Goal: Task Accomplishment & Management: Use online tool/utility

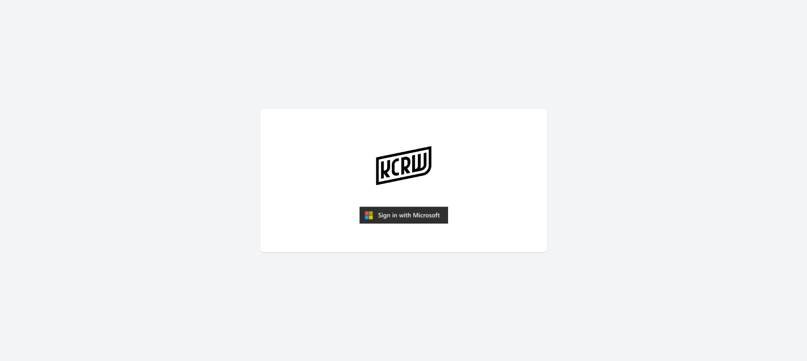
click at [394, 224] on img "submit" at bounding box center [403, 215] width 89 height 17
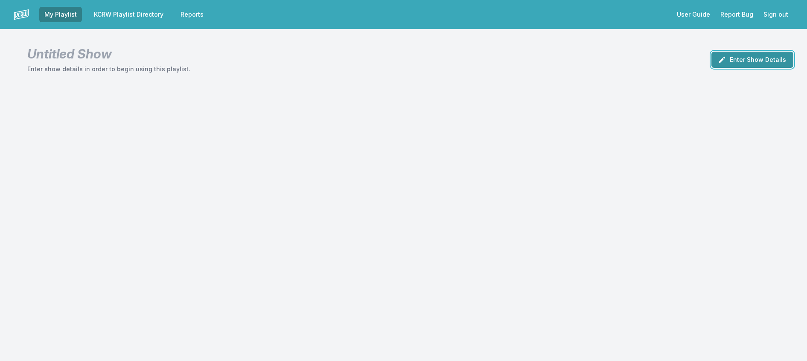
click at [740, 68] on button "Enter Show Details" at bounding box center [752, 60] width 82 height 16
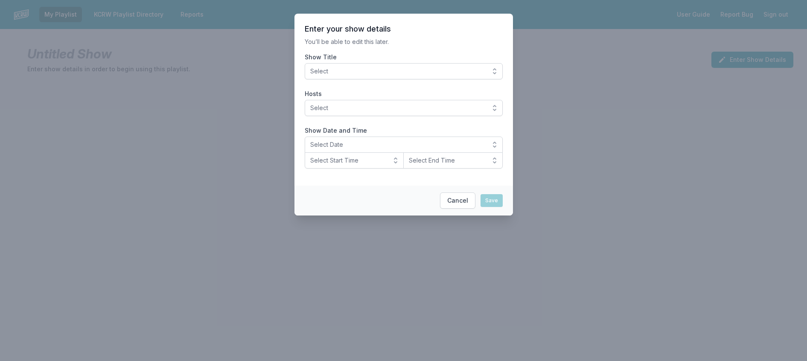
click at [454, 76] on span "Select" at bounding box center [397, 71] width 175 height 9
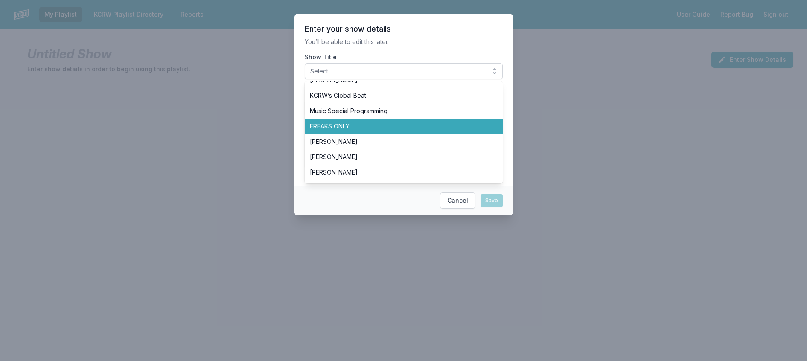
click at [380, 131] on span "FREAKS ONLY" at bounding box center [399, 126] width 178 height 9
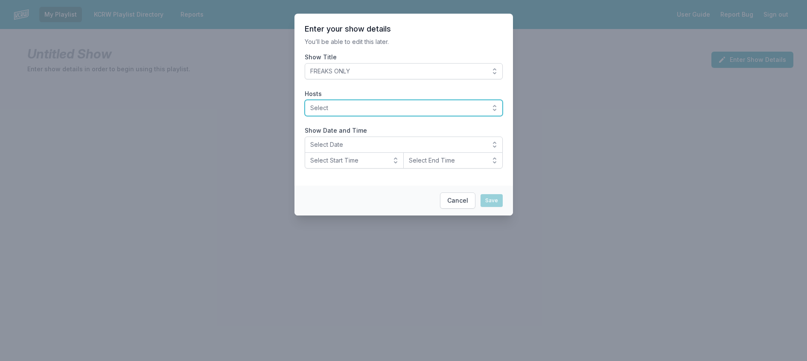
click at [359, 112] on span "Select" at bounding box center [397, 108] width 175 height 9
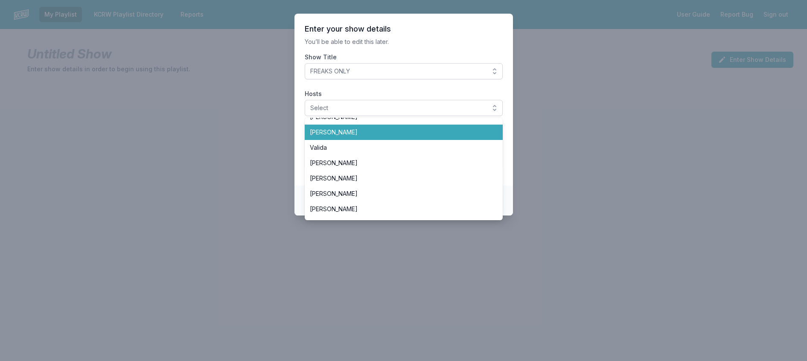
click at [353, 137] on span "Travis Holcombe" at bounding box center [399, 132] width 178 height 9
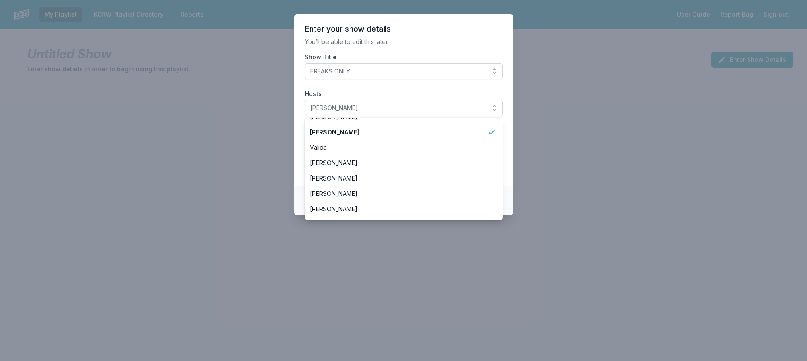
click at [367, 52] on section "Enter your show details You’ll be able to edit this later. Show Title FREAKS ON…" at bounding box center [403, 100] width 219 height 172
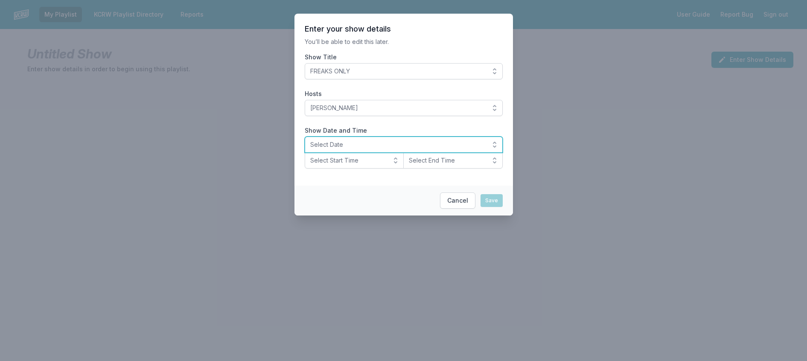
click at [347, 149] on span "Select Date" at bounding box center [397, 144] width 175 height 9
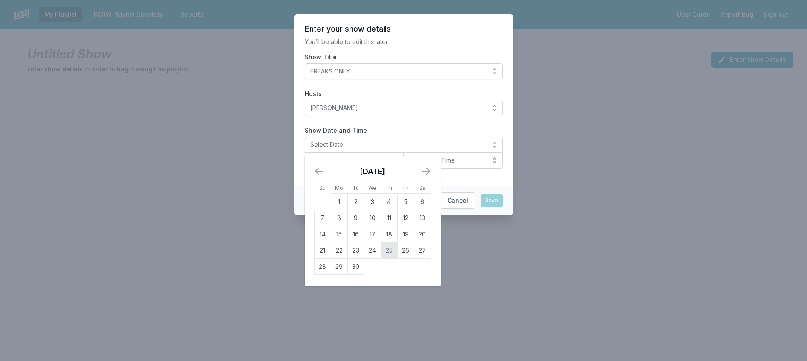
click at [381, 259] on td "25" at bounding box center [389, 250] width 17 height 16
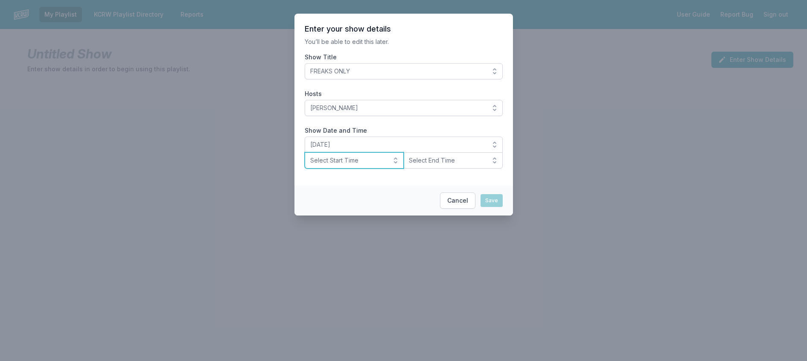
click at [333, 165] on span "Select Start Time" at bounding box center [348, 160] width 76 height 9
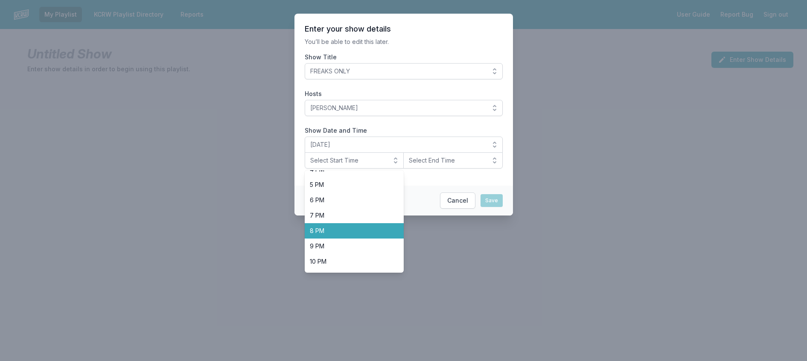
click at [327, 235] on span "8 PM" at bounding box center [349, 231] width 79 height 9
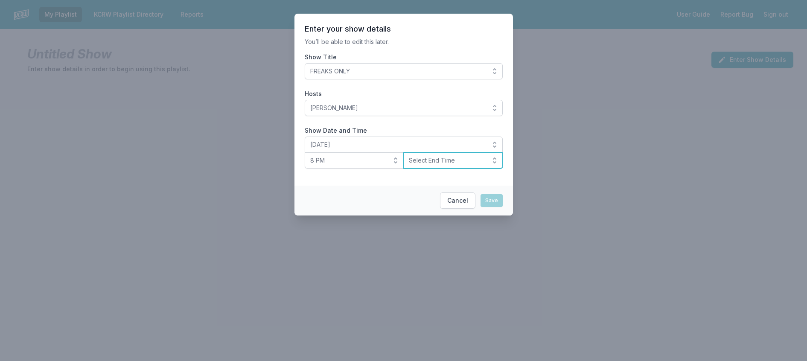
click at [445, 165] on span "Select End Time" at bounding box center [447, 160] width 76 height 9
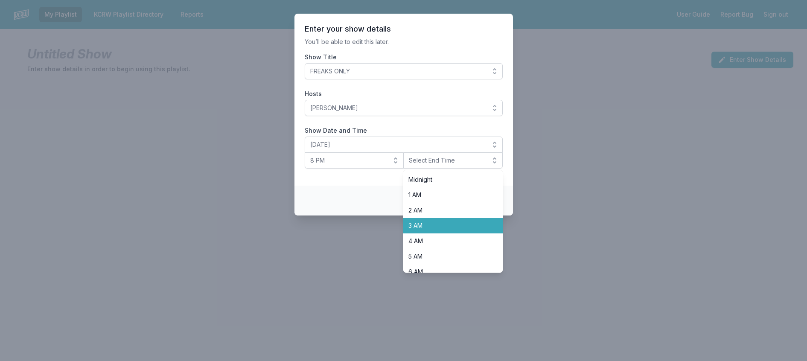
scroll to position [299, 0]
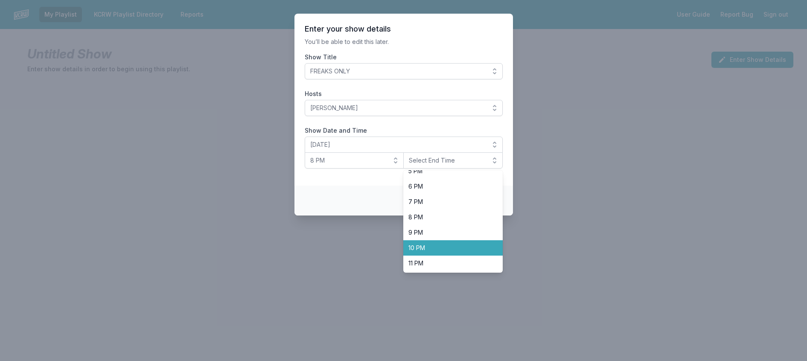
click at [435, 252] on span "10 PM" at bounding box center [447, 248] width 79 height 9
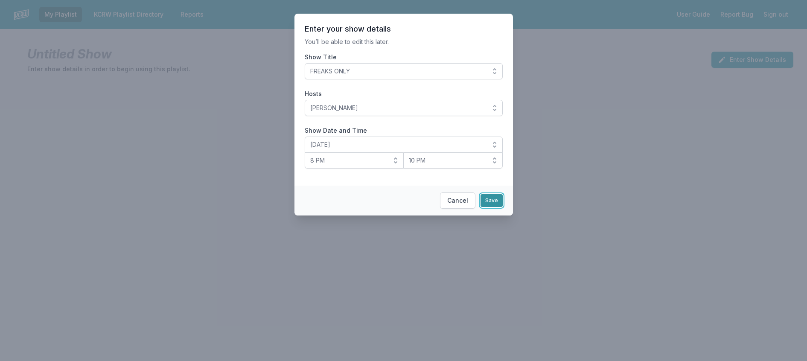
click at [503, 207] on button "Save" at bounding box center [492, 200] width 22 height 13
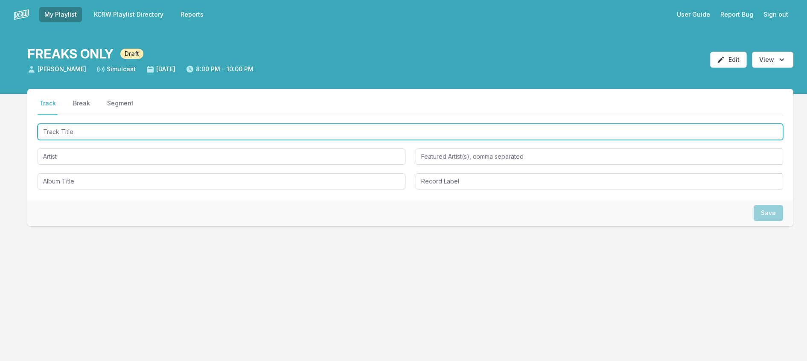
click at [140, 140] on input "Track Title" at bounding box center [411, 132] width 746 height 16
type input "Anticipate"
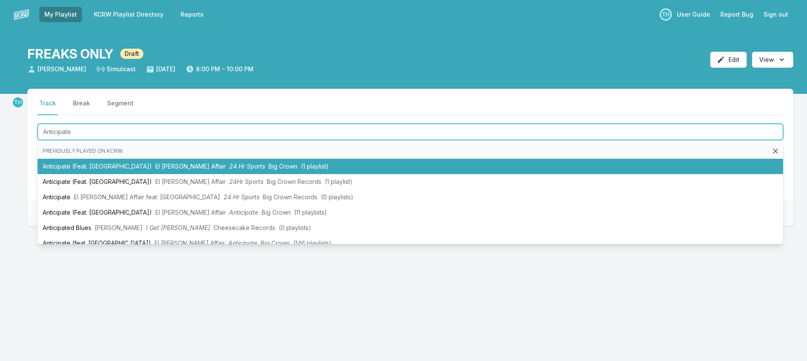
click at [226, 174] on li "Anticipate (Feat. Clairo) El Michels Affair 24 Hr Sports Big Crown (1 playlist)" at bounding box center [411, 166] width 746 height 15
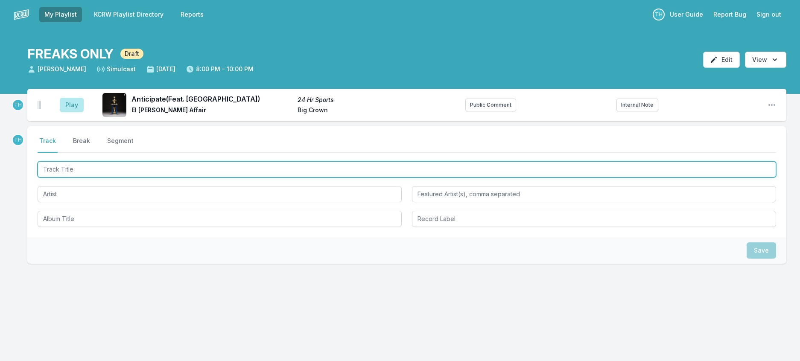
click at [222, 178] on input "Track Title" at bounding box center [407, 169] width 738 height 16
type input "Daisy"
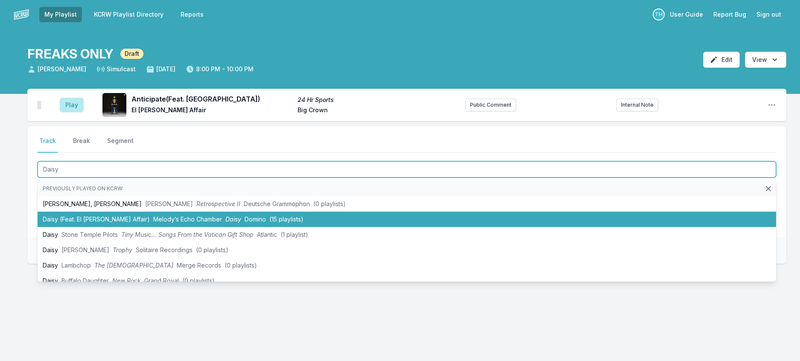
click at [190, 223] on span "Melody’s Echo Chamber" at bounding box center [187, 219] width 69 height 7
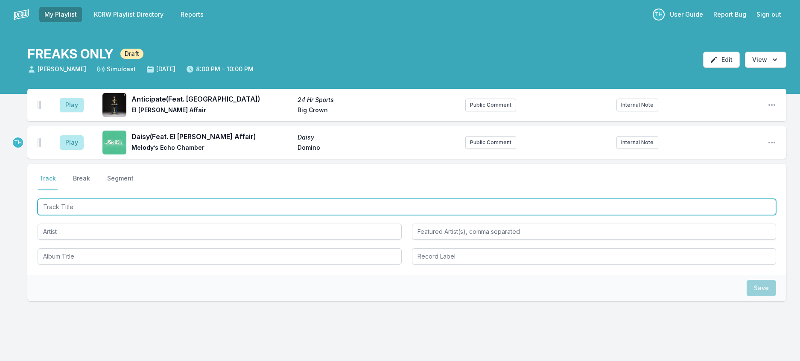
drag, startPoint x: 185, startPoint y: 230, endPoint x: 178, endPoint y: 233, distance: 7.7
click at [184, 215] on input "Track Title" at bounding box center [407, 207] width 738 height 16
type input "anhedo"
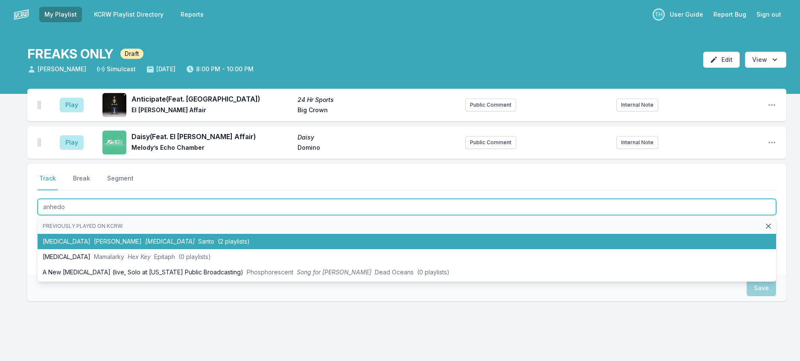
click at [198, 245] on span "Santo" at bounding box center [206, 241] width 16 height 7
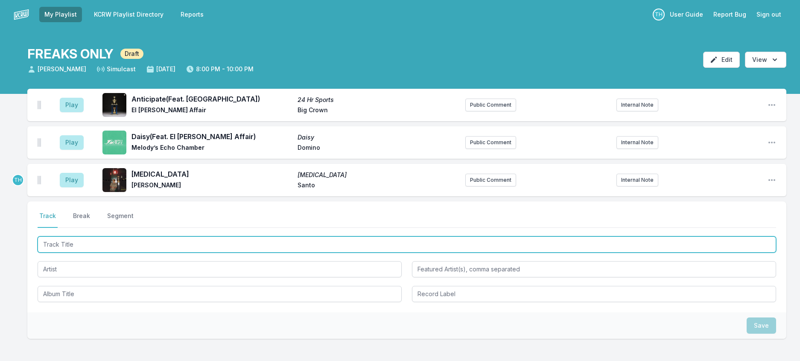
click at [181, 253] on input "Track Title" at bounding box center [407, 244] width 738 height 16
type input "Wonder"
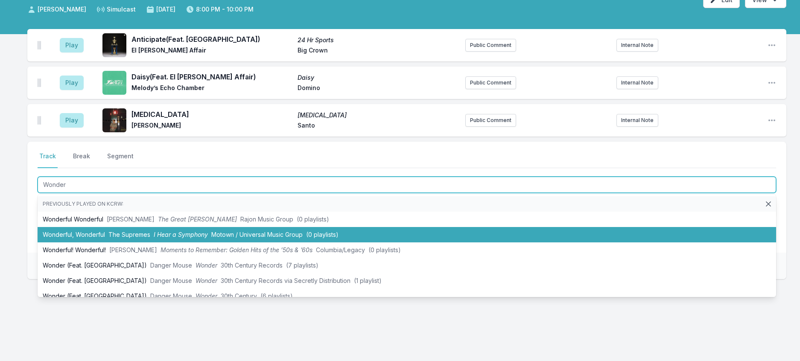
scroll to position [85, 0]
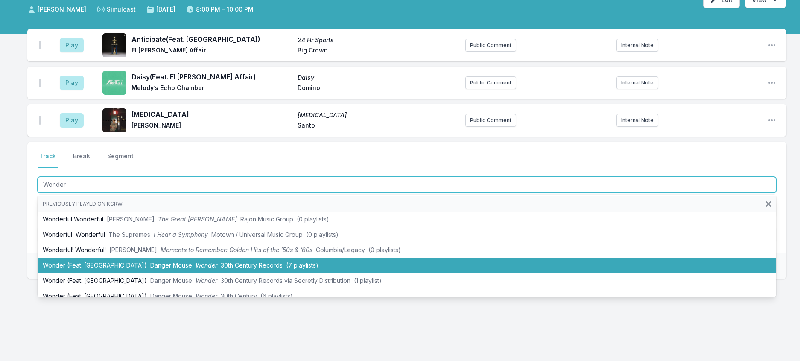
click at [268, 273] on li "Wonder (Feat. MorMor) Danger Mouse Wonder 30th Century Records (7 playlists)" at bounding box center [407, 265] width 738 height 15
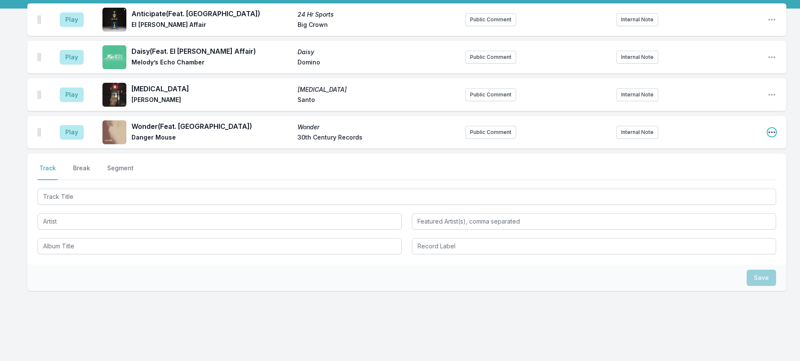
click at [770, 137] on icon "Open playlist item options" at bounding box center [771, 132] width 9 height 9
click at [717, 172] on button "Edit Track Details" at bounding box center [728, 164] width 96 height 15
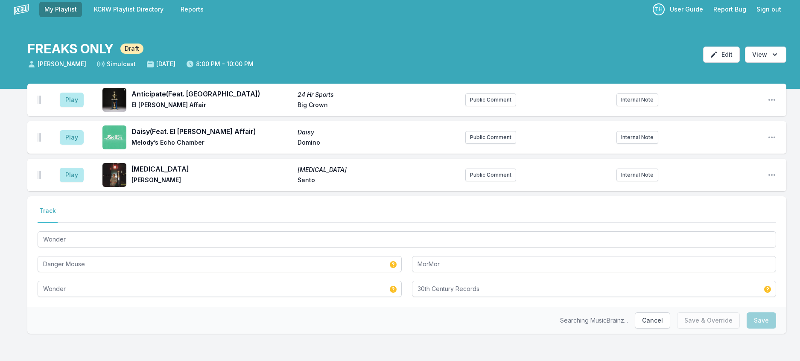
scroll to position [50, 0]
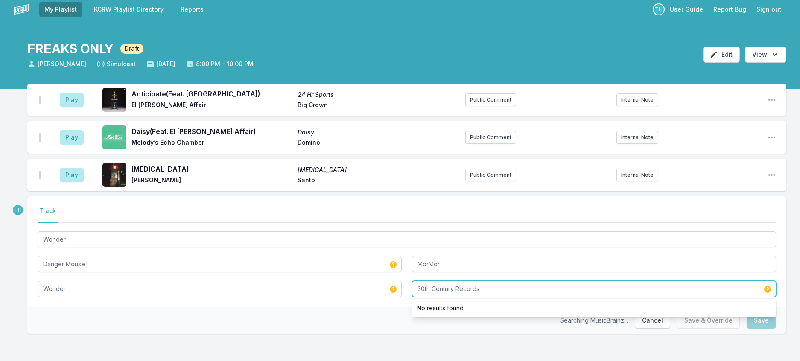
drag, startPoint x: 458, startPoint y: 280, endPoint x: 527, endPoint y: 277, distance: 69.7
click at [527, 281] on input "30th Century Records" at bounding box center [594, 289] width 364 height 16
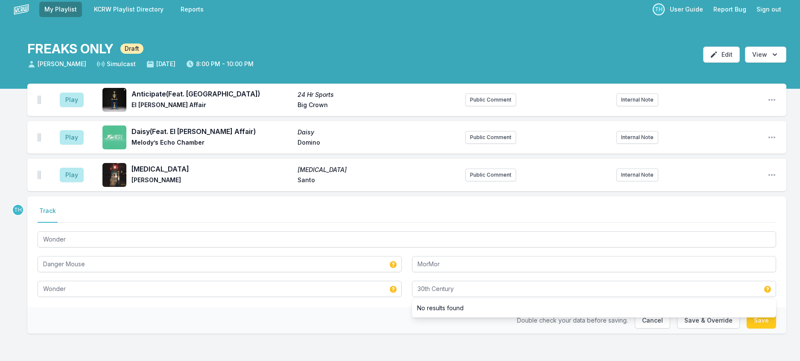
click at [323, 311] on div "Double check your data before saving. Cancel Save & Override Save" at bounding box center [406, 320] width 759 height 26
click at [426, 317] on div "Double check your data before saving. Cancel Save & Override Save" at bounding box center [406, 320] width 759 height 26
click at [677, 316] on button "Save & Override" at bounding box center [708, 320] width 63 height 16
type input "30th Century Records"
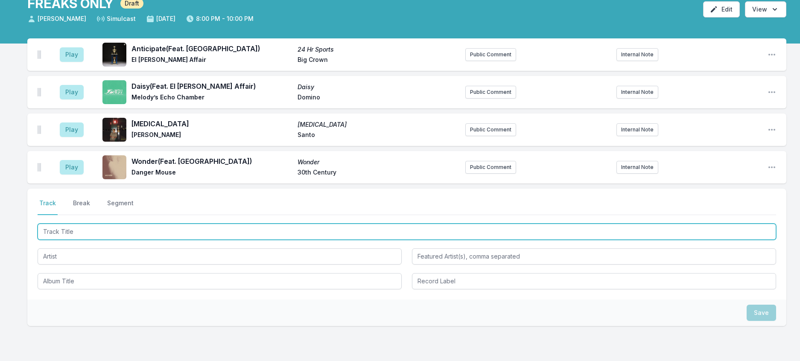
click at [171, 240] on input "Track Title" at bounding box center [407, 232] width 738 height 16
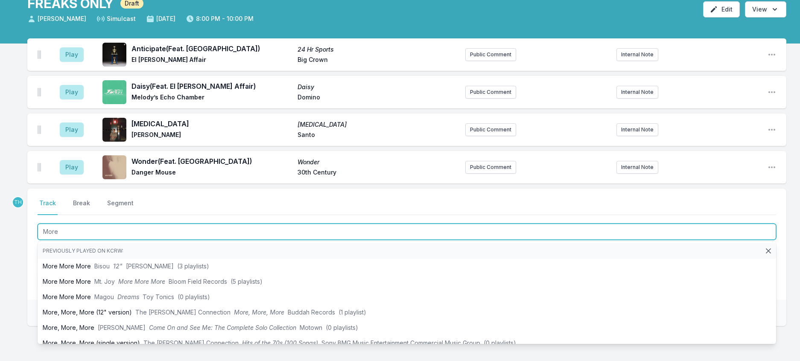
type input "More"
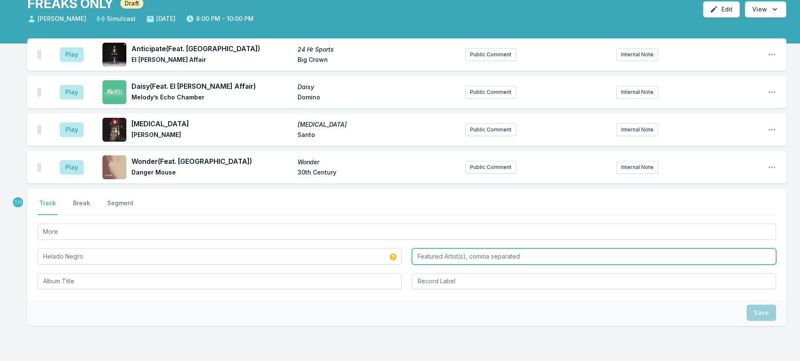
type input "Helado Negro"
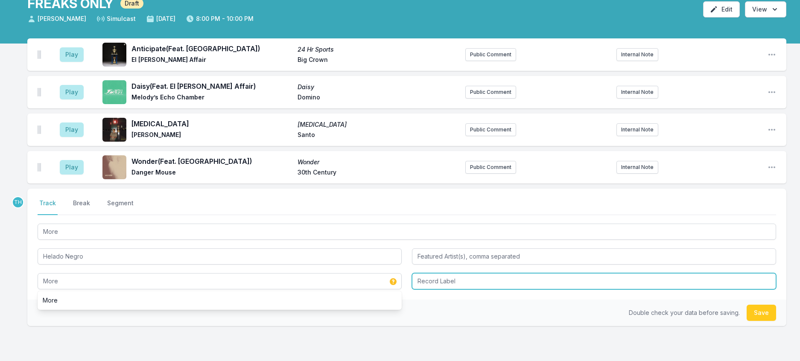
type input "More"
type input "Big Dada"
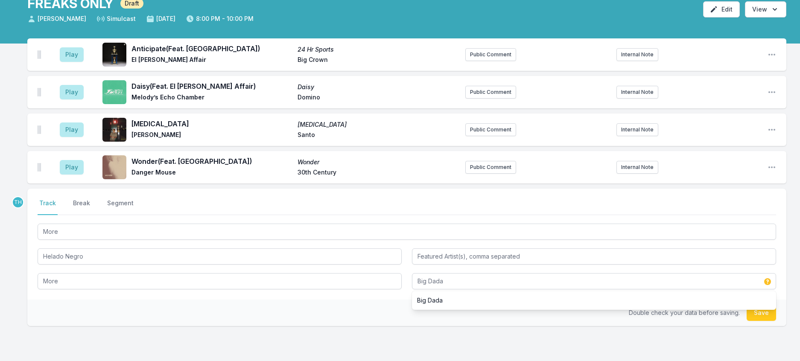
click at [375, 326] on div "Double check your data before saving. Save" at bounding box center [406, 313] width 759 height 26
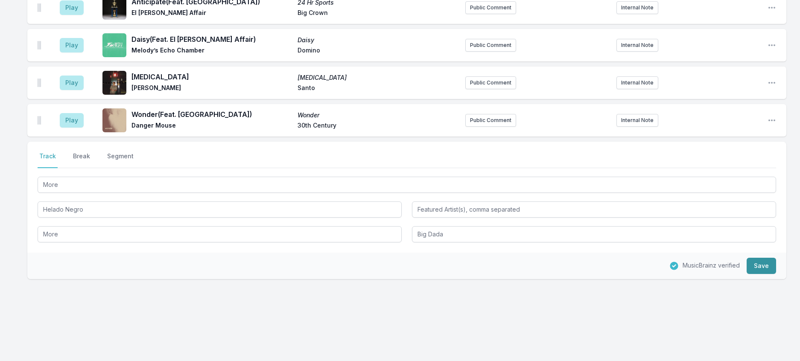
scroll to position [136, 0]
click at [752, 265] on button "Save" at bounding box center [760, 266] width 29 height 16
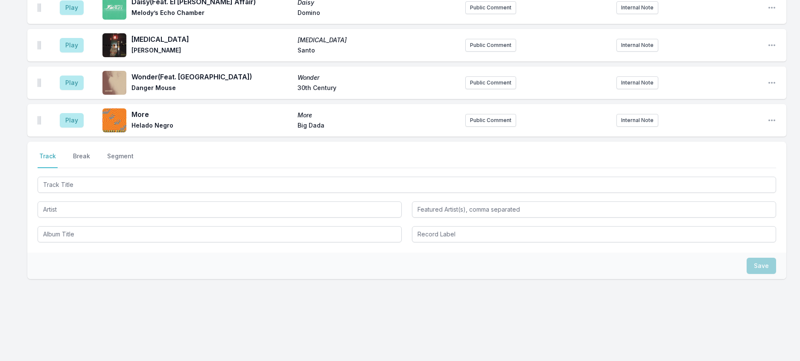
scroll to position [178, 0]
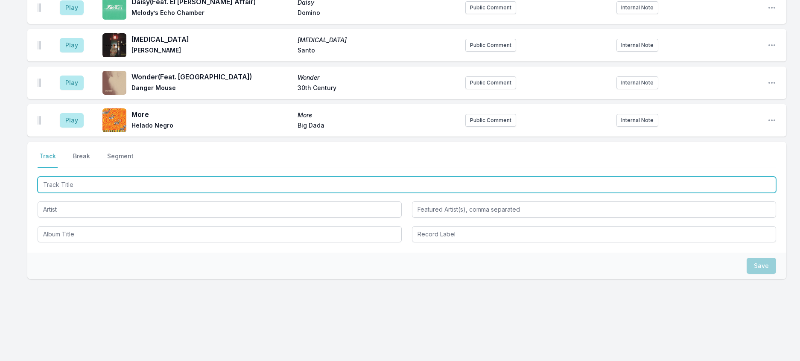
click at [61, 177] on input "Track Title" at bounding box center [407, 185] width 738 height 16
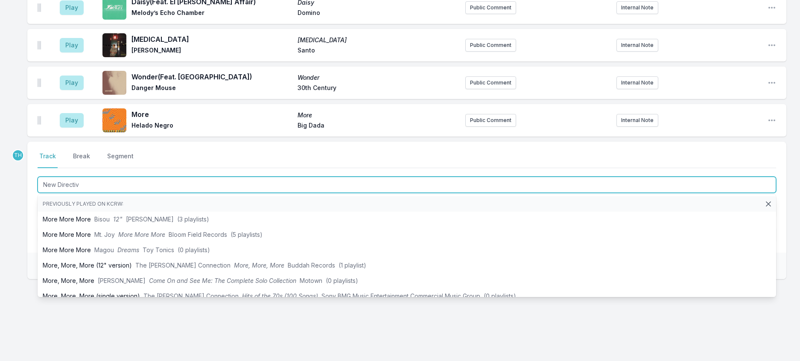
type input "New Directive"
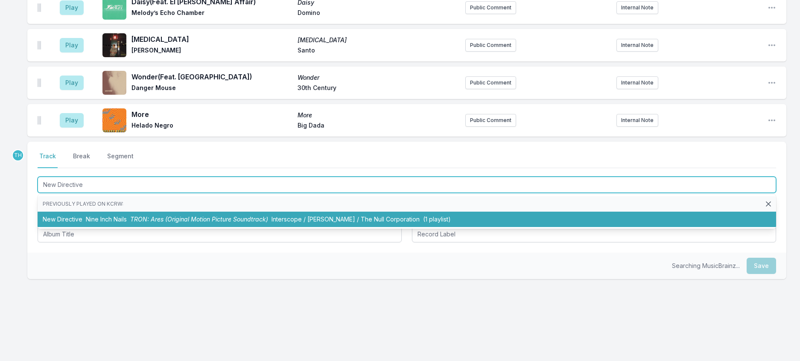
click at [153, 219] on span "TRON: Ares (Original Motion Picture Soundtrack)" at bounding box center [199, 219] width 138 height 7
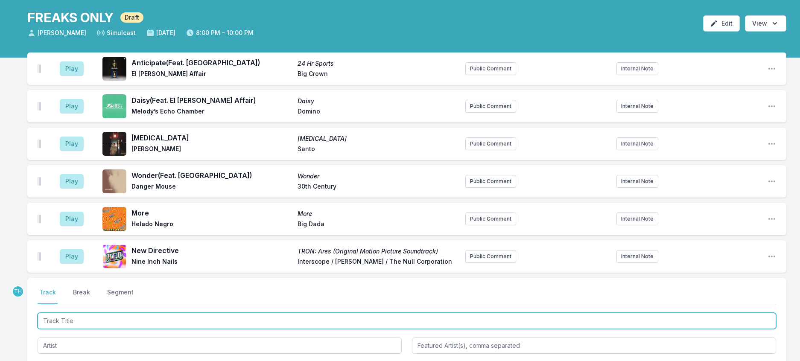
scroll to position [52, 0]
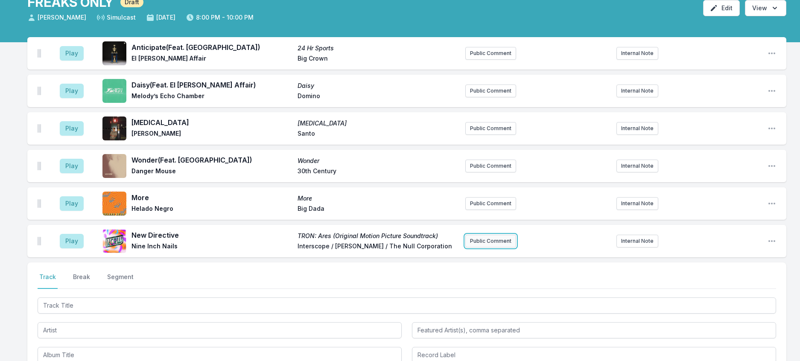
click at [477, 248] on button "Public Comment" at bounding box center [490, 241] width 51 height 13
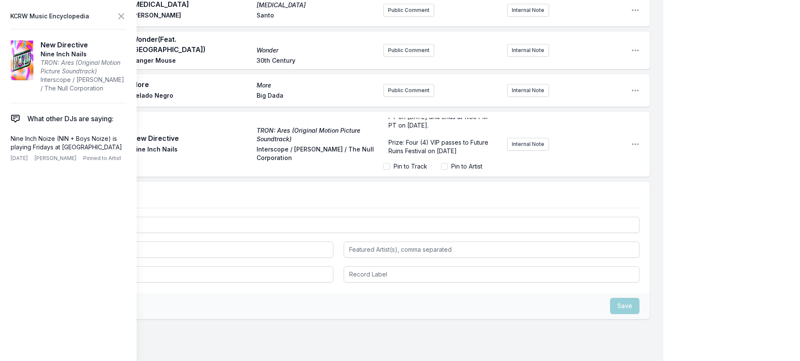
scroll to position [77, 0]
drag, startPoint x: 463, startPoint y: 170, endPoint x: 471, endPoint y: 203, distance: 34.3
click at [471, 174] on aside "One winner will receive (4) VIP passes to Future Ruins Festival on 11/8/25. ﻿ T…" at bounding box center [441, 144] width 117 height 60
click at [383, 150] on div "One winner will receive (4) VIP passes to Future Ruins Festival on 11/8/25. ﻿ T…" at bounding box center [441, 138] width 117 height 41
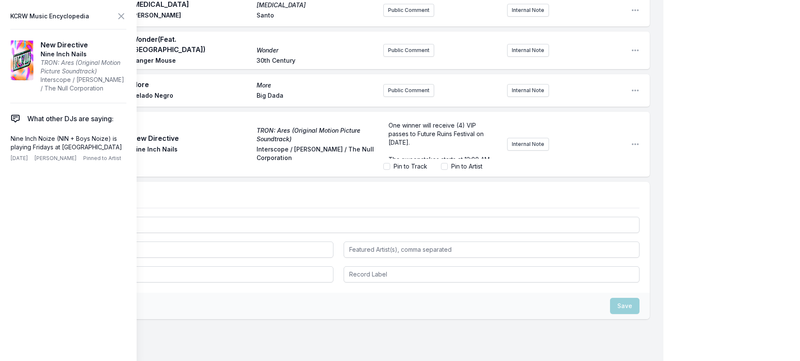
click at [435, 147] on p "One winner will receive (4) VIP passes to Future Ruins Festival on 11/8/25." at bounding box center [441, 134] width 107 height 26
click at [441, 147] on p "One winner will receive (4) VIP passes to Future Ruins Festival on 11/8/25." at bounding box center [441, 134] width 107 height 26
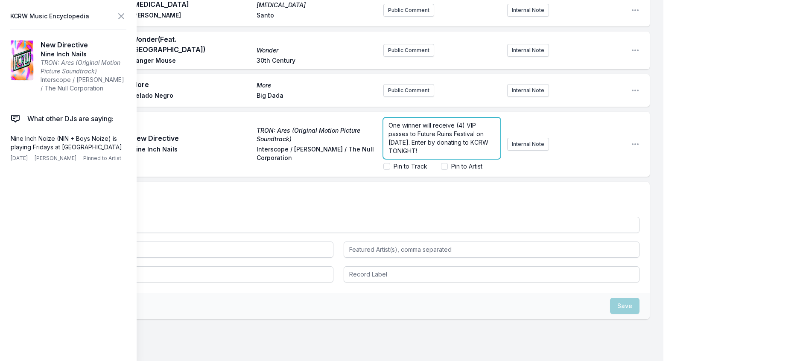
drag, startPoint x: 471, startPoint y: 181, endPoint x: 436, endPoint y: 172, distance: 36.3
click at [436, 159] on div "One winner will receive (4) VIP passes to Future Ruins Festival on 11/8/25. Ent…" at bounding box center [441, 138] width 117 height 41
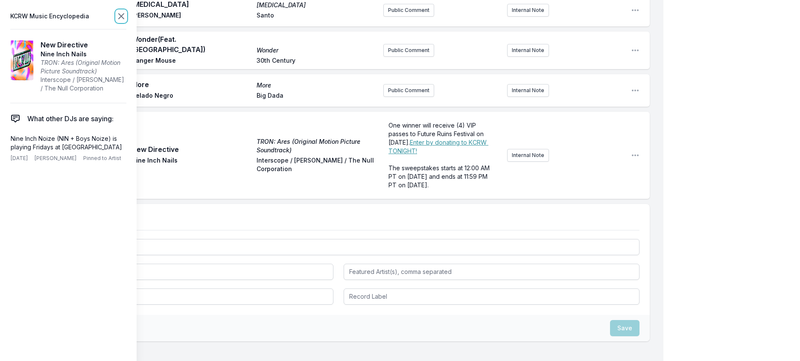
scroll to position [215, 0]
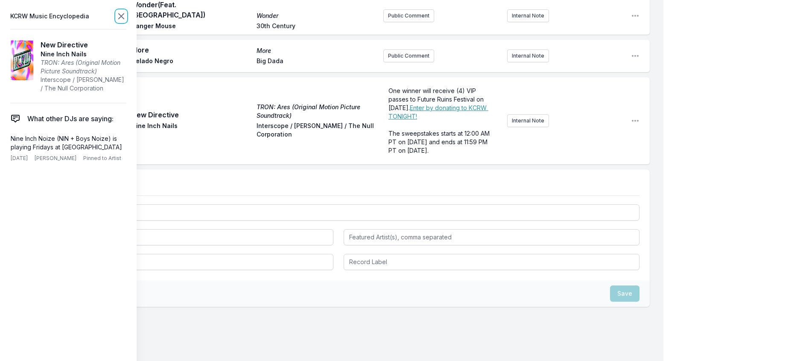
click at [124, 18] on icon at bounding box center [121, 16] width 5 height 5
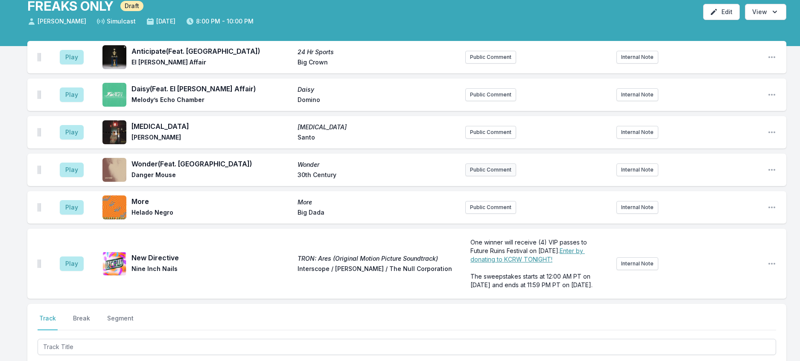
scroll to position [1, 0]
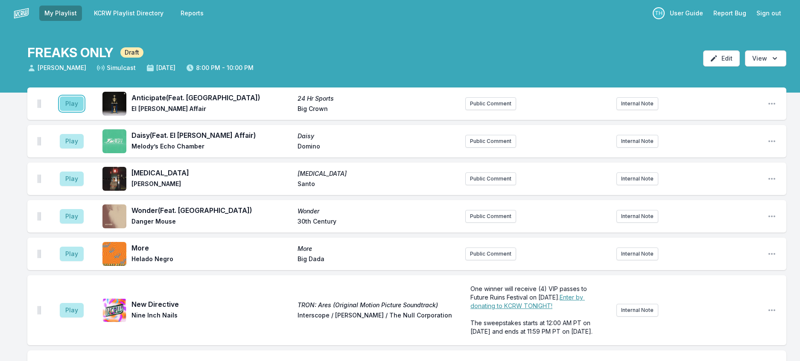
click at [83, 111] on button "Play" at bounding box center [72, 103] width 24 height 15
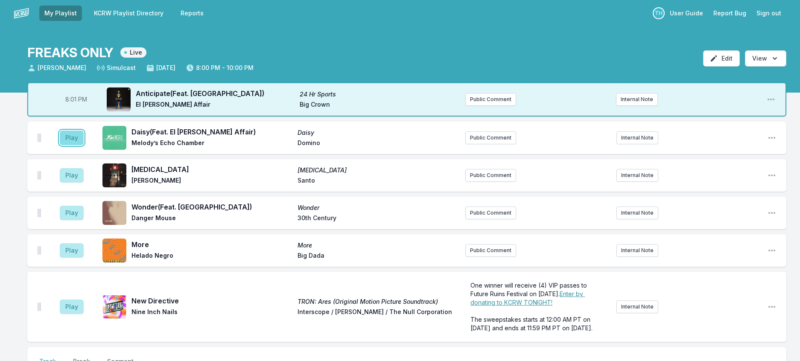
click at [81, 145] on button "Play" at bounding box center [72, 138] width 24 height 15
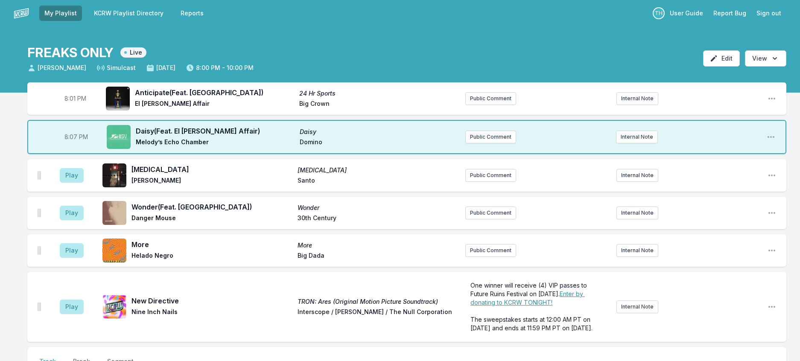
click at [81, 141] on span "8:07 PM" at bounding box center [75, 137] width 23 height 9
click at [81, 145] on input "20:07" at bounding box center [76, 137] width 48 height 16
type input "20:04"
click at [82, 183] on button "Play" at bounding box center [72, 175] width 24 height 15
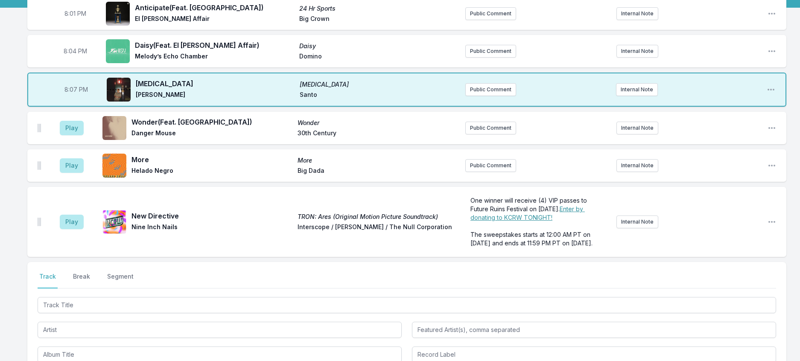
scroll to position [87, 0]
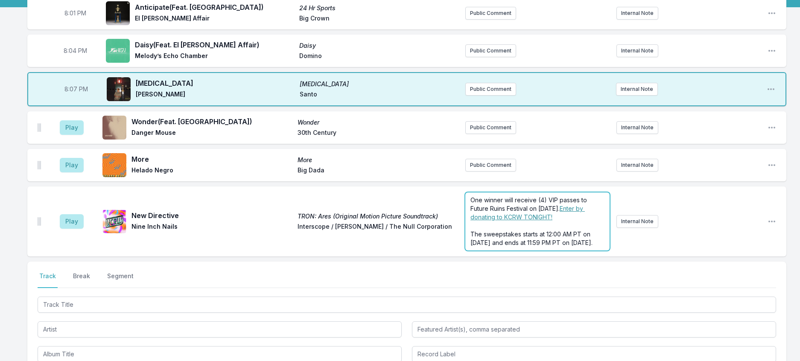
click at [514, 246] on span "The sweepstakes starts at 12:00 AM PT on September 25, 2025 and ends at 11:59 P…" at bounding box center [531, 238] width 122 height 16
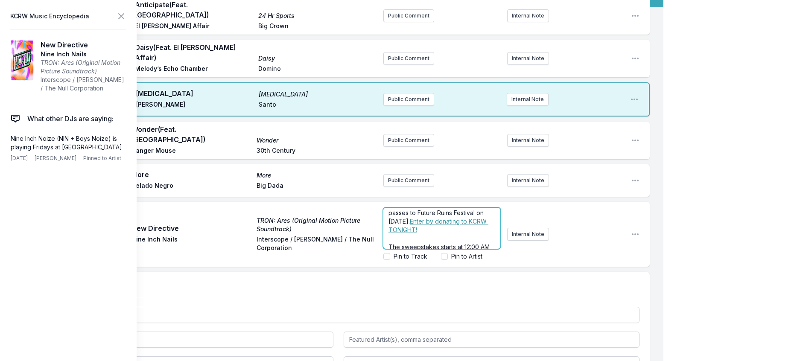
scroll to position [0, 0]
drag, startPoint x: 465, startPoint y: 272, endPoint x: 352, endPoint y: 220, distance: 124.3
click at [352, 220] on ul "Play Wonder (Feat. MorMor) Wonder Danger Mouse 30th Century Public Comment Inte…" at bounding box center [338, 194] width 622 height 145
click at [388, 236] on span "One winner will receive (4) VIP passes to Future Ruins Festival on 11/8/25." at bounding box center [436, 224] width 97 height 24
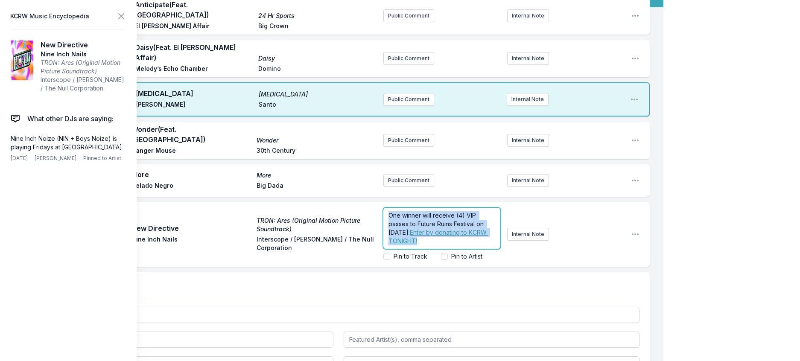
scroll to position [48, 0]
drag, startPoint x: 378, startPoint y: 240, endPoint x: 465, endPoint y: 333, distance: 127.4
click at [465, 333] on div "8:01 PM Anticipate (Feat. Clairo) 24 Hr Sports El Michels Affair Big Crown Publ…" at bounding box center [331, 244] width 663 height 494
drag, startPoint x: 417, startPoint y: 261, endPoint x: 364, endPoint y: 235, distance: 58.6
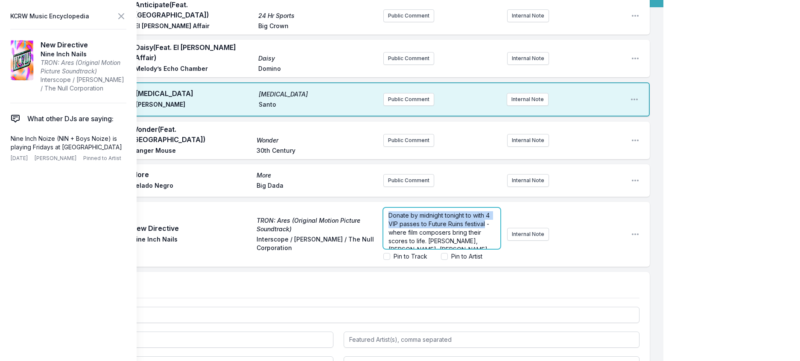
click at [364, 235] on div "Play New Directive TRON: Ares (Original Motion Picture Soundtrack) Nine Inch Na…" at bounding box center [338, 234] width 622 height 65
drag, startPoint x: 455, startPoint y: 273, endPoint x: 445, endPoint y: 245, distance: 29.8
click at [445, 245] on p "﻿ Donate by midnight tonight to with 4 VIP passes to Future Ruins festival - wh…" at bounding box center [441, 202] width 107 height 85
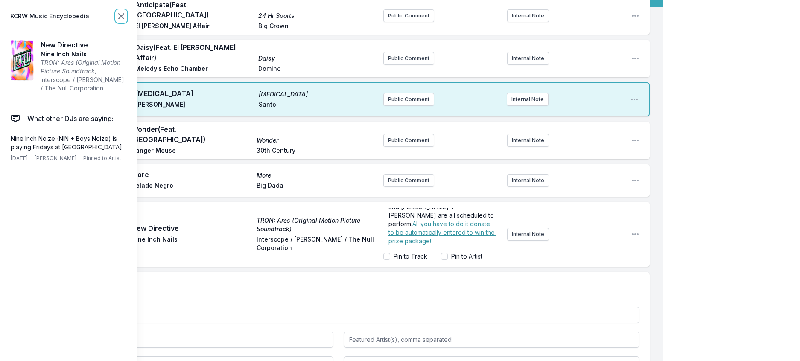
click at [126, 17] on icon at bounding box center [121, 16] width 10 height 10
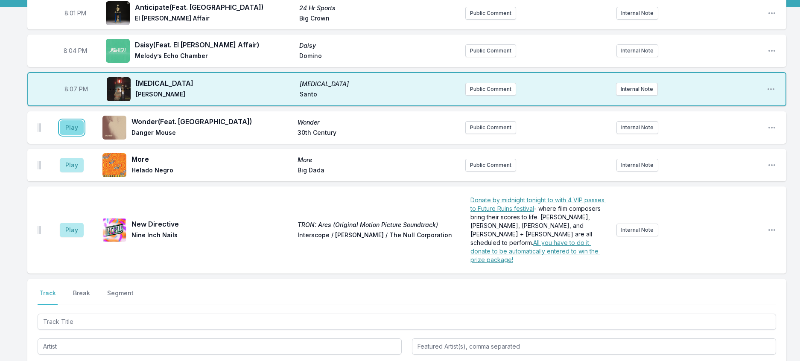
click at [76, 135] on button "Play" at bounding box center [72, 127] width 24 height 15
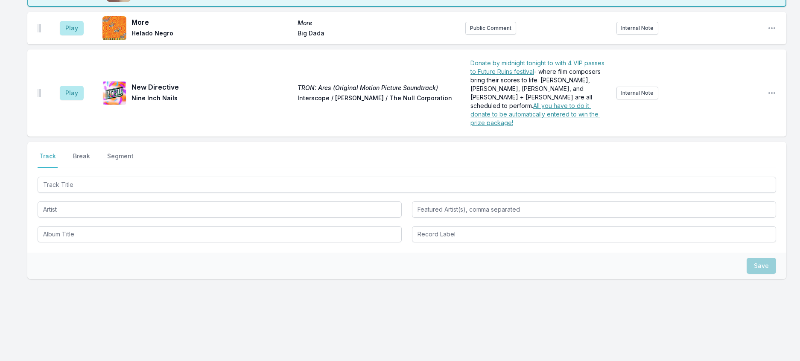
scroll to position [296, 0]
click at [91, 152] on button "Break" at bounding box center [81, 160] width 20 height 16
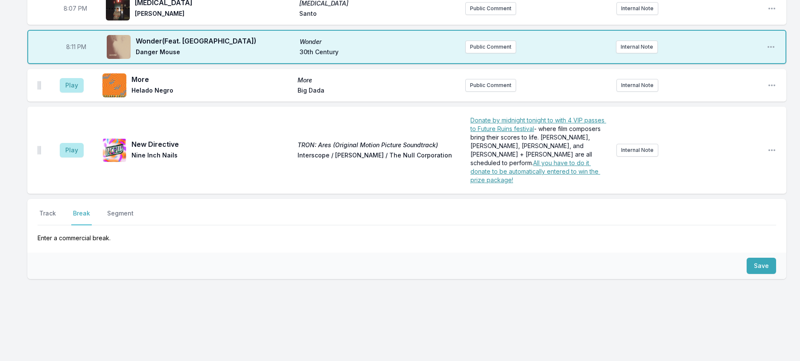
scroll to position [232, 0]
drag, startPoint x: 753, startPoint y: 251, endPoint x: 614, endPoint y: 235, distance: 140.0
click at [752, 258] on button "Save" at bounding box center [760, 266] width 29 height 16
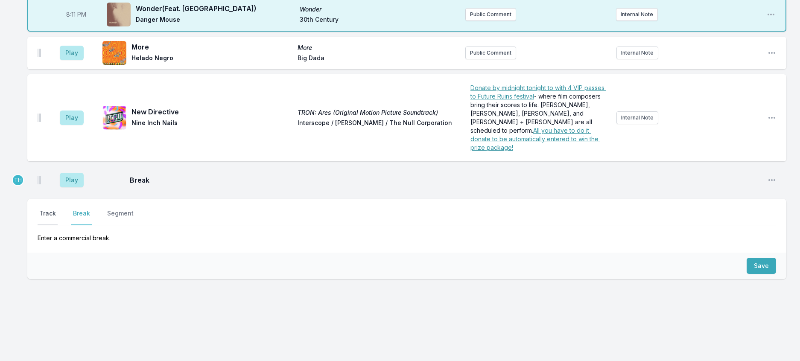
click at [46, 225] on button "Track" at bounding box center [48, 217] width 20 height 16
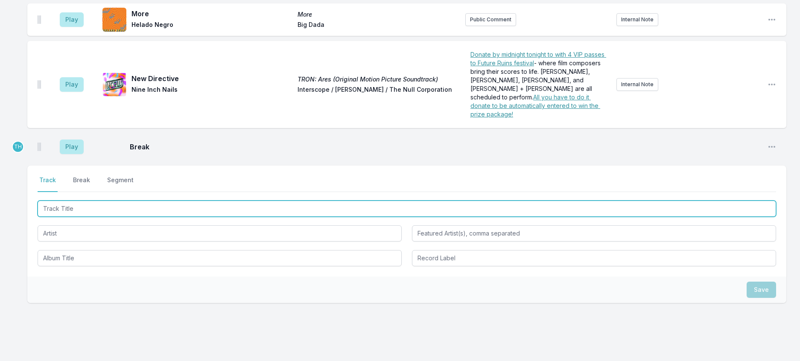
click at [62, 217] on input "Track Title" at bounding box center [407, 209] width 738 height 16
type input "My Melody"
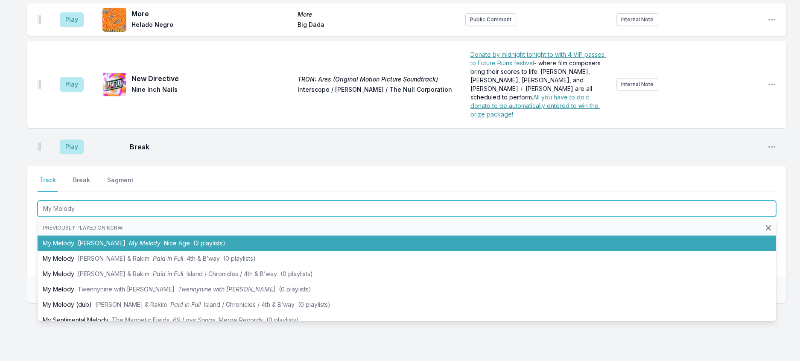
click at [93, 247] on span "TEED" at bounding box center [102, 242] width 48 height 7
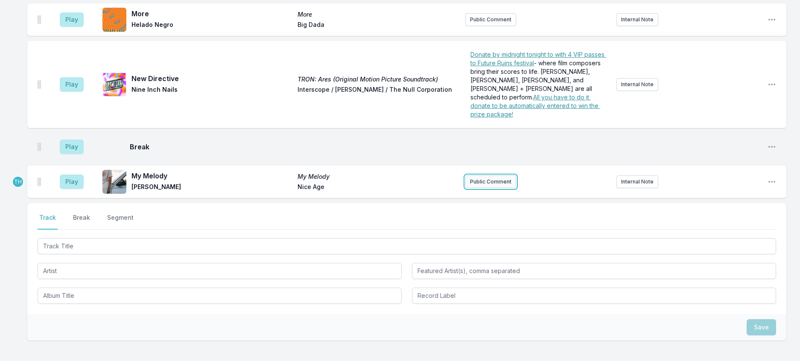
click at [475, 188] on button "Public Comment" at bounding box center [490, 181] width 51 height 13
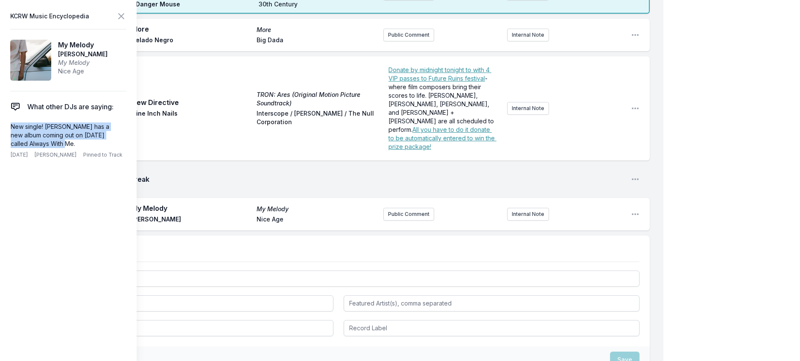
drag, startPoint x: 79, startPoint y: 163, endPoint x: 2, endPoint y: 140, distance: 80.2
click at [2, 140] on aside "KCRW Music Encyclopedia My Melody TEED My Melody Nice Age What other DJs are sa…" at bounding box center [68, 180] width 137 height 361
copy p "New single! TEED has a new album coming out on December 5th called Always With …"
click at [392, 221] on button "Public Comment" at bounding box center [408, 214] width 51 height 13
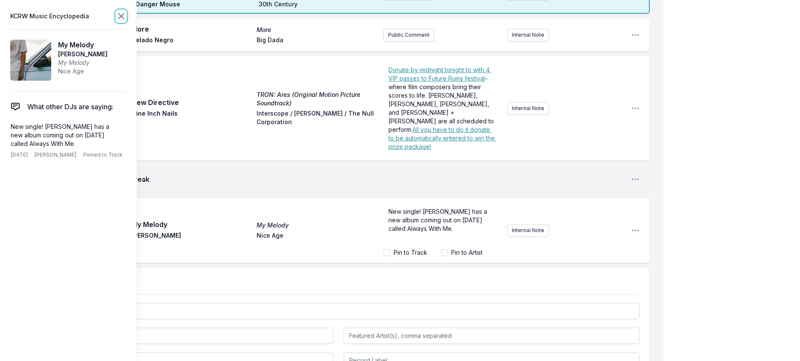
click at [126, 20] on icon at bounding box center [121, 16] width 10 height 10
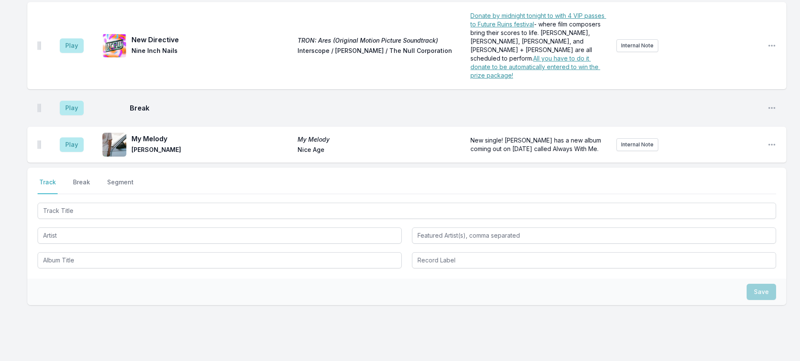
scroll to position [318, 0]
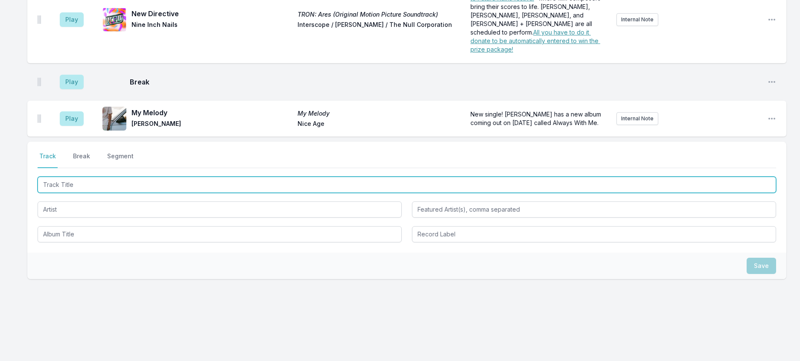
click at [111, 193] on input "Track Title" at bounding box center [407, 185] width 738 height 16
type input "Solid"
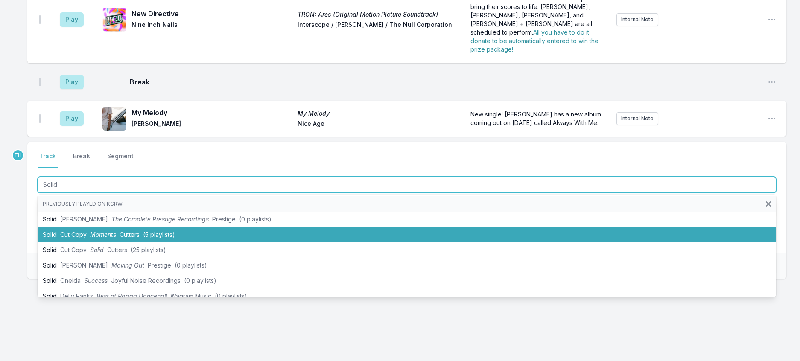
drag, startPoint x: 146, startPoint y: 285, endPoint x: 181, endPoint y: 267, distance: 38.7
click at [146, 242] on li "Solid Cut Copy Moments Cutters (5 playlists)" at bounding box center [407, 234] width 738 height 15
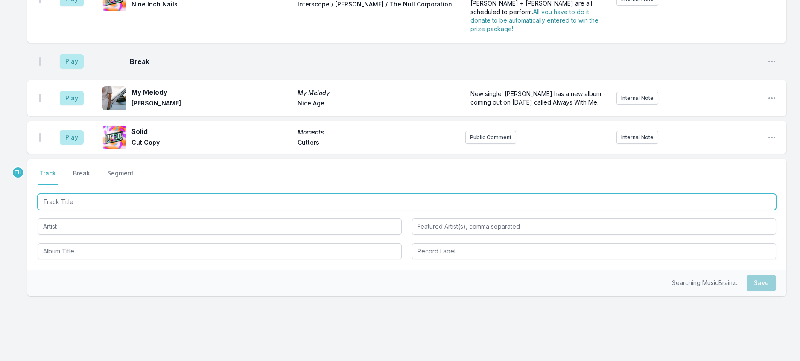
scroll to position [360, 0]
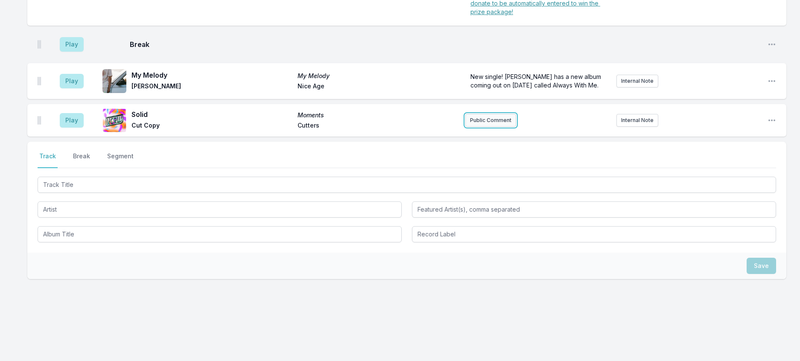
click at [493, 127] on button "Public Comment" at bounding box center [490, 120] width 51 height 13
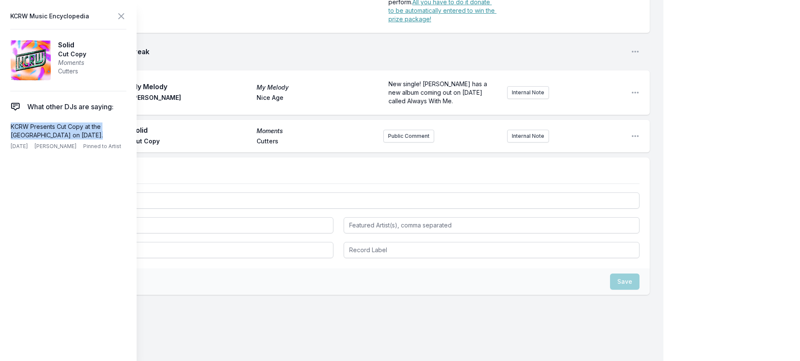
drag, startPoint x: 113, startPoint y: 154, endPoint x: 6, endPoint y: 134, distance: 108.6
click at [6, 134] on aside "KCRW Music Encyclopedia Solid Cut Copy Moments Cutters What other DJs are sayin…" at bounding box center [68, 180] width 137 height 361
copy p "KCRW Presents Cut Copy at the Bellwether on November 14th."
click at [403, 143] on button "Public Comment" at bounding box center [408, 136] width 51 height 13
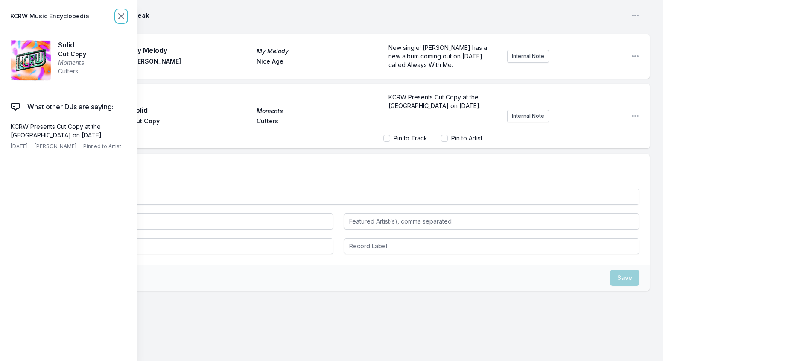
scroll to position [364, 0]
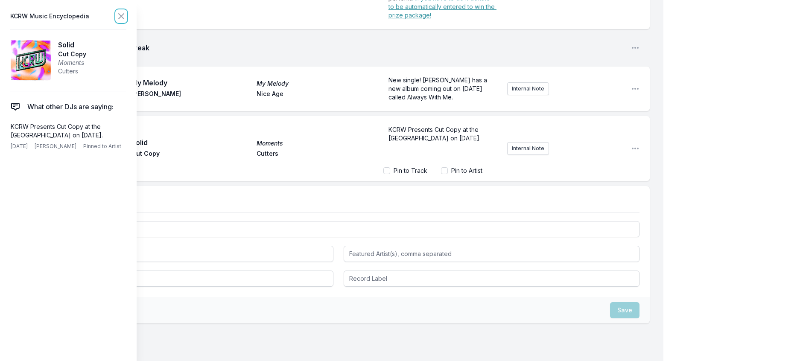
drag, startPoint x: 137, startPoint y: 16, endPoint x: 144, endPoint y: 51, distance: 35.7
click at [126, 17] on icon at bounding box center [121, 16] width 10 height 10
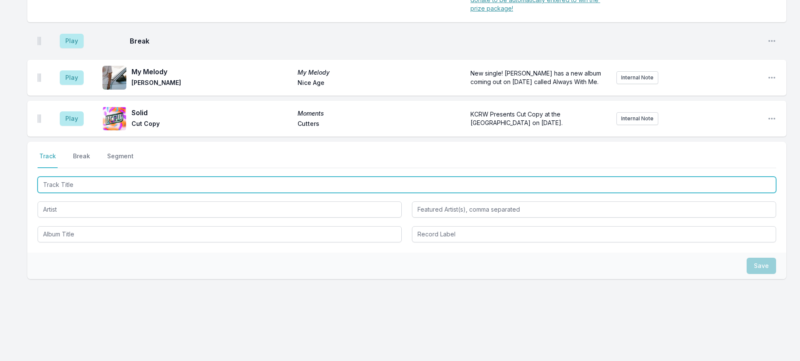
click at [150, 193] on input "Track Title" at bounding box center [407, 185] width 738 height 16
type input "End Of Summer"
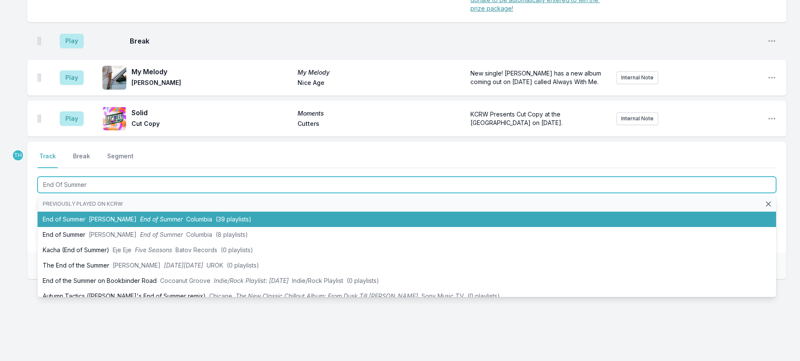
click at [158, 227] on li "End of Summer Tame Impala End of Summer Columbia (39 playlists)" at bounding box center [407, 219] width 738 height 15
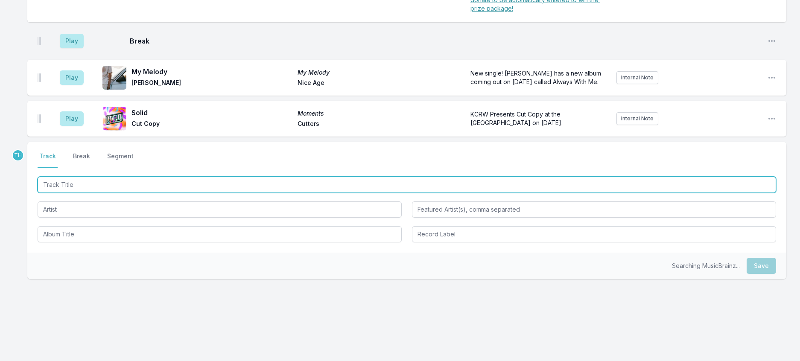
scroll to position [406, 0]
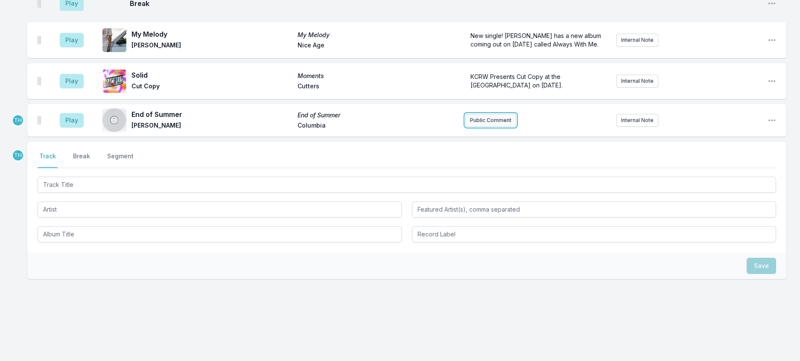
click at [493, 127] on button "Public Comment" at bounding box center [490, 120] width 51 height 13
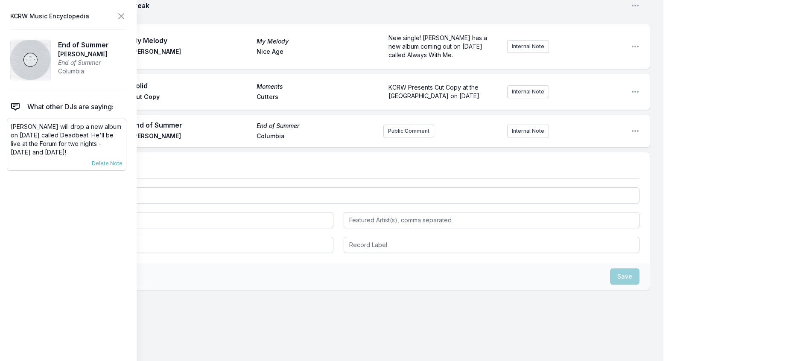
drag, startPoint x: 97, startPoint y: 174, endPoint x: 8, endPoint y: 142, distance: 94.8
click at [8, 142] on div "Tame Impala will drop a new album on October 17th called Deadbeat. He'll be liv…" at bounding box center [67, 145] width 120 height 52
copy p "Tame Impala will drop a new album on October 17th called Deadbeat. He'll be liv…"
click at [388, 137] on button "Public Comment" at bounding box center [408, 131] width 51 height 13
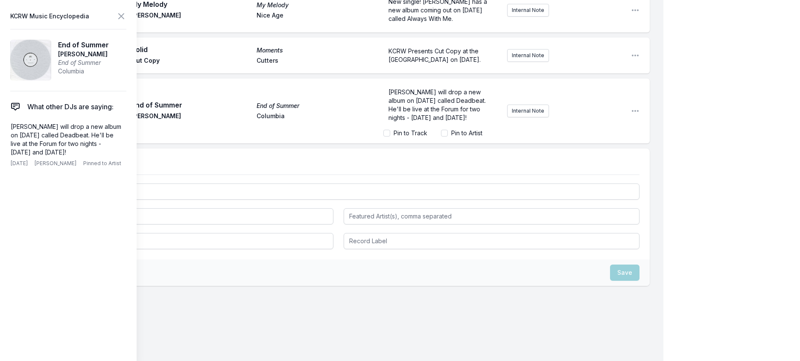
scroll to position [10, 0]
click at [126, 17] on icon at bounding box center [121, 16] width 10 height 10
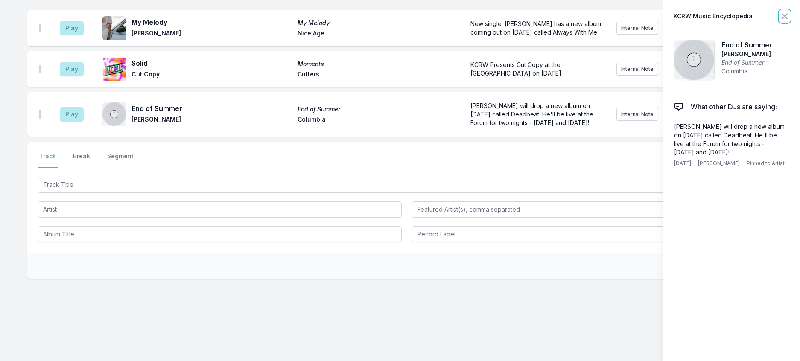
scroll to position [438, 0]
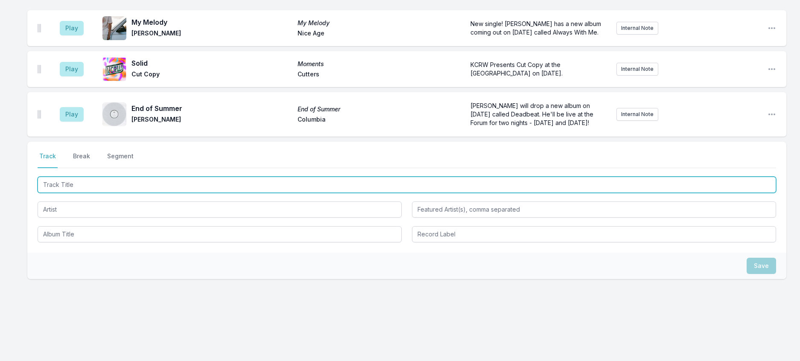
drag, startPoint x: 118, startPoint y: 227, endPoint x: 121, endPoint y: 223, distance: 5.0
click at [118, 193] on input "Track Title" at bounding box center [407, 185] width 738 height 16
type input "Genesis"
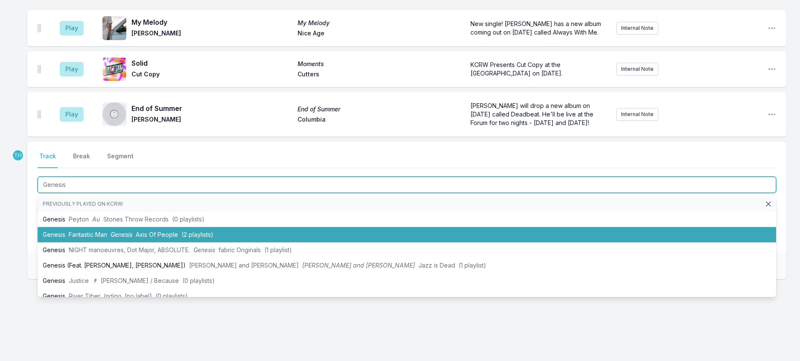
click at [105, 238] on span "Fantastic Man" at bounding box center [88, 234] width 38 height 7
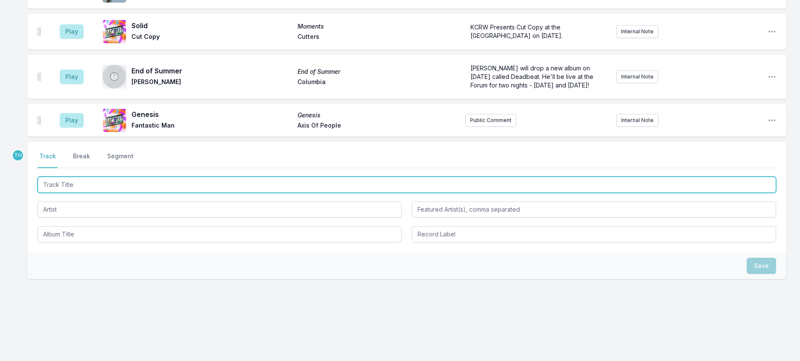
scroll to position [481, 0]
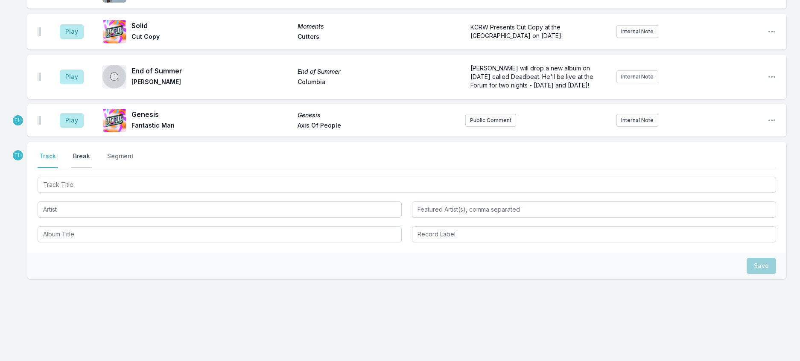
click at [92, 168] on button "Break" at bounding box center [81, 160] width 20 height 16
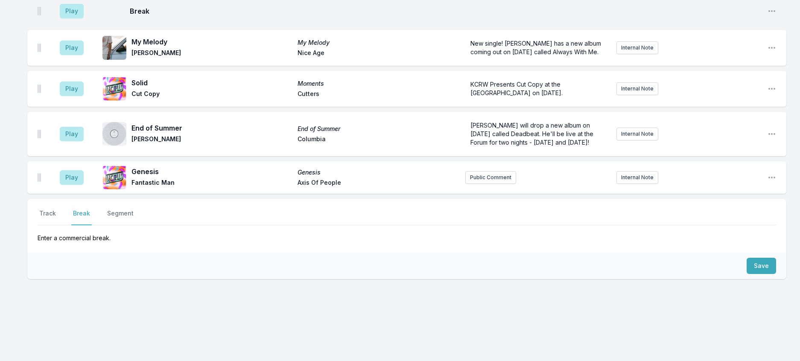
scroll to position [478, 0]
drag, startPoint x: 764, startPoint y: 255, endPoint x: 673, endPoint y: 243, distance: 92.1
click at [764, 258] on button "Save" at bounding box center [760, 266] width 29 height 16
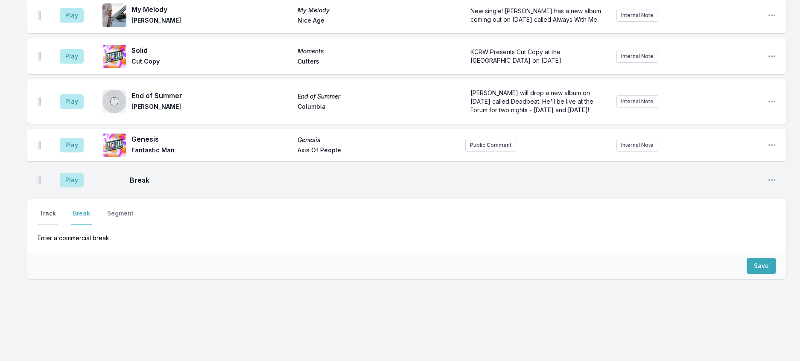
click at [58, 209] on button "Track" at bounding box center [48, 217] width 20 height 16
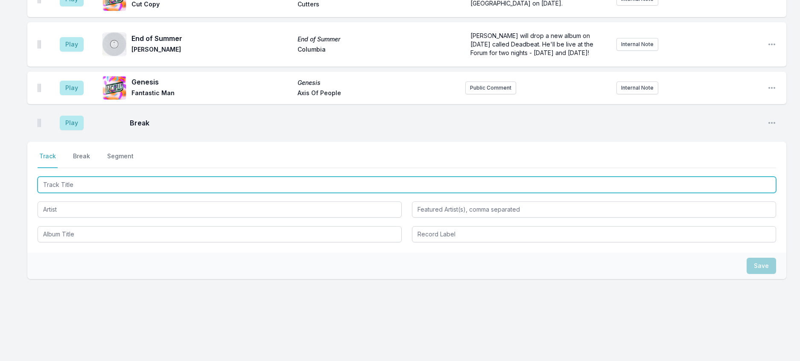
drag, startPoint x: 80, startPoint y: 228, endPoint x: 85, endPoint y: 228, distance: 5.5
click at [82, 193] on input "Track Title" at bounding box center [407, 185] width 738 height 16
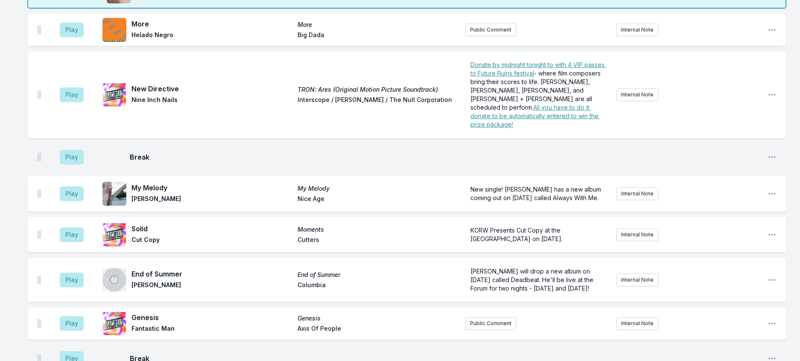
scroll to position [216, 0]
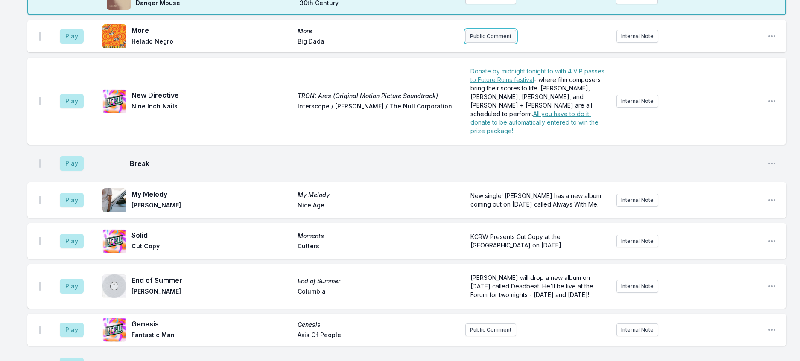
click at [484, 43] on button "Public Comment" at bounding box center [490, 36] width 51 height 13
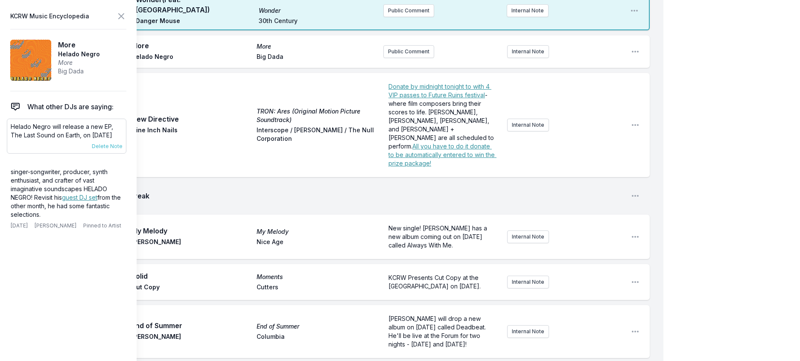
drag, startPoint x: 125, startPoint y: 152, endPoint x: 11, endPoint y: 140, distance: 114.9
click at [11, 140] on div "Helado Negro will release a new EP, The Last Sound on Earth, on November 7 9/17…" at bounding box center [67, 136] width 120 height 35
click at [400, 58] on button "Public Comment" at bounding box center [408, 51] width 51 height 13
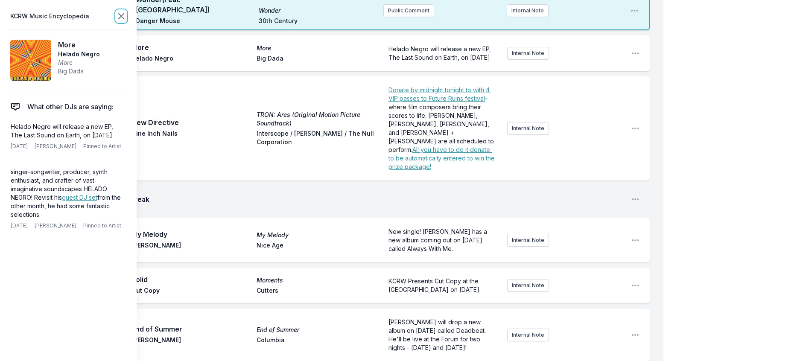
click at [126, 18] on icon at bounding box center [121, 16] width 10 height 10
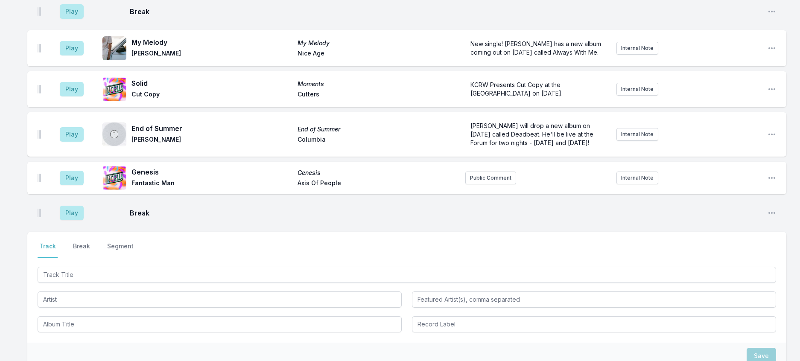
scroll to position [429, 0]
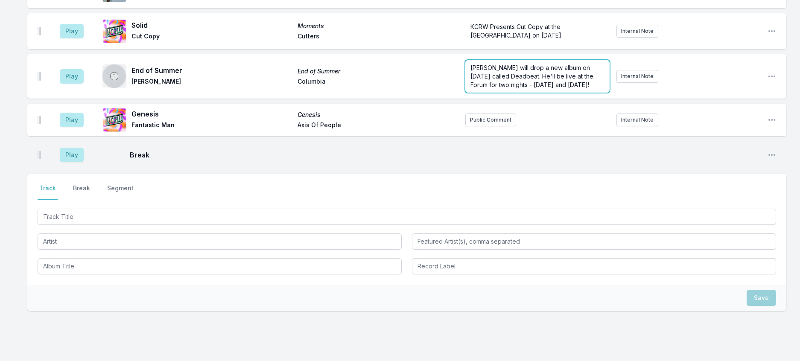
click at [516, 93] on form "Tame Impala will drop a new album on October 17th called Deadbeat. He'll be liv…" at bounding box center [537, 76] width 144 height 32
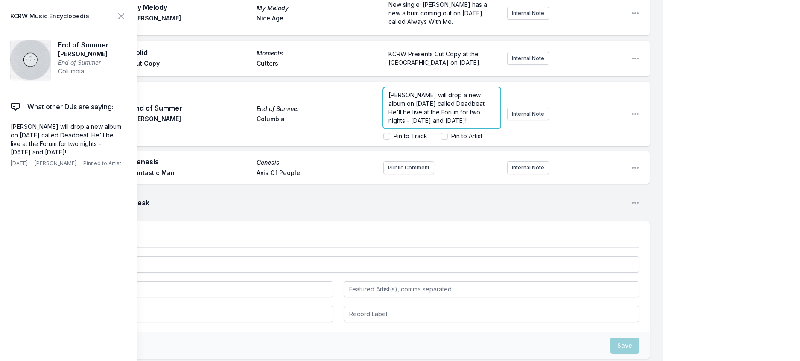
scroll to position [9, 0]
click at [462, 125] on p "Tame Impala will drop a new album on October 17th called Deadbeat. He'll be liv…" at bounding box center [441, 108] width 107 height 34
click at [126, 19] on icon at bounding box center [121, 16] width 10 height 10
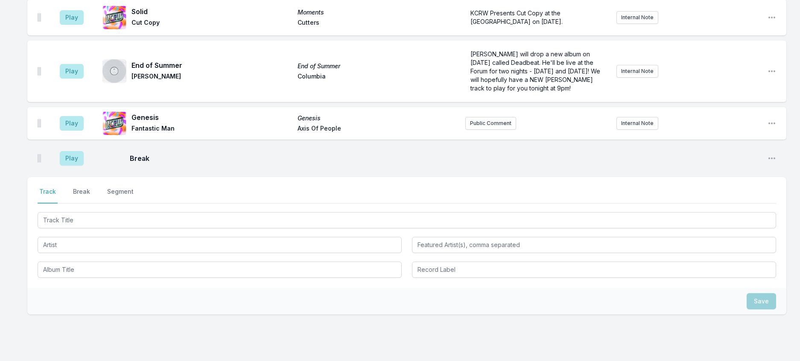
scroll to position [458, 0]
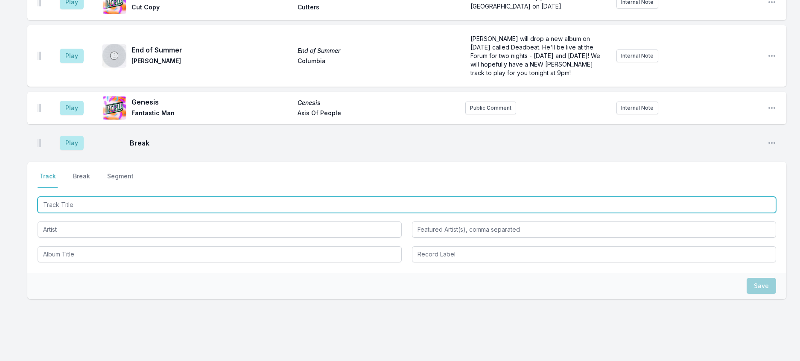
click at [155, 213] on input "Track Title" at bounding box center [407, 205] width 738 height 16
type input "In Another Life"
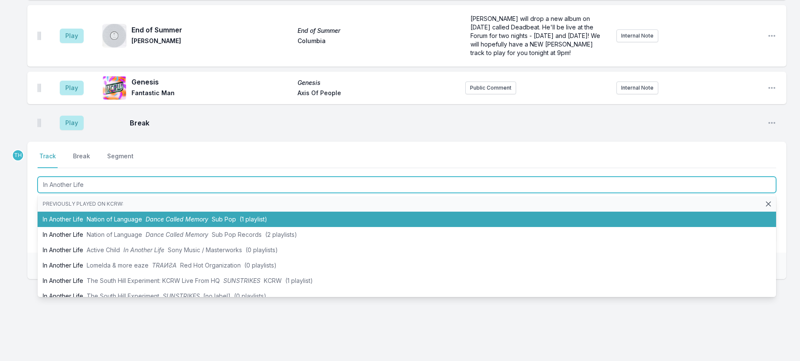
scroll to position [501, 0]
click at [236, 223] on span "Sub Pop" at bounding box center [224, 219] width 24 height 7
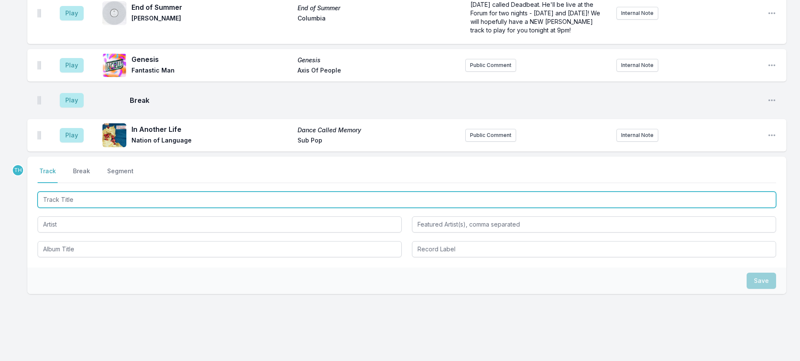
scroll to position [543, 0]
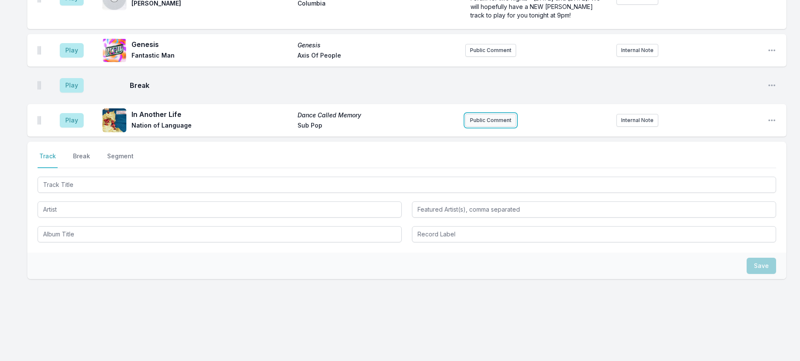
click at [488, 127] on button "Public Comment" at bounding box center [490, 120] width 51 height 13
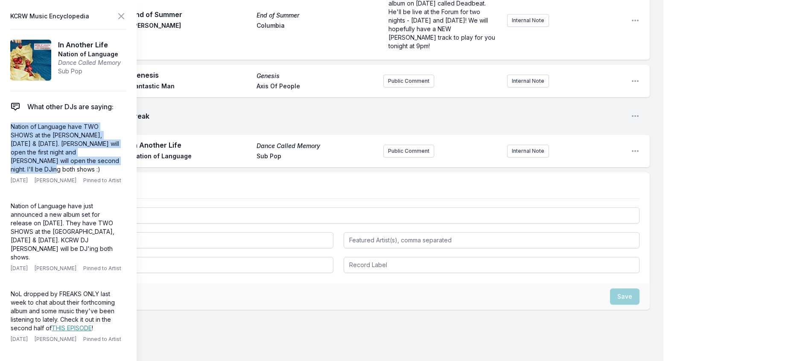
drag, startPoint x: 81, startPoint y: 180, endPoint x: 5, endPoint y: 146, distance: 83.5
click at [5, 146] on aside "KCRW Music Encyclopedia In Another Life Nation of Language Dance Called Memory …" at bounding box center [68, 180] width 137 height 361
copy p "Nation of Language have TWO SHOWS at the Fonda, October 15th & 16th. Westerman …"
click at [387, 157] on button "Public Comment" at bounding box center [408, 151] width 51 height 13
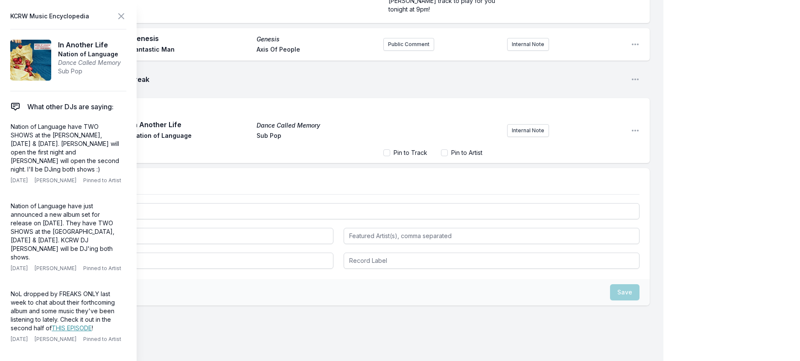
scroll to position [29, 0]
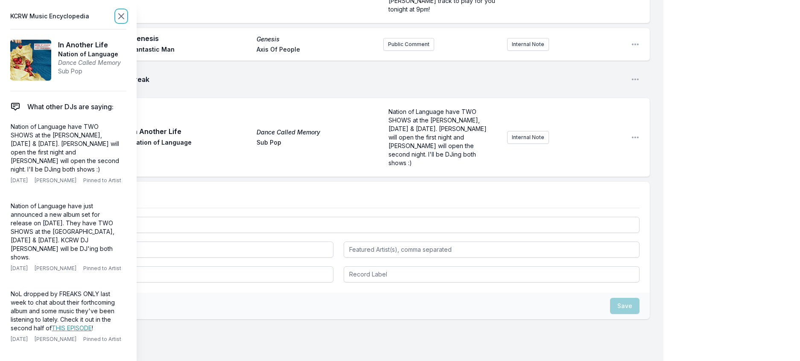
click at [126, 17] on icon at bounding box center [121, 16] width 10 height 10
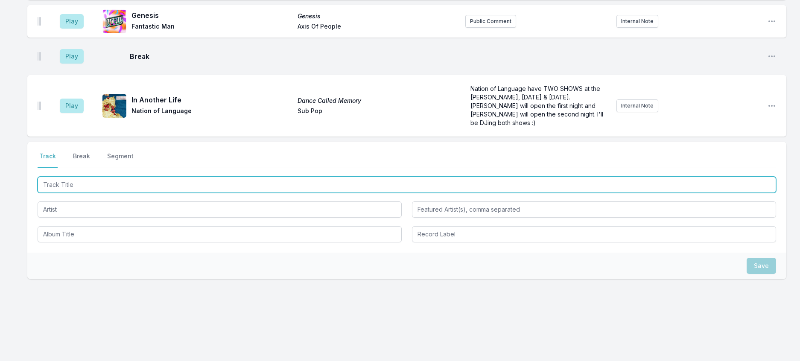
click at [106, 193] on input "Track Title" at bounding box center [407, 185] width 738 height 16
type input "joey knows"
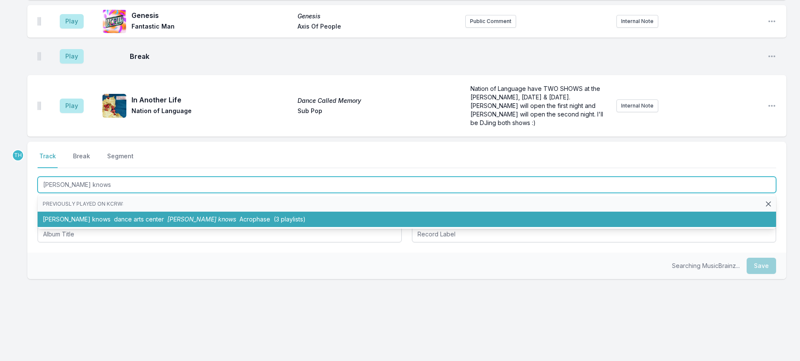
click at [114, 223] on span "dance arts center" at bounding box center [139, 219] width 50 height 7
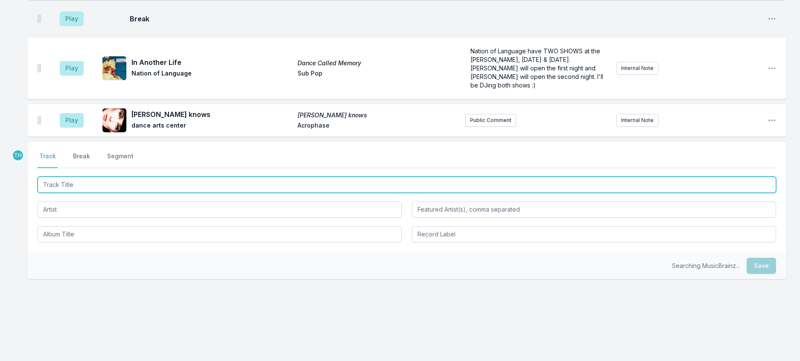
scroll to position [627, 0]
click at [167, 193] on input "Track Title" at bounding box center [407, 185] width 738 height 16
type input "Onomato"
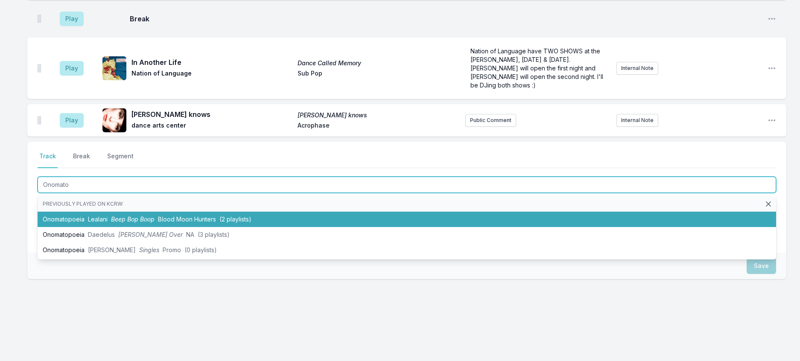
click at [171, 227] on li "Onomatopoeia Lealani Beep Bop Boop Blood Moon Hunters (2 playlists)" at bounding box center [407, 219] width 738 height 15
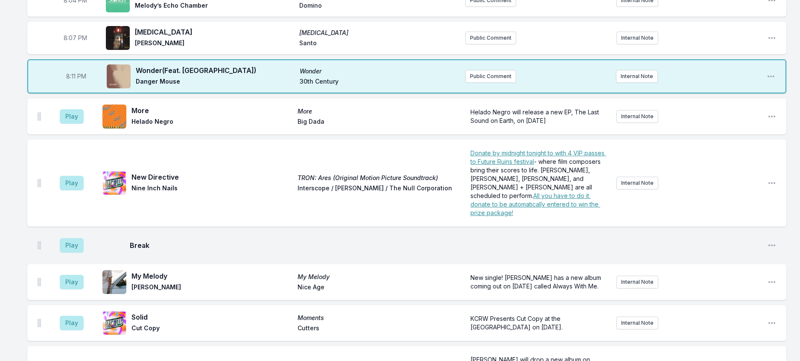
scroll to position [115, 0]
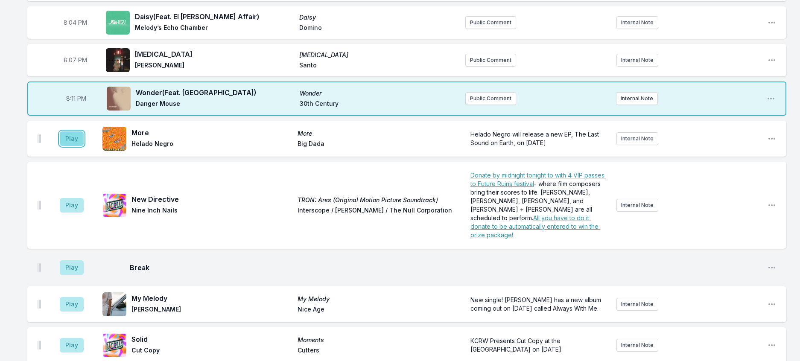
drag, startPoint x: 72, startPoint y: 169, endPoint x: 116, endPoint y: 180, distance: 45.8
click at [72, 146] on button "Play" at bounding box center [72, 138] width 24 height 15
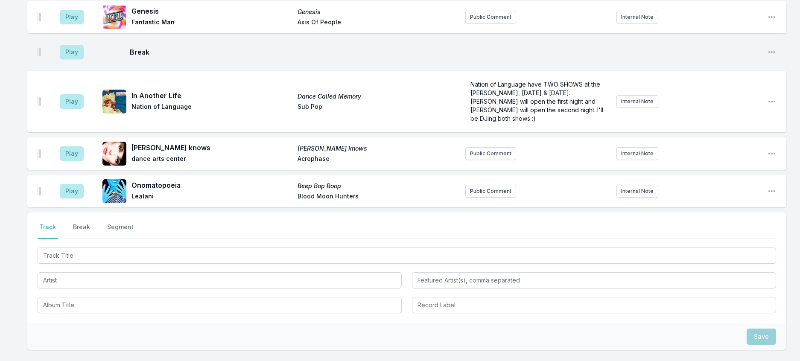
scroll to position [584, 0]
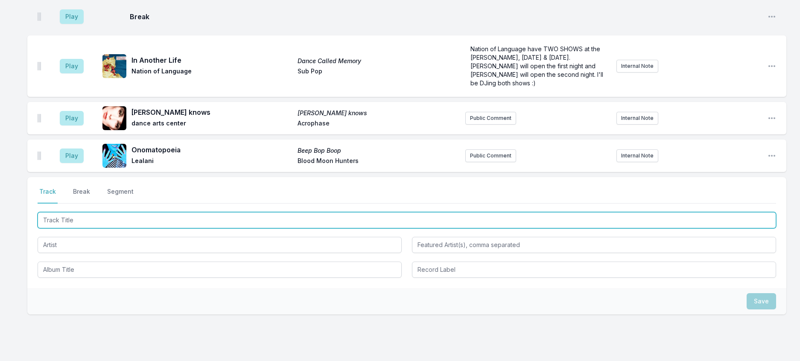
click at [87, 228] on input "Track Title" at bounding box center [407, 220] width 738 height 16
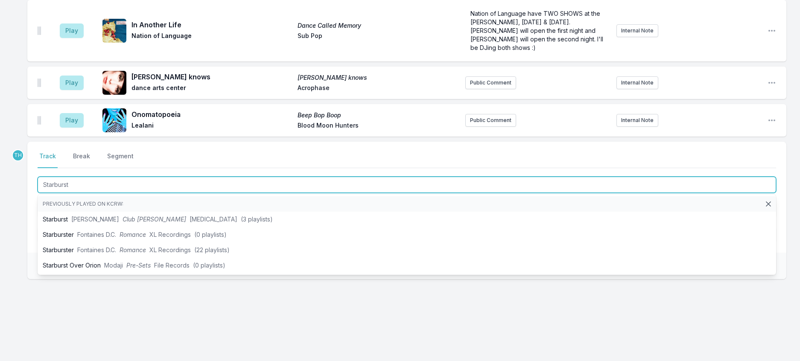
scroll to position [670, 0]
type input "Starburst"
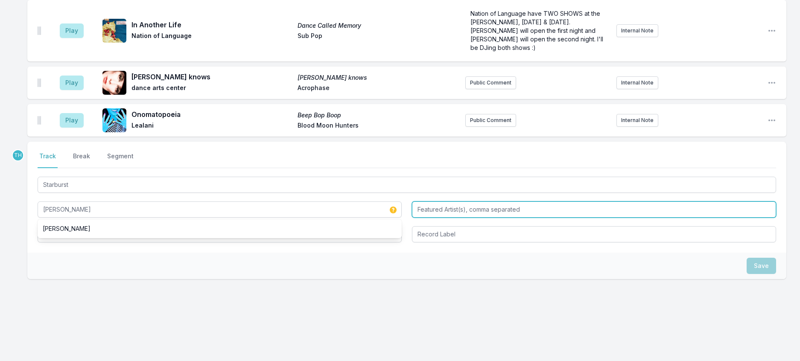
type input "Danny Brown"
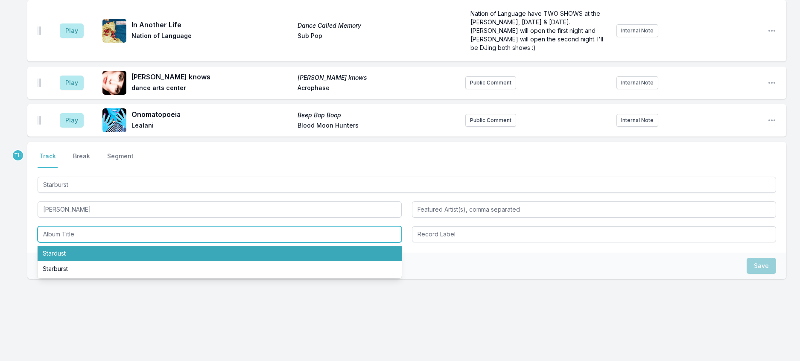
click at [64, 261] on li "Stardust" at bounding box center [220, 253] width 364 height 15
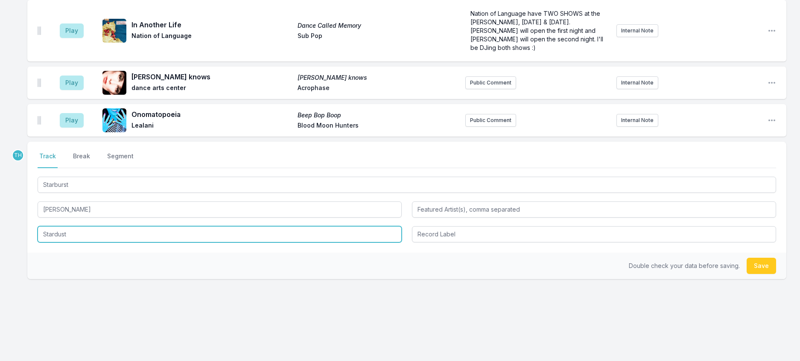
click at [74, 242] on input "Stardust" at bounding box center [220, 234] width 364 height 16
type input "Starburst"
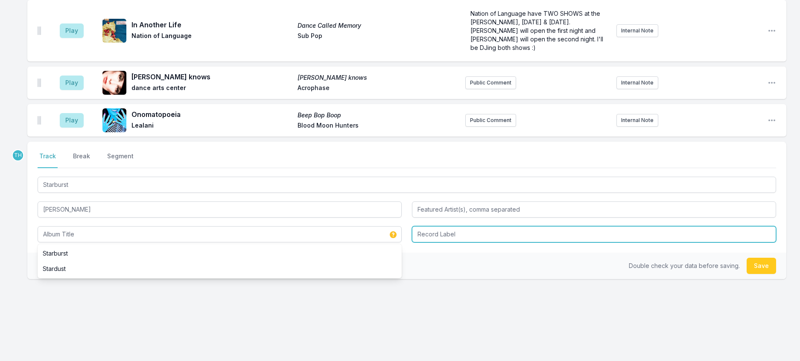
type input "Starburst"
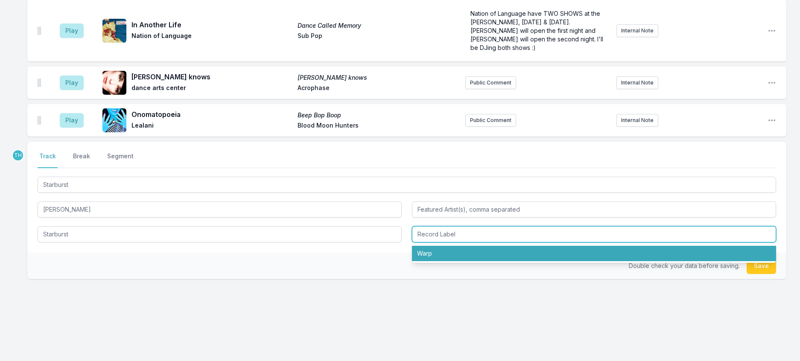
click at [443, 261] on li "Warp" at bounding box center [594, 253] width 364 height 15
type input "Warp"
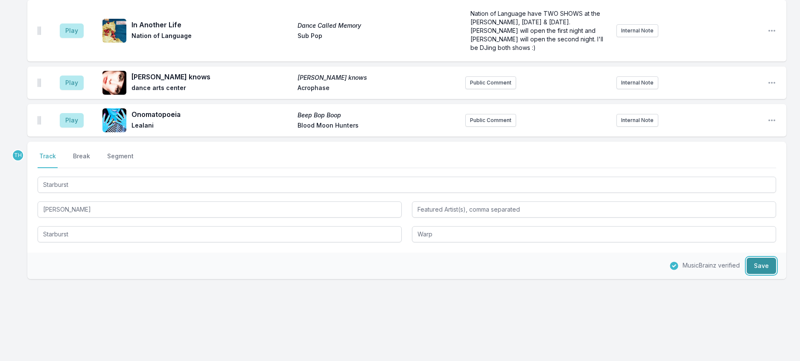
click at [766, 274] on button "Save" at bounding box center [760, 266] width 29 height 16
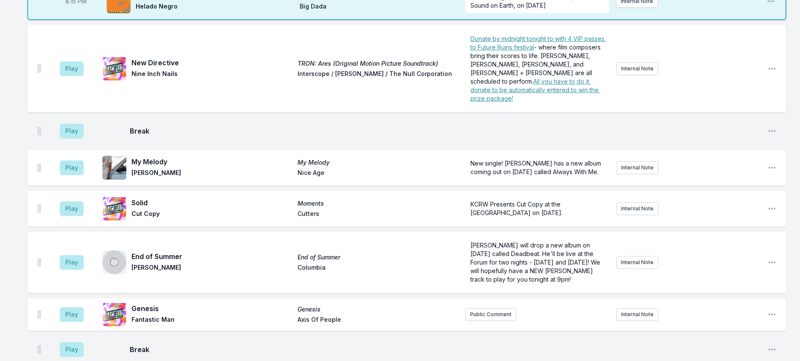
scroll to position [242, 0]
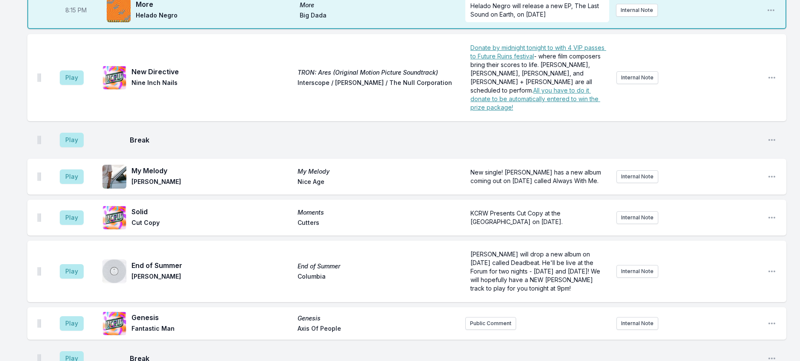
click at [67, 91] on aside "Play" at bounding box center [72, 77] width 48 height 27
click at [73, 85] on button "Play" at bounding box center [72, 77] width 24 height 15
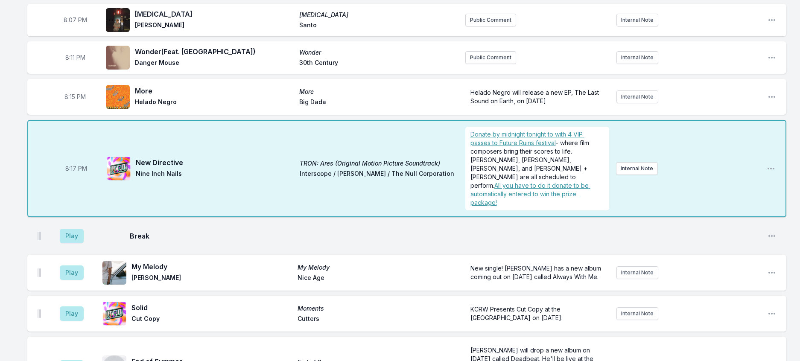
scroll to position [157, 0]
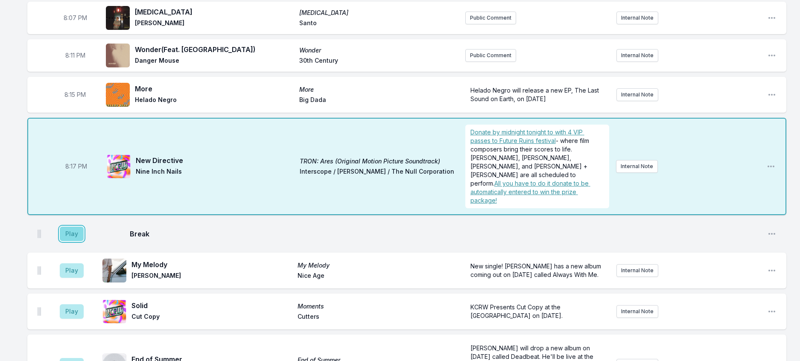
click at [84, 241] on button "Play" at bounding box center [72, 234] width 24 height 15
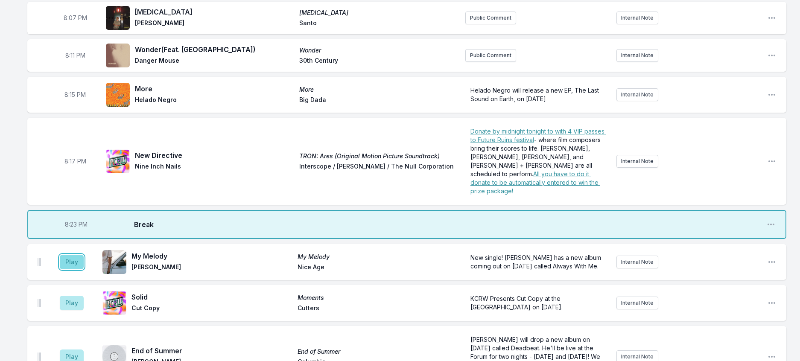
click at [81, 269] on button "Play" at bounding box center [72, 262] width 24 height 15
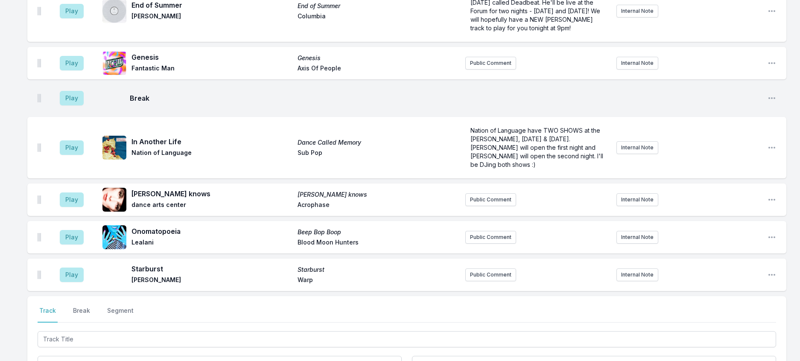
scroll to position [627, 0]
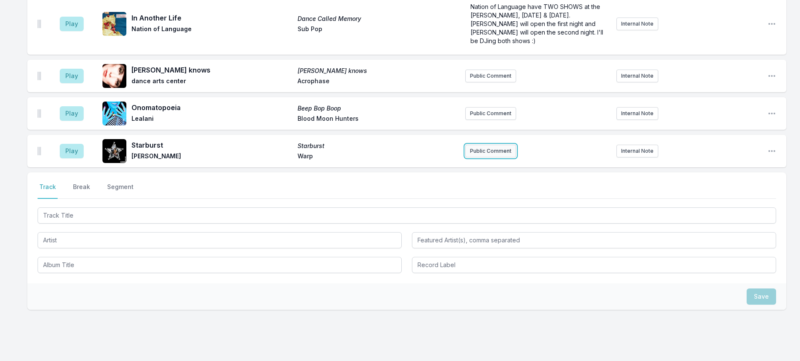
click at [496, 157] on button "Public Comment" at bounding box center [490, 151] width 51 height 13
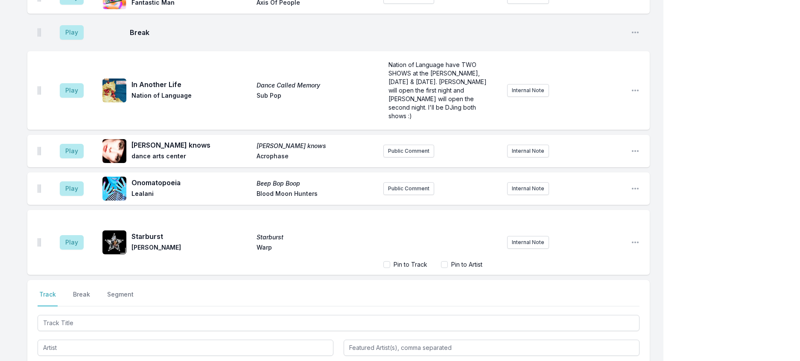
scroll to position [663, 0]
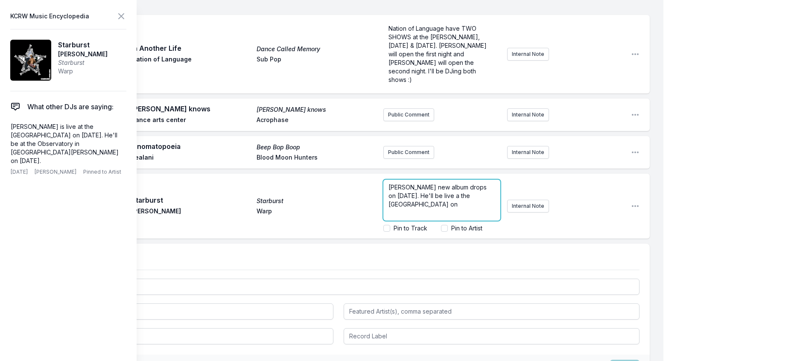
click at [443, 209] on p "Danny Brown's new album drops on November 7th. He'll be live a the Bellwether on" at bounding box center [441, 196] width 107 height 26
click at [441, 232] on input "Pin to Artist" at bounding box center [444, 228] width 7 height 7
checkbox input "true"
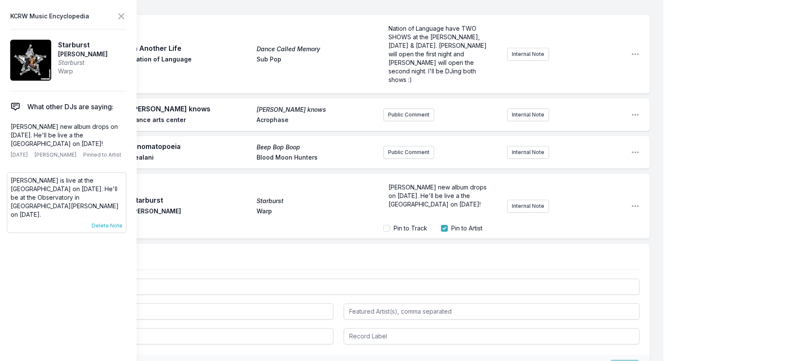
scroll to position [640, 0]
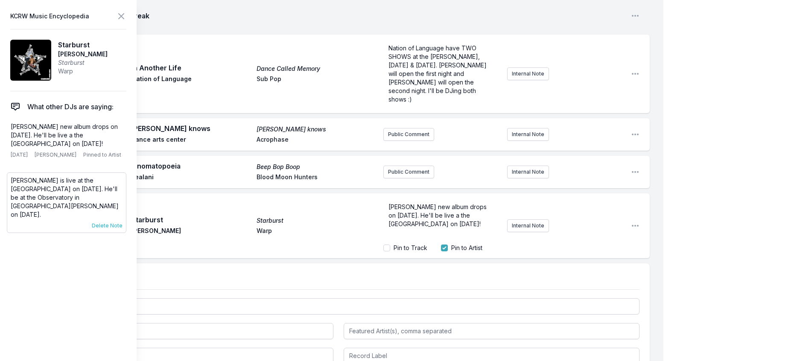
click at [120, 229] on span "Delete Note" at bounding box center [107, 225] width 31 height 7
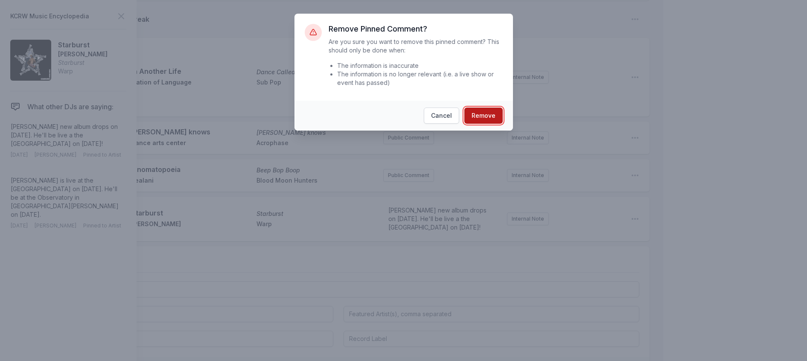
click at [496, 124] on button "Remove" at bounding box center [483, 116] width 38 height 16
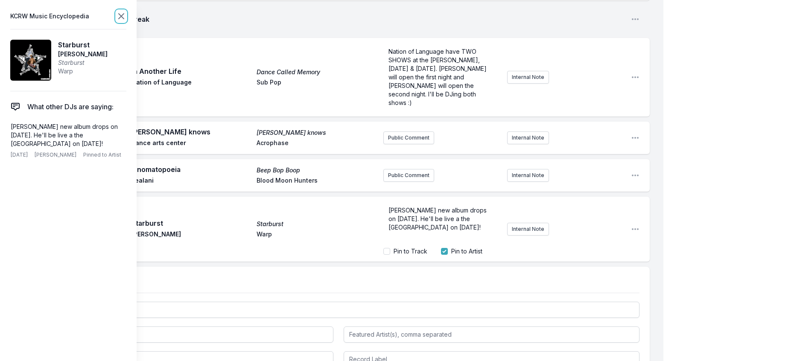
click at [124, 15] on icon at bounding box center [121, 16] width 5 height 5
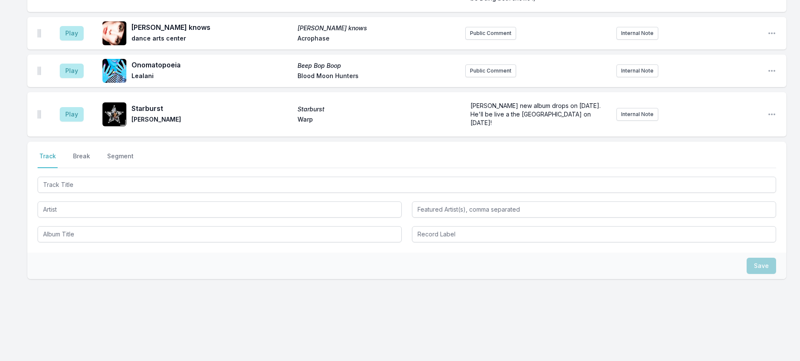
scroll to position [768, 0]
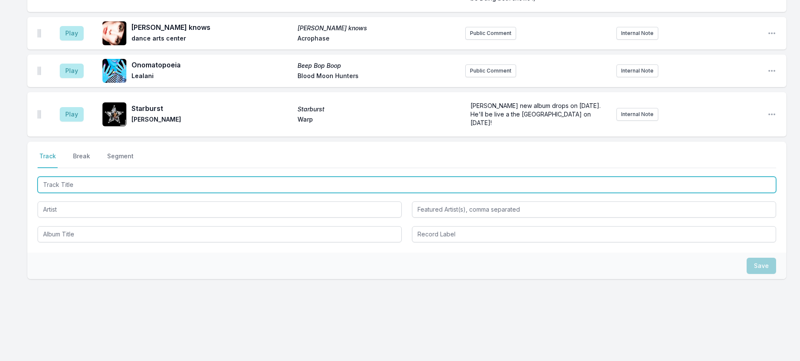
click at [115, 193] on input "Track Title" at bounding box center [407, 185] width 738 height 16
type input "Portreath Harbour"
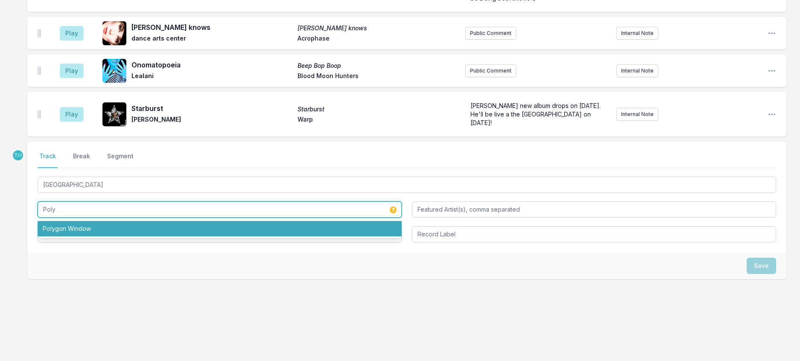
click at [78, 236] on li "Polygon Window" at bounding box center [220, 228] width 364 height 15
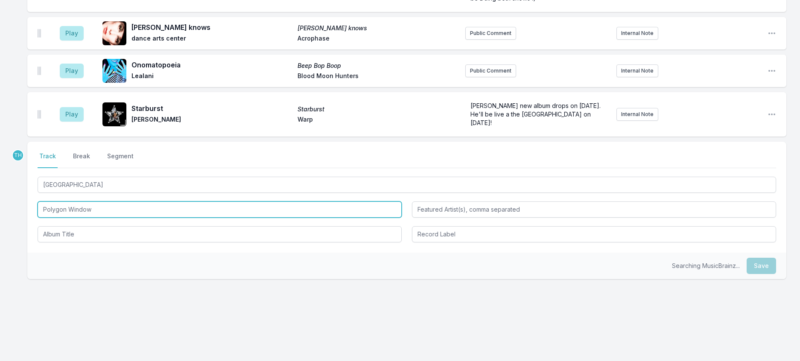
type input "Polygon Window"
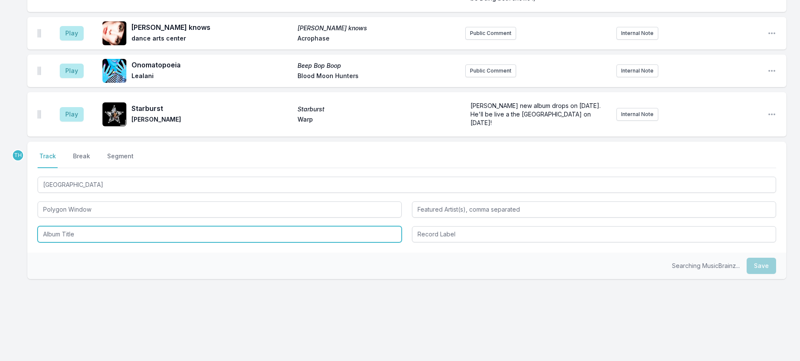
click at [98, 242] on input "Album Title" at bounding box center [220, 234] width 364 height 16
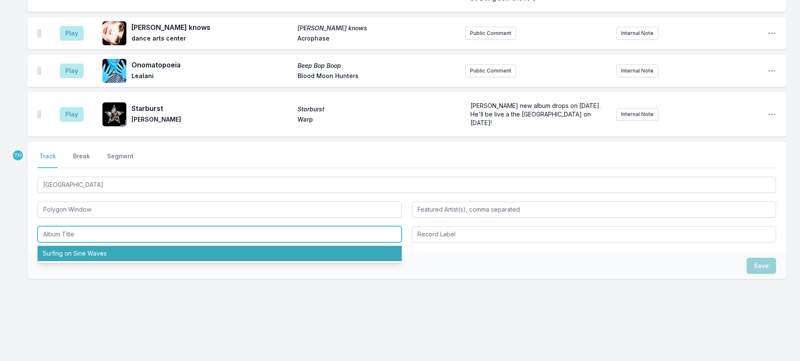
click at [96, 261] on li "Surfing on Sine Waves" at bounding box center [220, 253] width 364 height 15
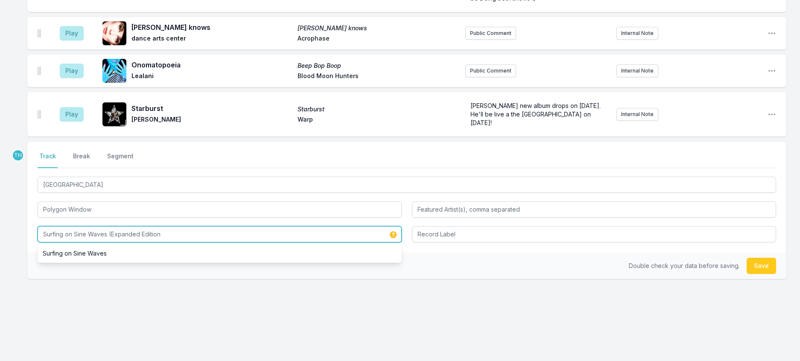
type input "Surfing on Sine Waves (Expanded Edition)"
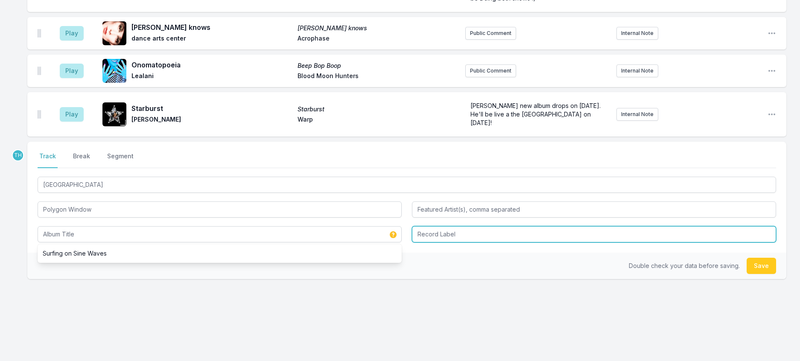
type input "Surfing on Sine Waves (Expanded Edition)"
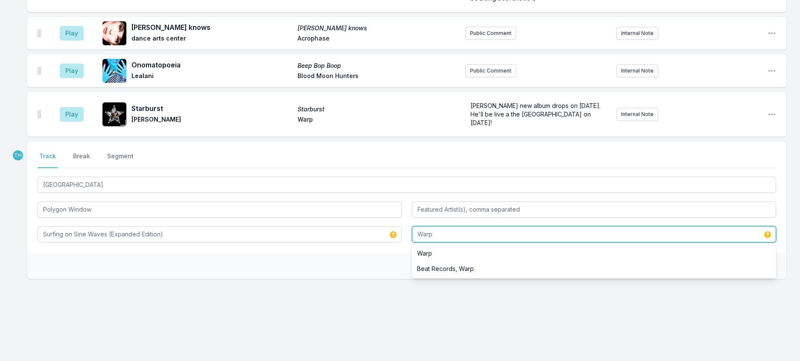
type input "Warp"
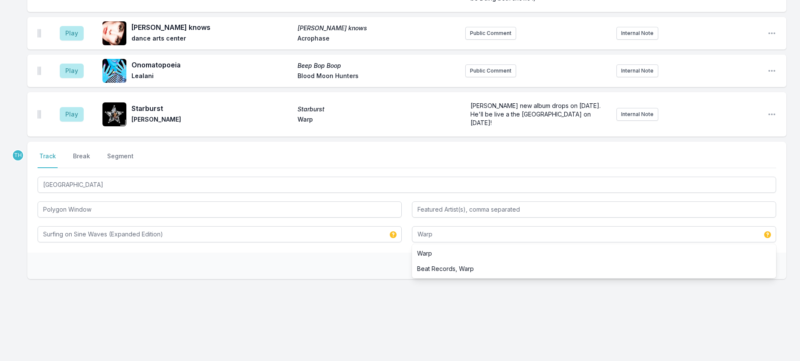
drag, startPoint x: 276, startPoint y: 305, endPoint x: 281, endPoint y: 305, distance: 4.7
click at [279, 279] on div "Double check your data before saving. Save" at bounding box center [406, 266] width 759 height 26
click at [755, 274] on button "Save" at bounding box center [760, 266] width 29 height 16
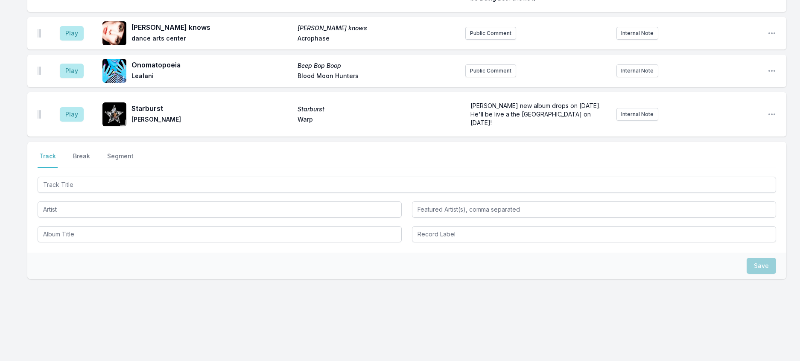
scroll to position [810, 0]
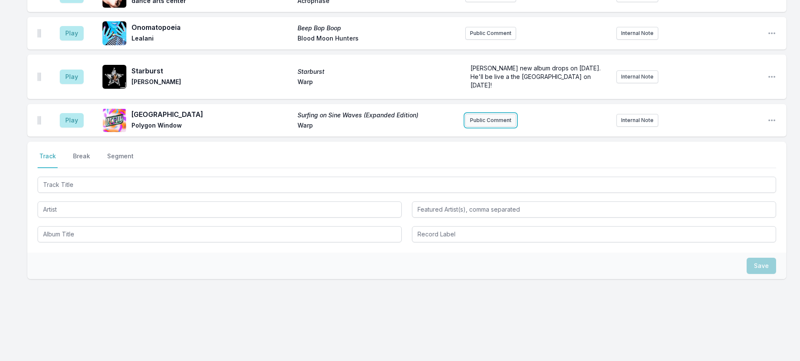
click at [507, 127] on button "Public Comment" at bounding box center [490, 120] width 51 height 13
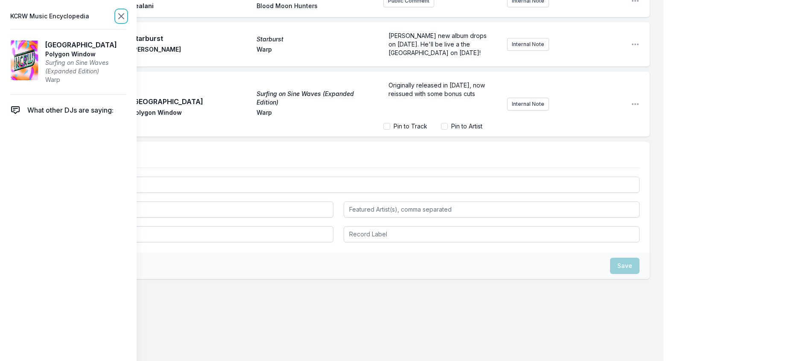
click at [126, 16] on icon at bounding box center [121, 16] width 10 height 10
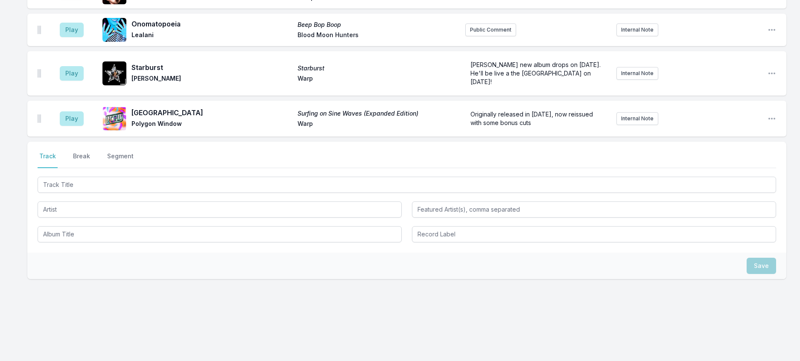
scroll to position [814, 0]
click at [85, 168] on button "Break" at bounding box center [81, 160] width 20 height 16
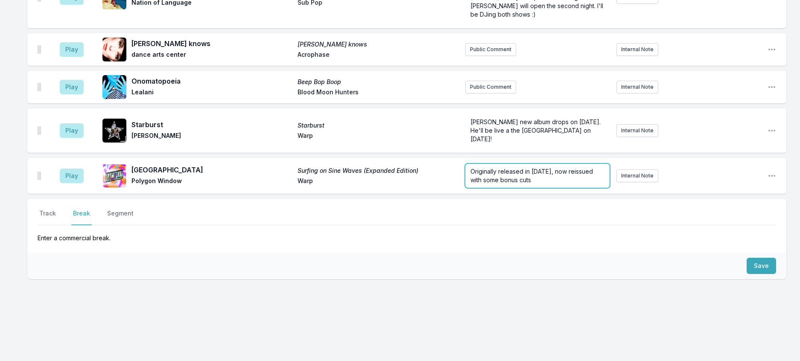
click at [527, 164] on form "Originally released in 1993, now reissued with some bonus cuts" at bounding box center [537, 176] width 144 height 24
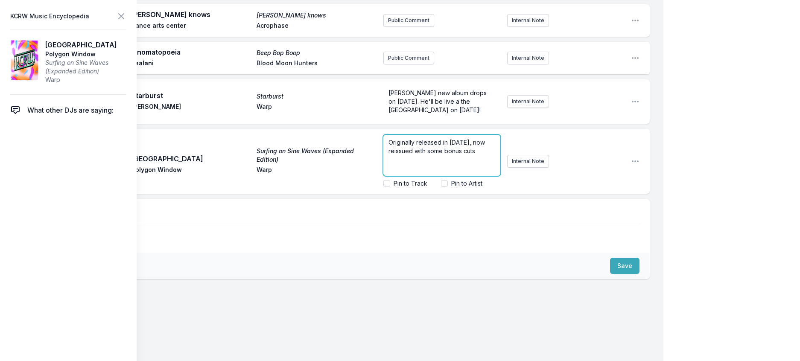
click at [383, 176] on div "Originally released in 1993, now reissued with some bonus cuts" at bounding box center [441, 155] width 117 height 41
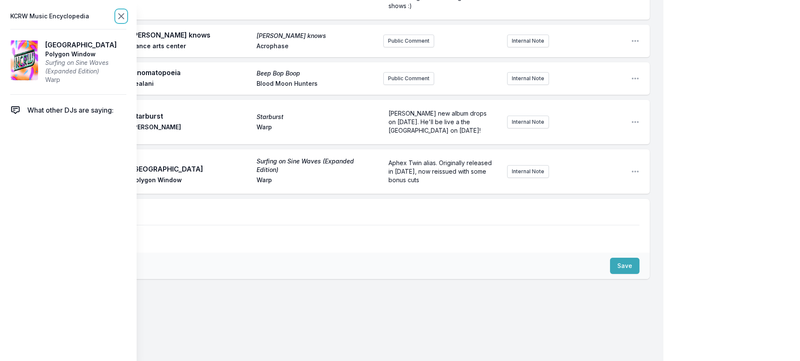
drag, startPoint x: 139, startPoint y: 17, endPoint x: 141, endPoint y: 27, distance: 9.7
click at [126, 17] on icon at bounding box center [121, 16] width 10 height 10
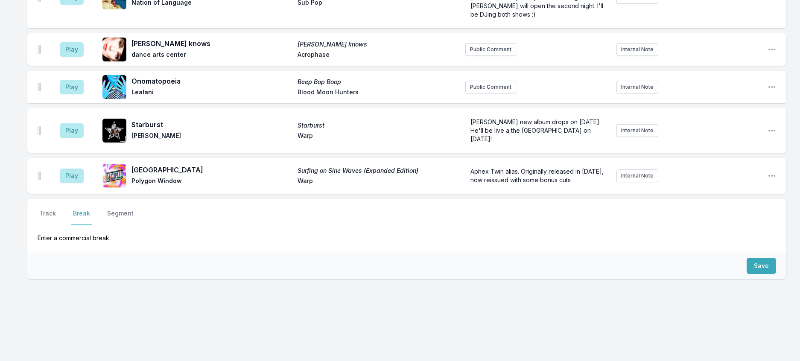
scroll to position [799, 0]
click at [761, 259] on button "Save" at bounding box center [760, 266] width 29 height 16
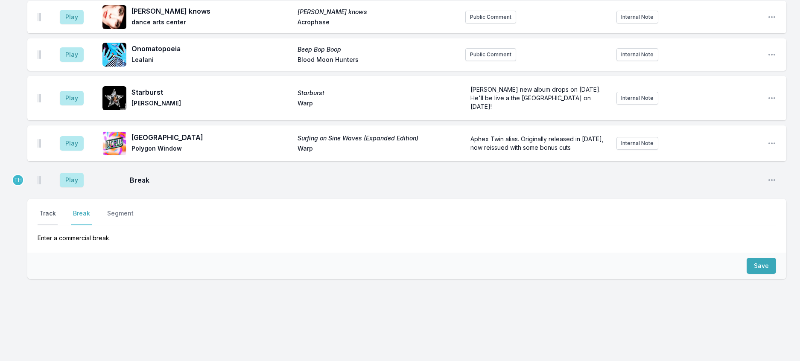
click at [51, 209] on button "Track" at bounding box center [48, 217] width 20 height 16
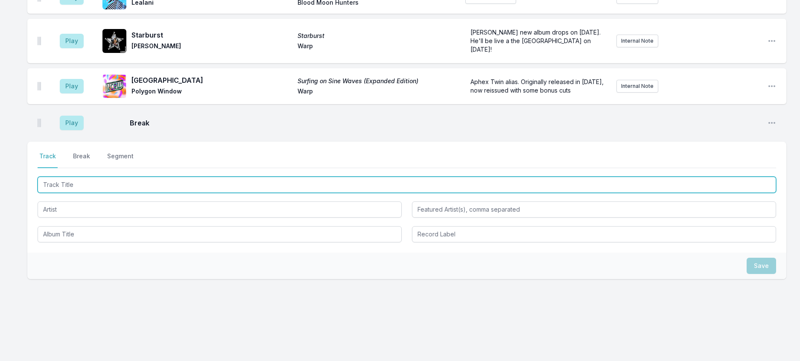
click at [224, 193] on input "Track Title" at bounding box center [407, 185] width 738 height 16
type input "Country Song"
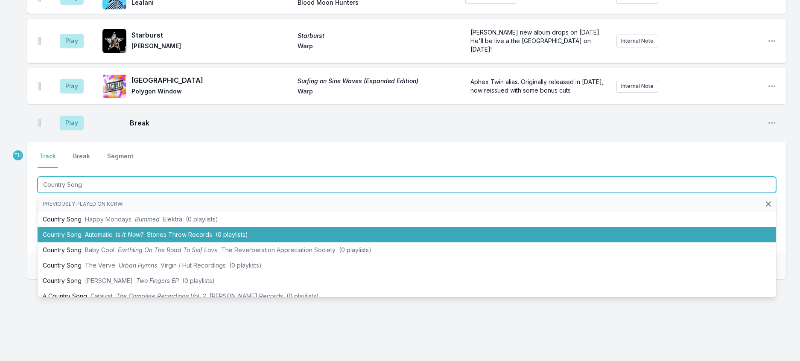
click at [212, 238] on span "Stones Throw Records" at bounding box center [179, 234] width 65 height 7
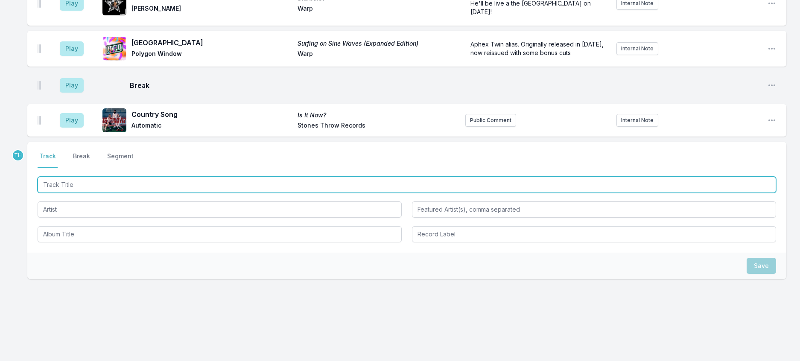
scroll to position [877, 0]
click at [165, 193] on input "Track Title" at bounding box center [407, 185] width 738 height 16
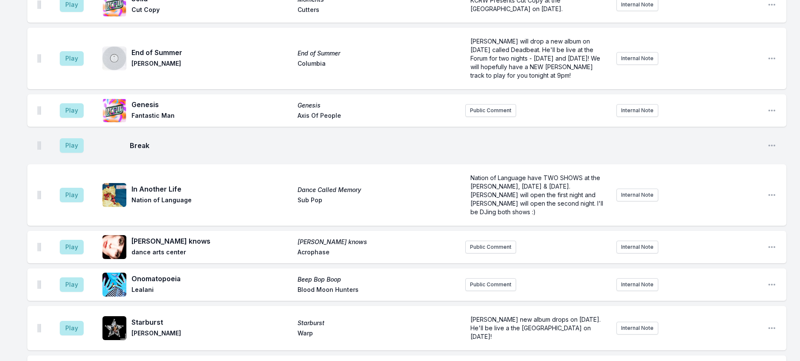
scroll to position [451, 0]
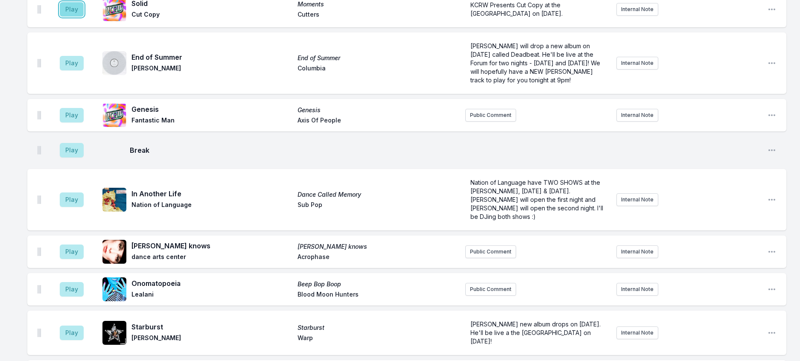
click at [84, 17] on button "Play" at bounding box center [72, 9] width 24 height 15
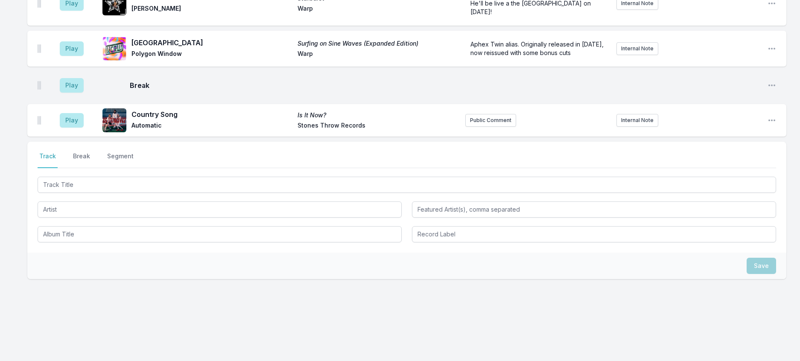
scroll to position [941, 0]
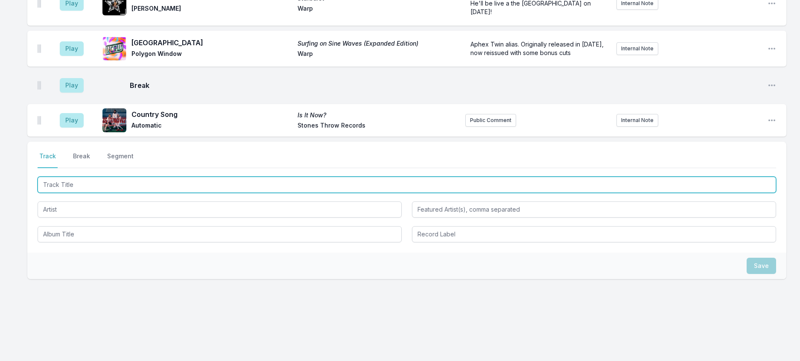
click at [189, 177] on input "Track Title" at bounding box center [407, 185] width 738 height 16
type input "Terminal ("
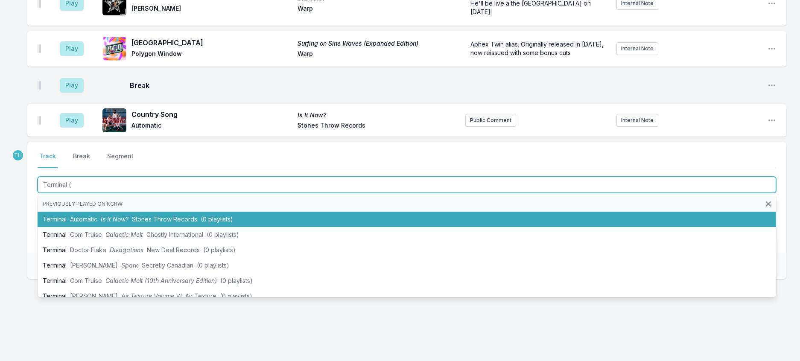
click at [197, 216] on span "Stones Throw Records" at bounding box center [164, 219] width 65 height 7
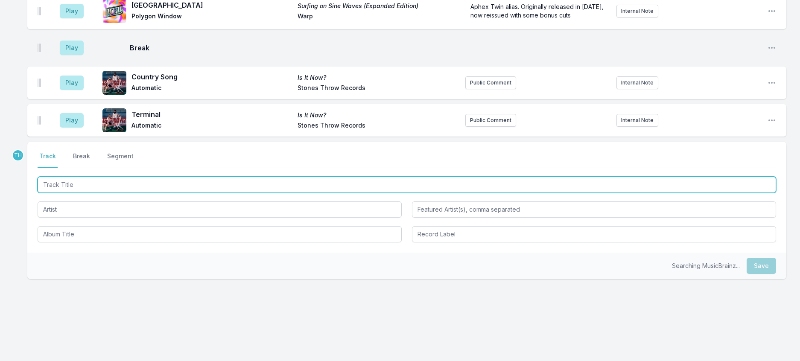
scroll to position [984, 0]
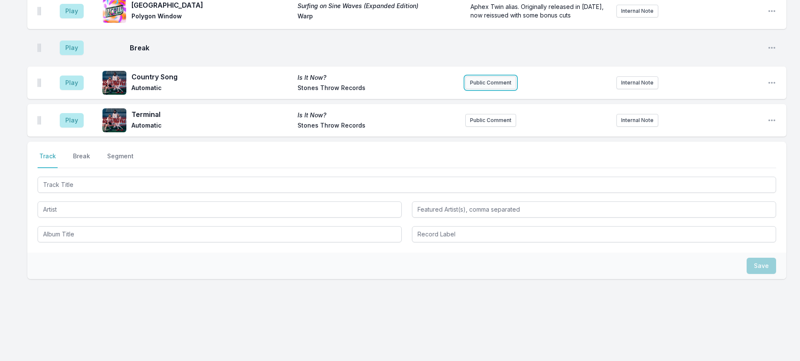
click at [495, 76] on button "Public Comment" at bounding box center [490, 82] width 51 height 13
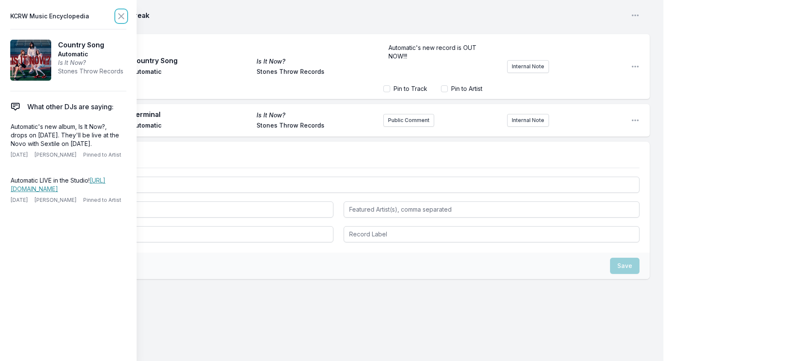
drag, startPoint x: 138, startPoint y: 18, endPoint x: 146, endPoint y: 24, distance: 10.7
click at [126, 18] on icon at bounding box center [121, 16] width 10 height 10
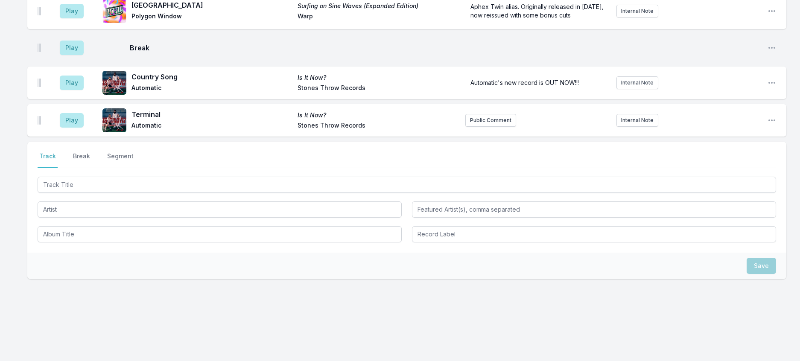
scroll to position [984, 0]
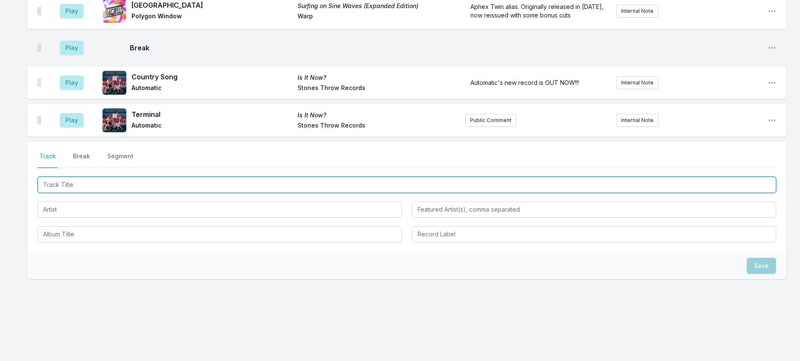
click at [156, 177] on input "Track Title" at bounding box center [407, 185] width 738 height 16
type input "m"
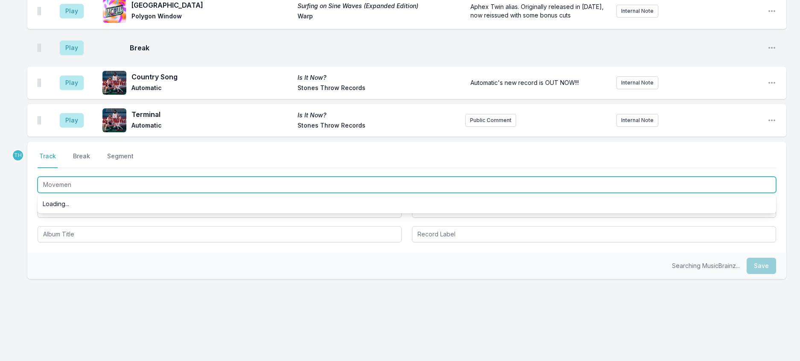
type input "Movement"
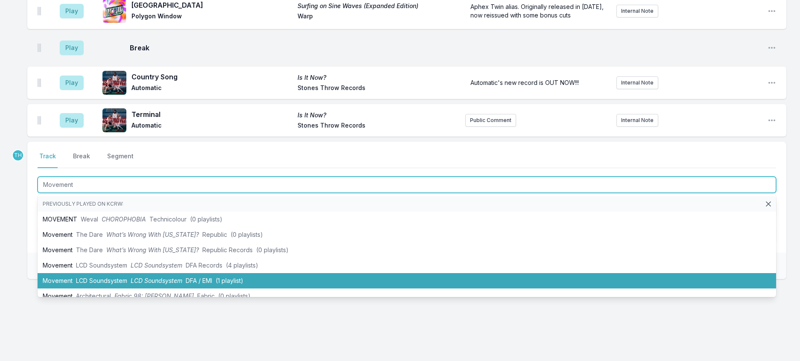
click at [163, 273] on li "Movement LCD Soundsystem LCD Soundsystem DFA / EMI (1 playlist)" at bounding box center [407, 280] width 738 height 15
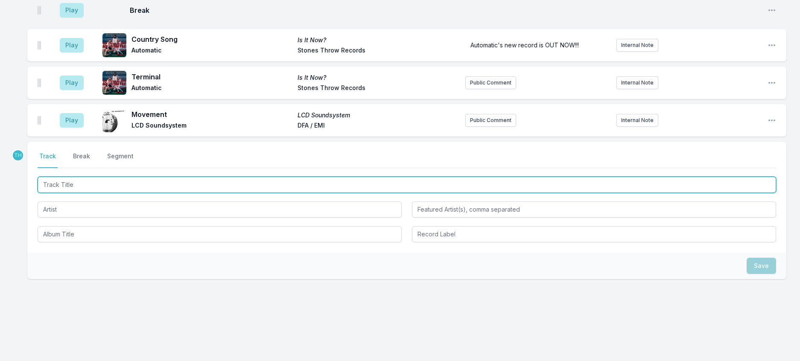
scroll to position [1026, 0]
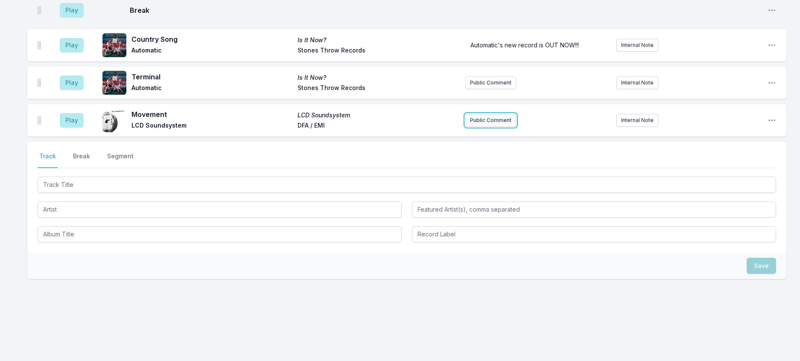
click at [488, 114] on button "Public Comment" at bounding box center [490, 120] width 51 height 13
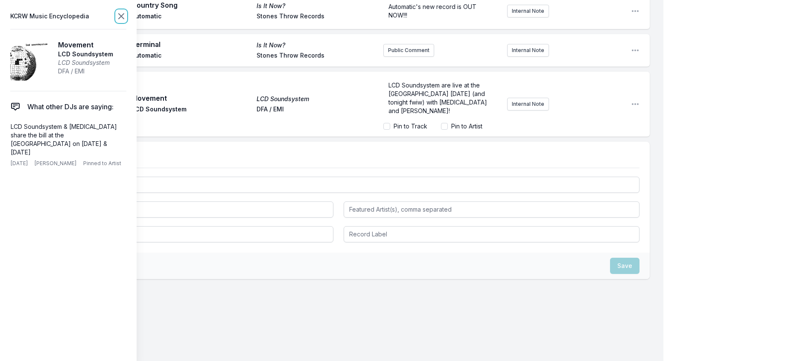
click at [126, 20] on icon at bounding box center [121, 16] width 10 height 10
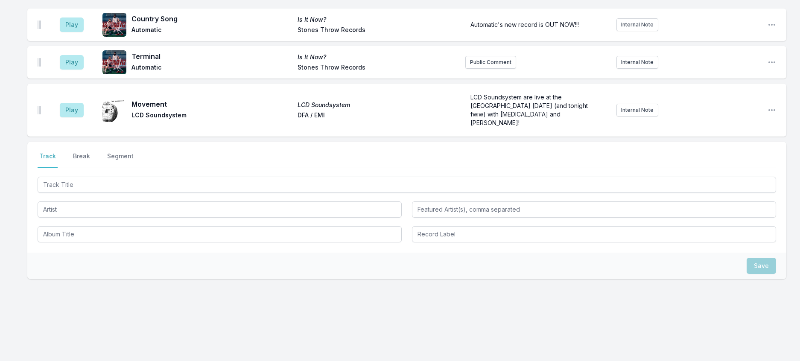
scroll to position [1039, 0]
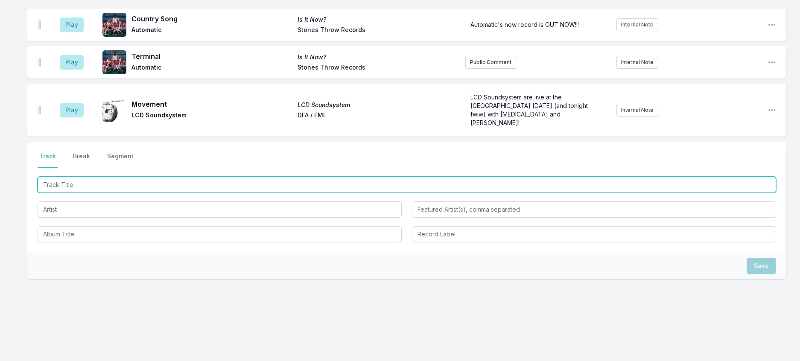
click at [155, 177] on input "Track Title" at bounding box center [407, 185] width 738 height 16
type input "Gimme A Reason"
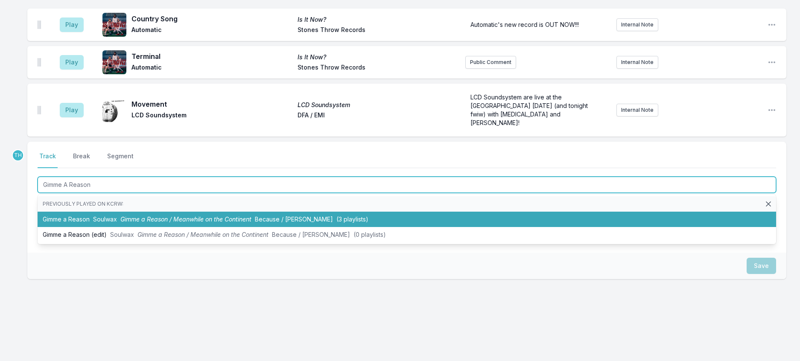
click at [217, 216] on span "Gimme a Reason / Meanwhile on the Continent" at bounding box center [185, 219] width 131 height 7
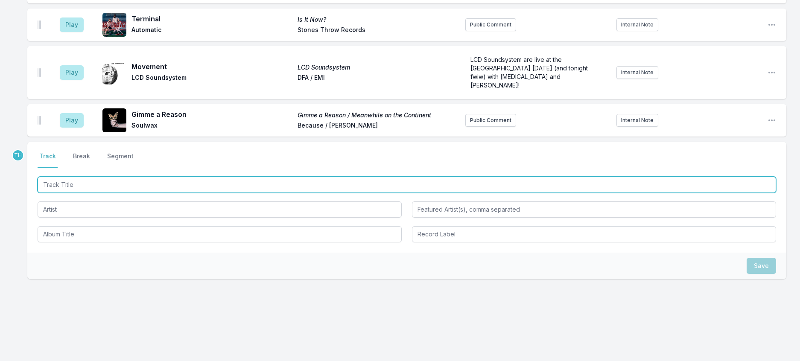
scroll to position [1081, 0]
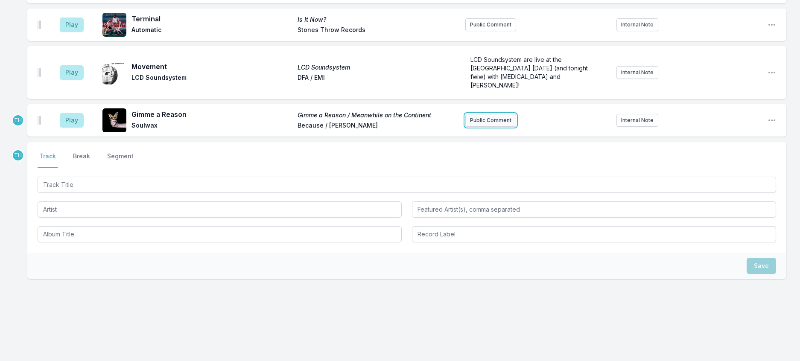
click at [499, 114] on button "Public Comment" at bounding box center [490, 120] width 51 height 13
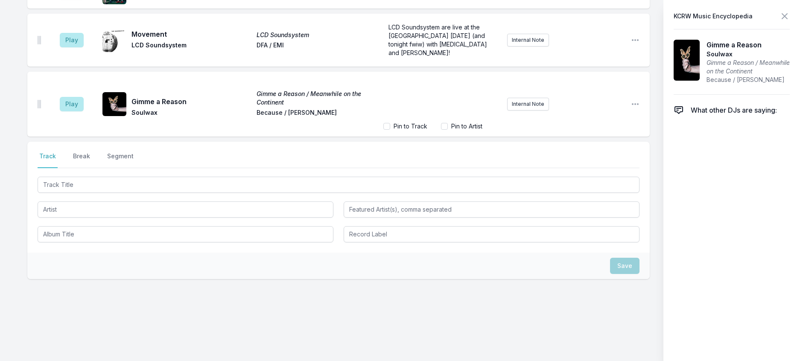
scroll to position [1118, 0]
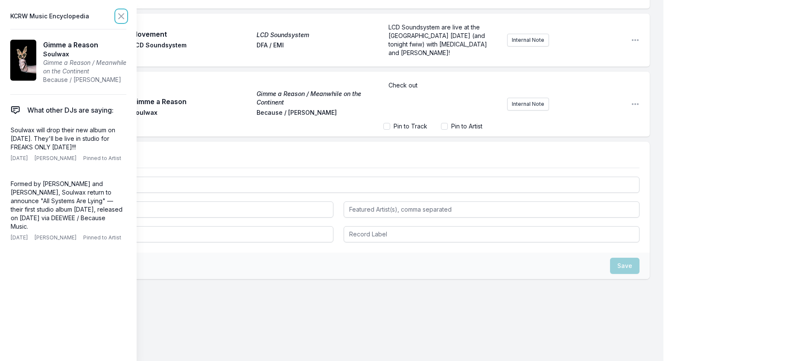
click at [126, 16] on icon at bounding box center [121, 16] width 10 height 10
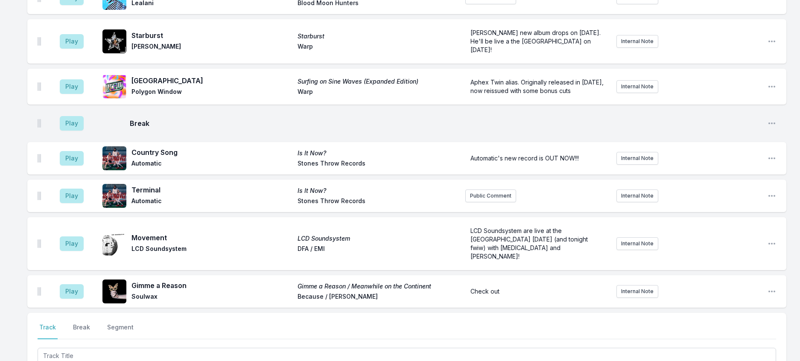
scroll to position [486, 0]
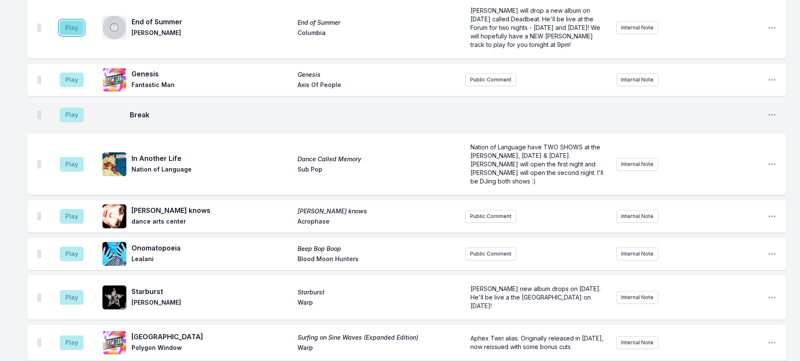
click at [84, 35] on button "Play" at bounding box center [72, 27] width 24 height 15
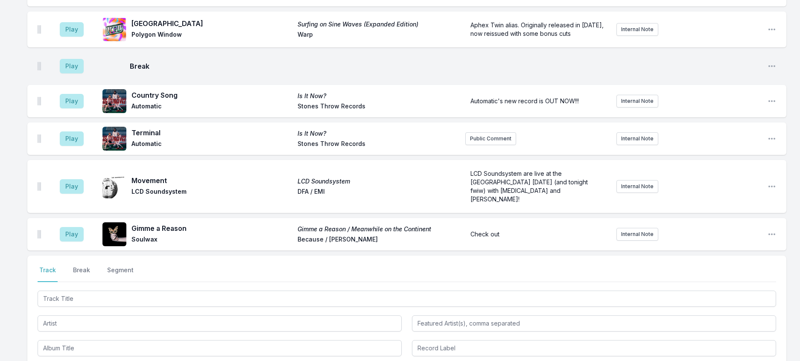
scroll to position [913, 0]
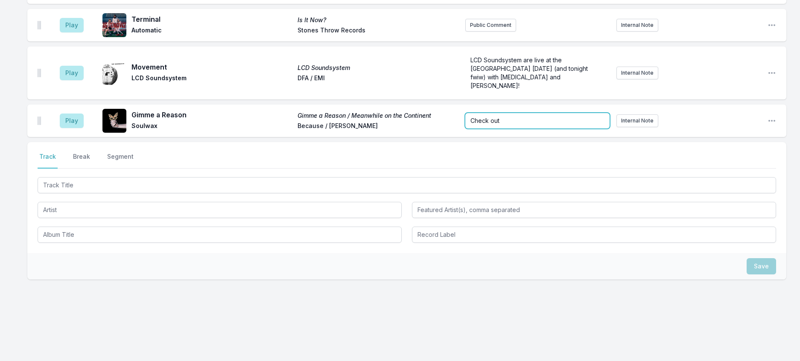
click at [504, 128] on form "Check out" at bounding box center [537, 120] width 144 height 15
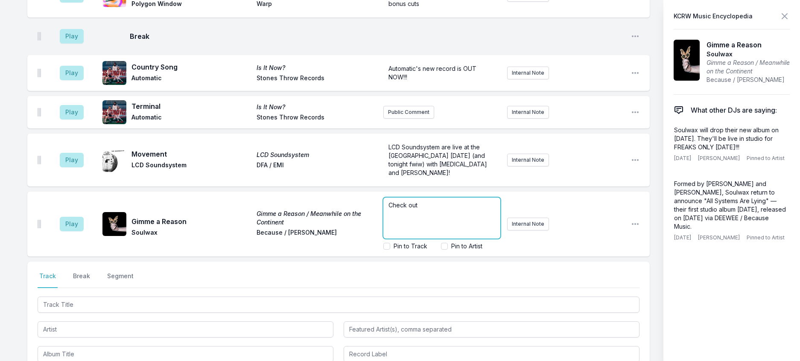
scroll to position [950, 0]
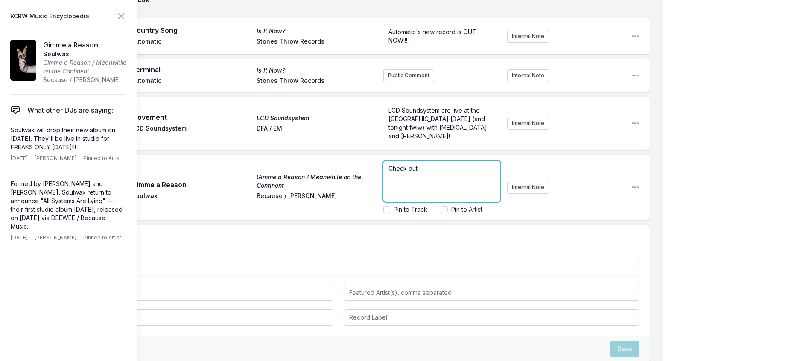
click at [421, 173] on p "Check out" at bounding box center [441, 168] width 107 height 9
click at [426, 198] on span "Check out Soulwax's FREAKS ONLY guest DJ mix from Monday's show. Their new albu…" at bounding box center [439, 181] width 103 height 33
drag, startPoint x: 424, startPoint y: 335, endPoint x: 443, endPoint y: 314, distance: 27.8
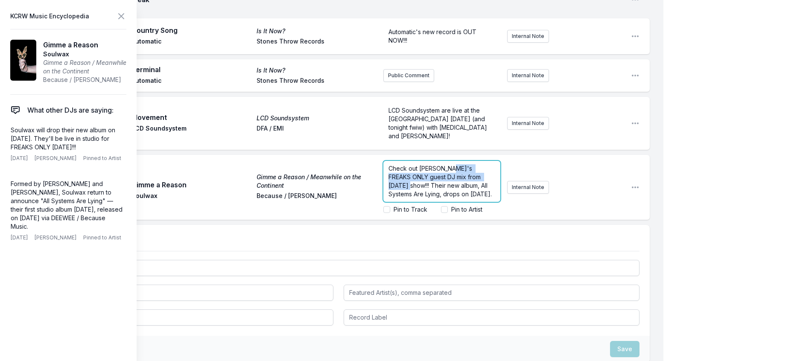
click at [443, 198] on span "Check out Soulwax's FREAKS ONLY guest DJ mix from Monday's show!!! Their new al…" at bounding box center [439, 181] width 103 height 33
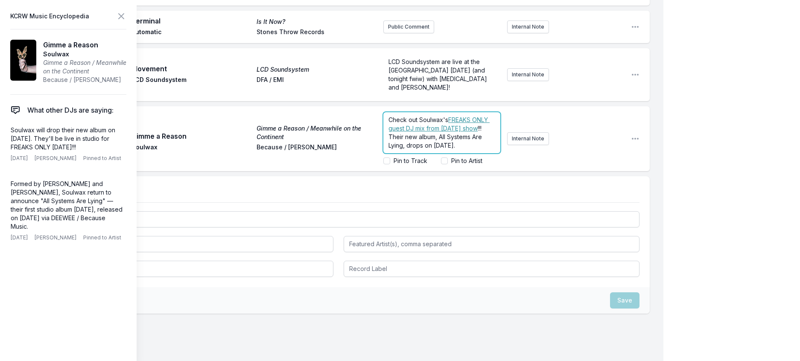
scroll to position [1120, 0]
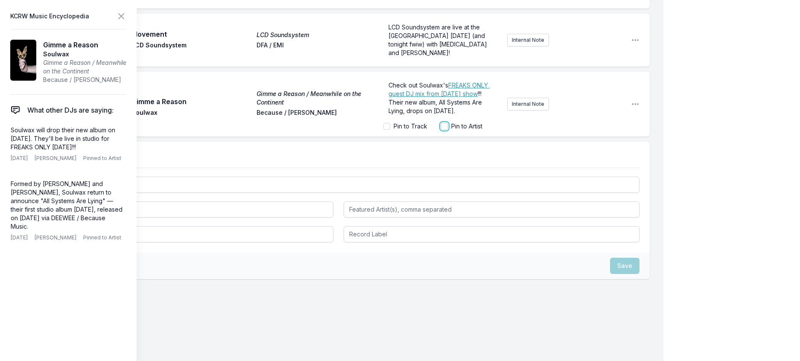
click at [441, 130] on input "Pin to Artist" at bounding box center [444, 126] width 7 height 7
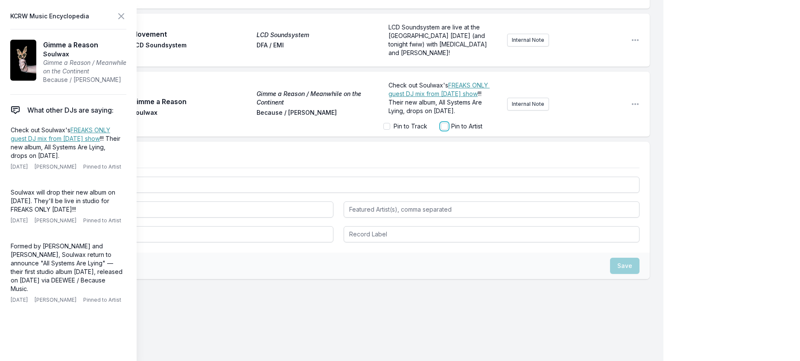
checkbox input "true"
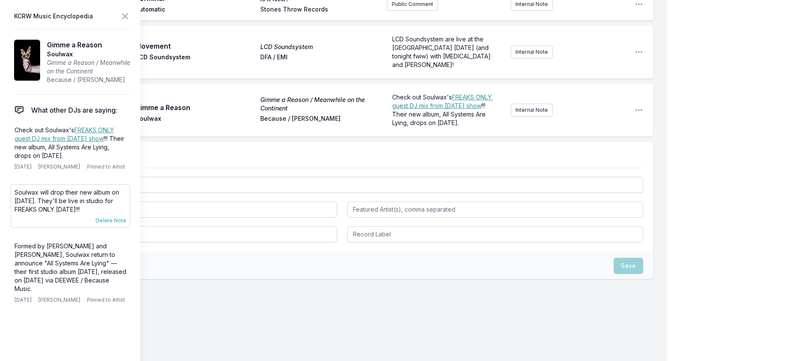
scroll to position [1107, 0]
click at [114, 224] on span "Delete Note" at bounding box center [107, 220] width 31 height 7
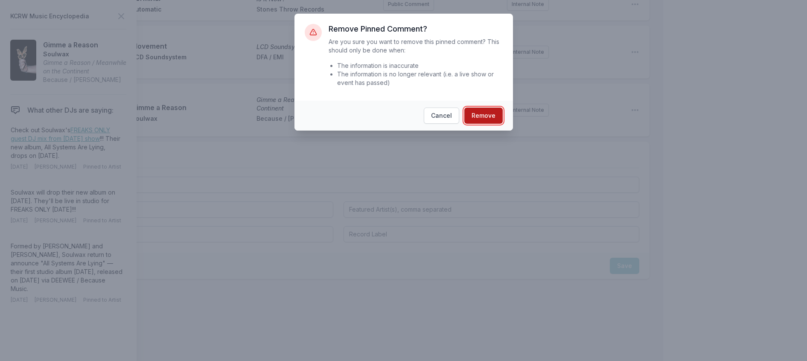
click at [492, 124] on button "Remove" at bounding box center [483, 116] width 38 height 16
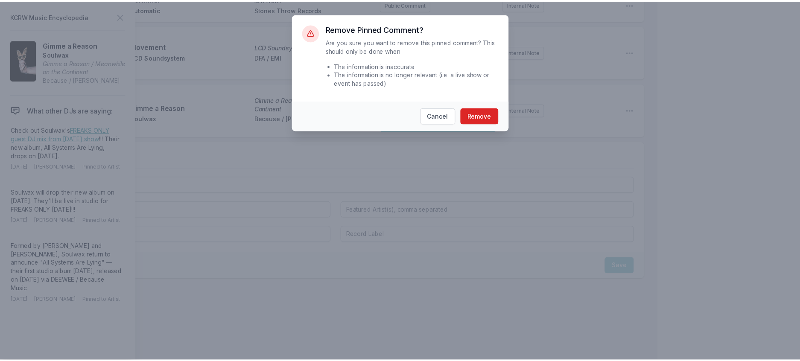
scroll to position [1111, 0]
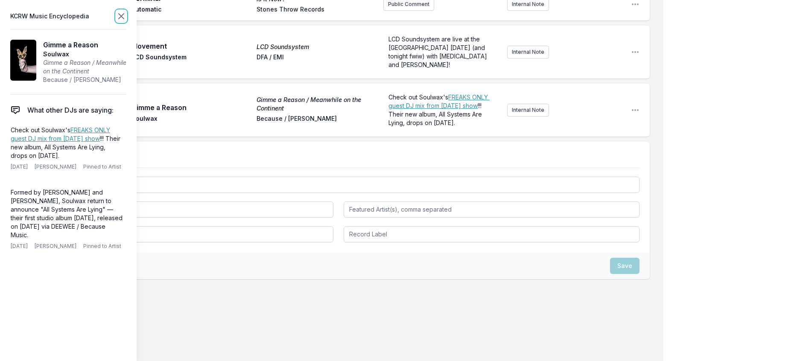
click at [124, 16] on icon at bounding box center [121, 16] width 5 height 5
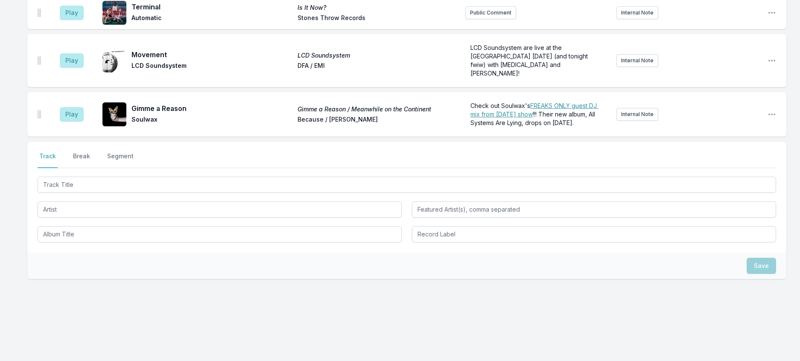
scroll to position [1062, 0]
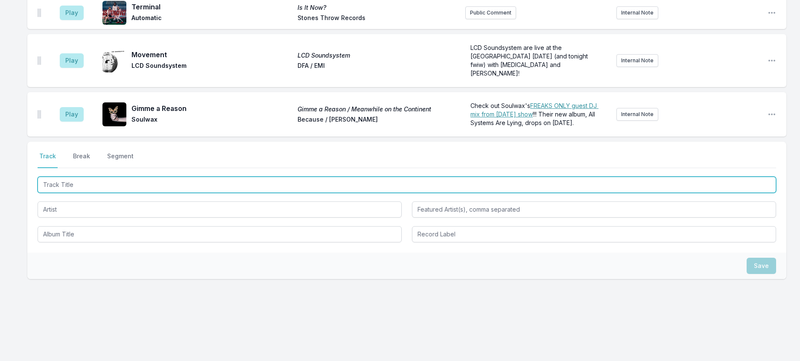
click at [90, 193] on input "Track Title" at bounding box center [407, 185] width 738 height 16
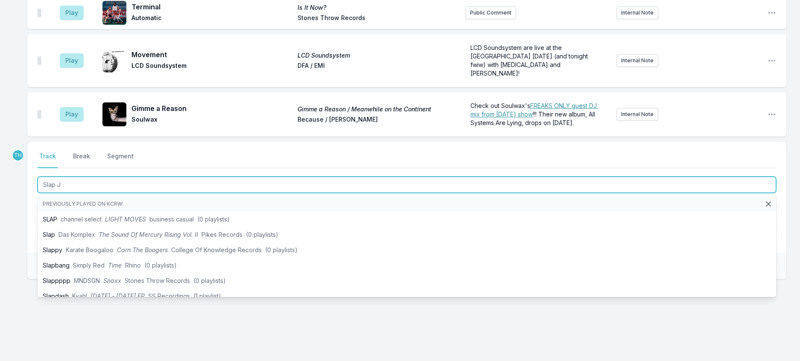
type input "Slap Ju"
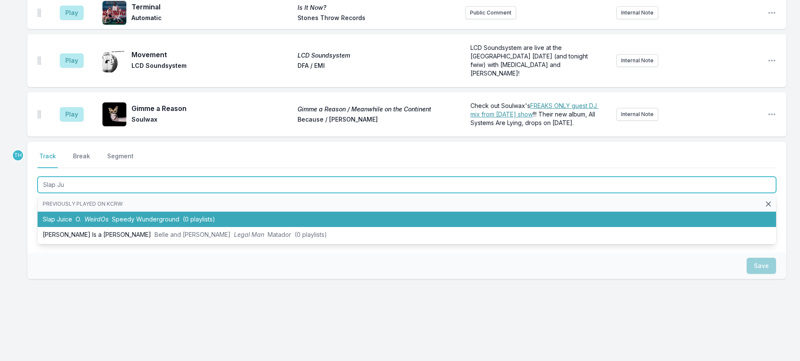
click at [203, 223] on span "(0 playlists)" at bounding box center [199, 219] width 32 height 7
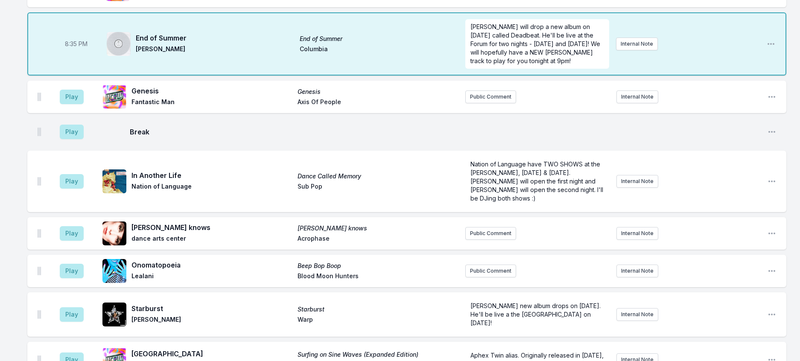
scroll to position [421, 0]
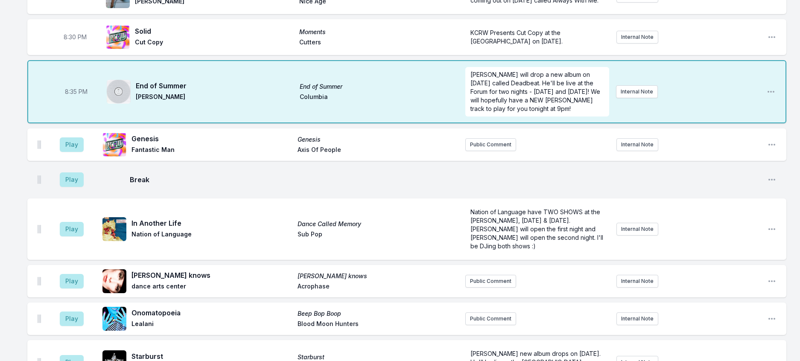
click at [62, 158] on aside "Play" at bounding box center [72, 144] width 48 height 27
click at [79, 152] on button "Play" at bounding box center [72, 144] width 24 height 15
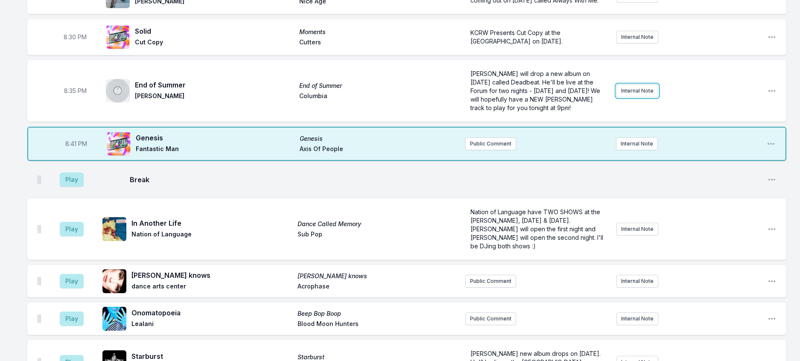
click at [632, 97] on button "Internal Note" at bounding box center [637, 91] width 42 height 13
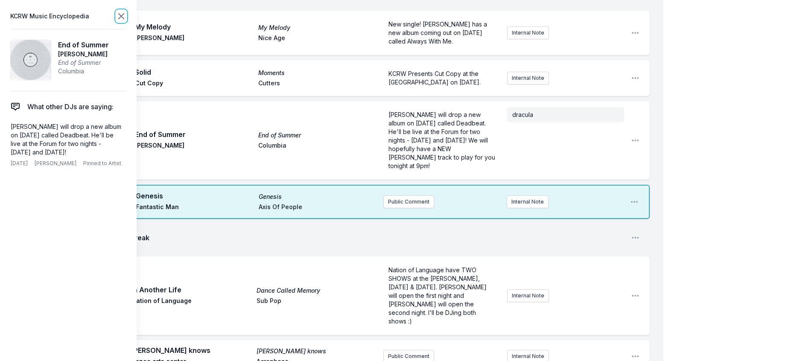
click at [126, 15] on icon at bounding box center [121, 16] width 10 height 10
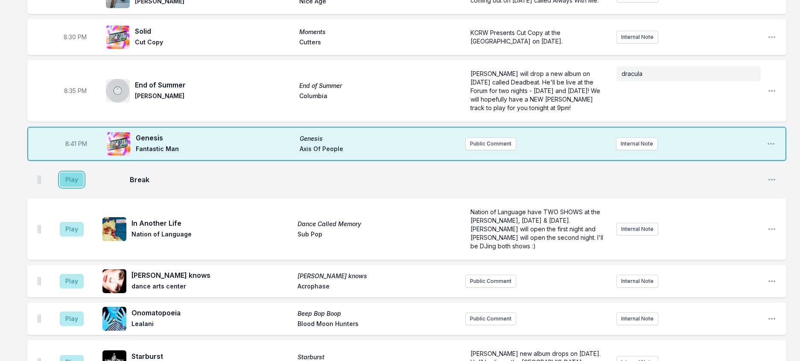
click at [73, 187] on button "Play" at bounding box center [72, 179] width 24 height 15
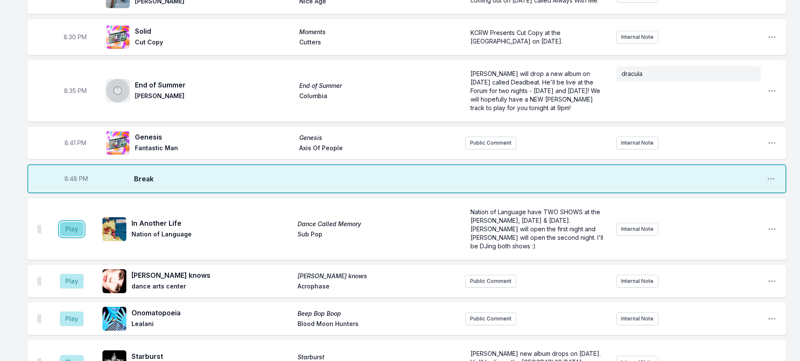
click at [82, 236] on button "Play" at bounding box center [72, 229] width 24 height 15
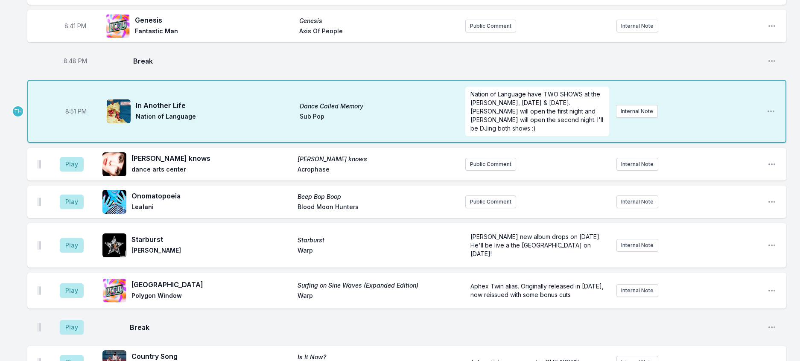
scroll to position [549, 0]
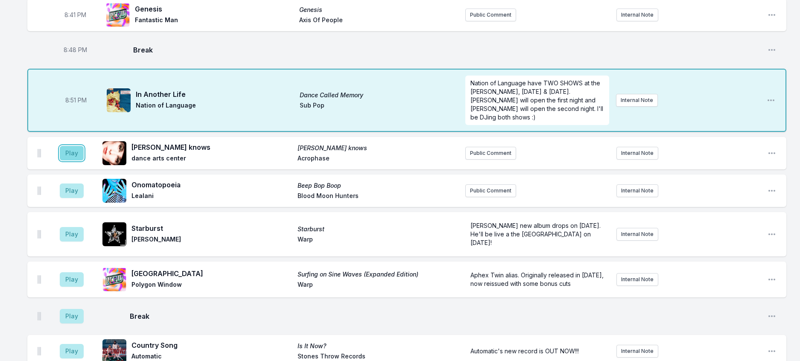
drag, startPoint x: 83, startPoint y: 258, endPoint x: 159, endPoint y: 253, distance: 76.2
click at [84, 160] on button "Play" at bounding box center [72, 153] width 24 height 15
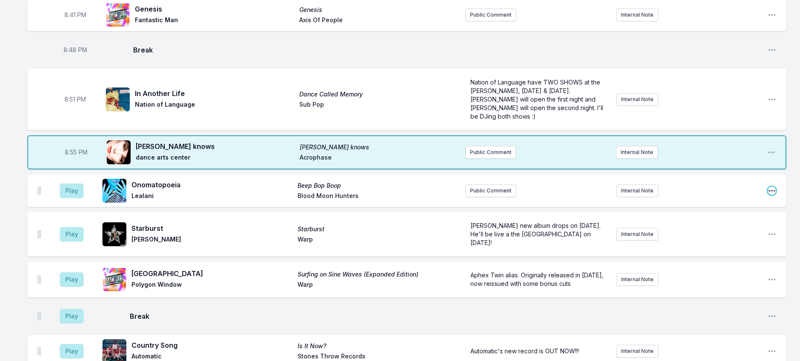
click at [767, 195] on icon "Open playlist item options" at bounding box center [771, 191] width 9 height 9
click at [696, 246] on button "Delete Entry" at bounding box center [728, 238] width 96 height 15
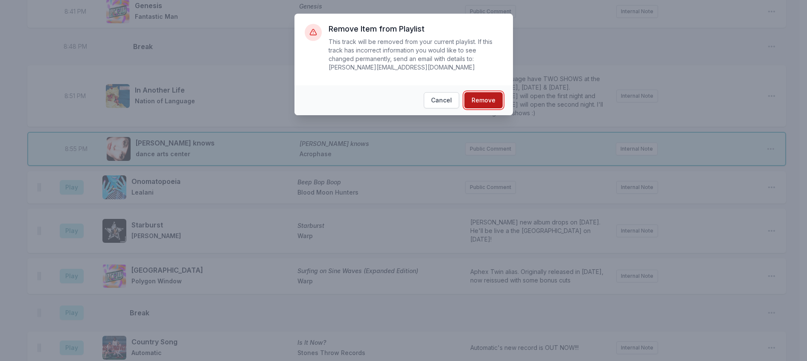
click at [489, 98] on button "Remove" at bounding box center [483, 100] width 38 height 16
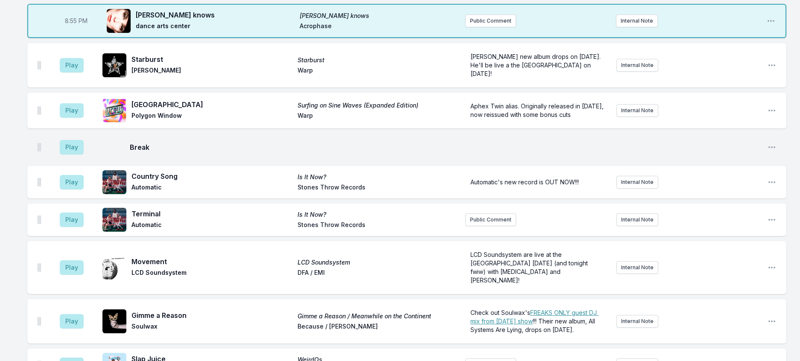
scroll to position [638, 0]
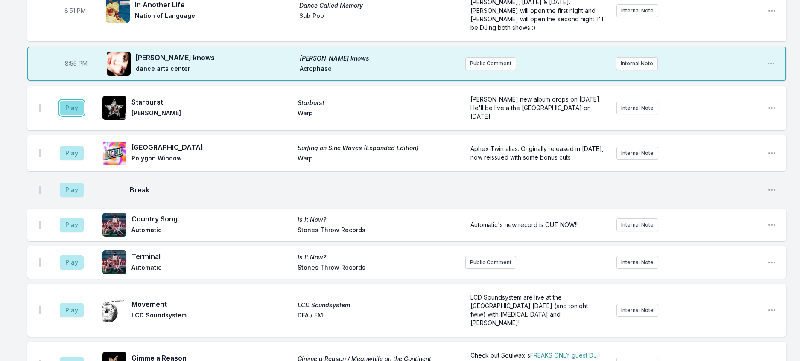
click at [74, 115] on button "Play" at bounding box center [72, 108] width 24 height 15
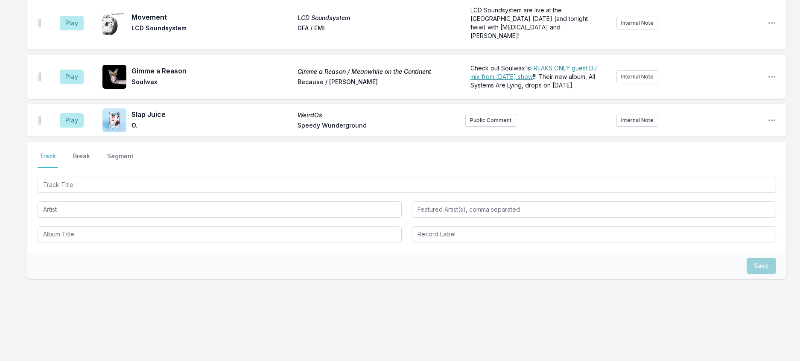
scroll to position [979, 0]
click at [90, 168] on button "Break" at bounding box center [81, 160] width 20 height 16
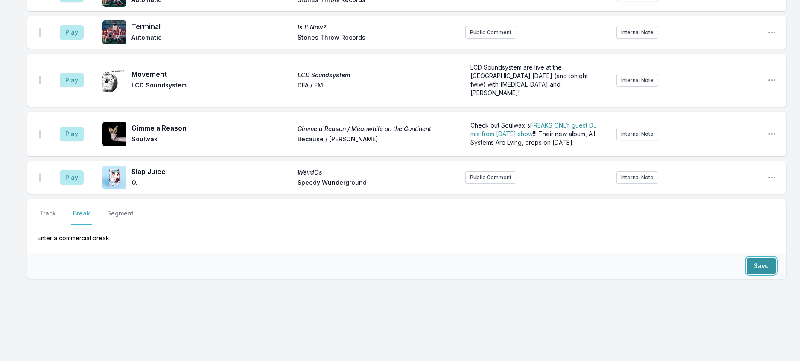
click at [754, 274] on button "Save" at bounding box center [760, 266] width 29 height 16
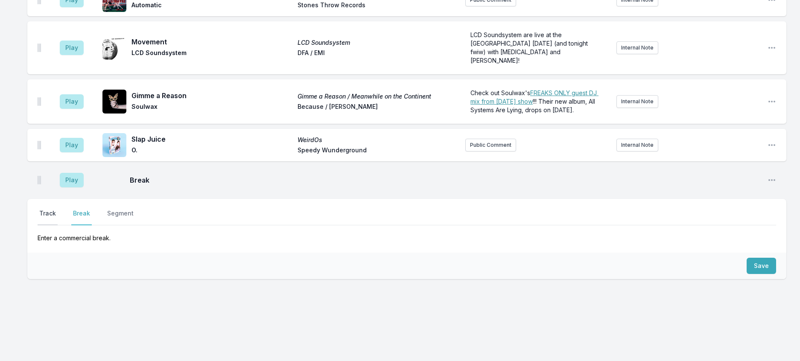
click at [57, 225] on button "Track" at bounding box center [48, 217] width 20 height 16
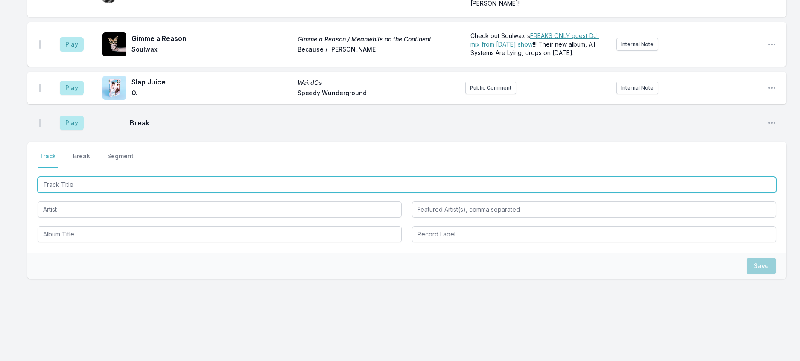
click at [97, 193] on input "Track Title" at bounding box center [407, 185] width 738 height 16
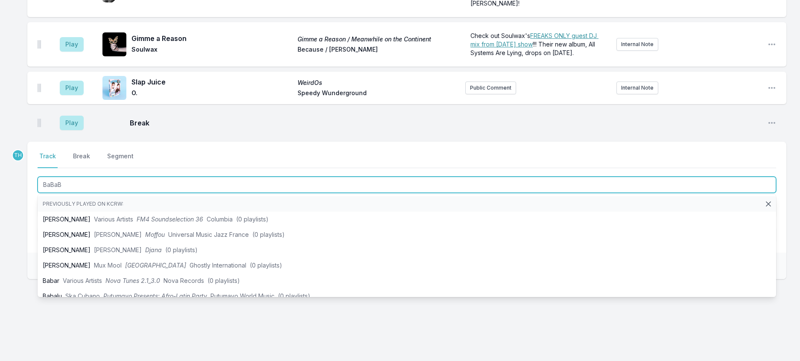
type input "BaBaBa"
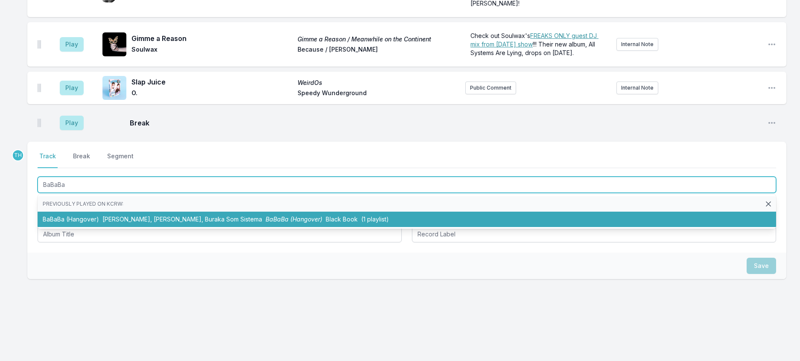
click at [135, 223] on span "Chris Lorenzo, Marco Strous, Buraka Som Sistema" at bounding box center [182, 219] width 160 height 7
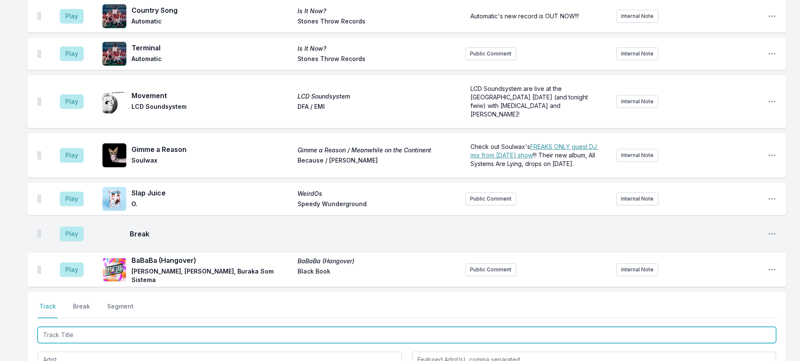
scroll to position [676, 0]
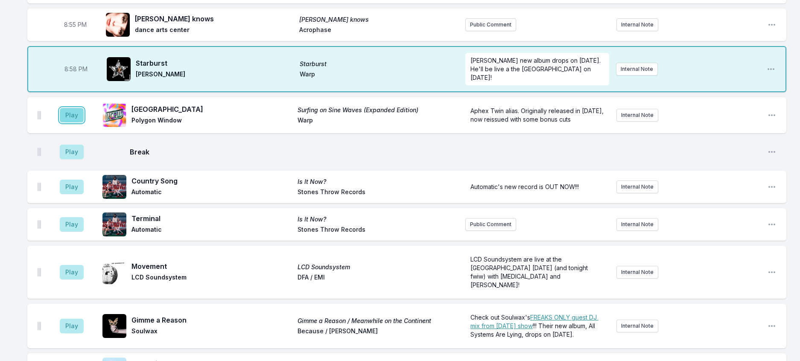
click at [82, 122] on button "Play" at bounding box center [72, 115] width 24 height 15
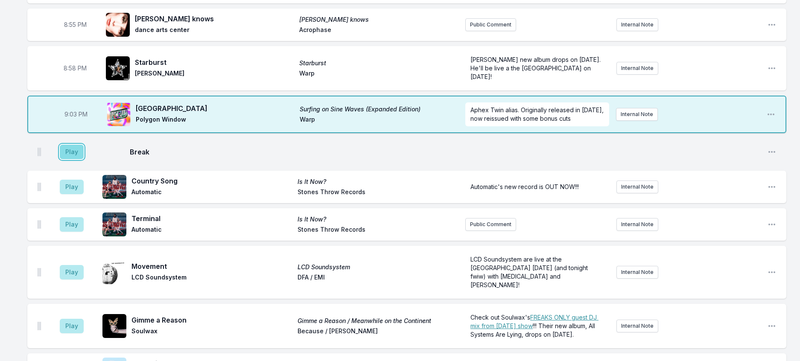
click at [69, 159] on button "Play" at bounding box center [72, 152] width 24 height 15
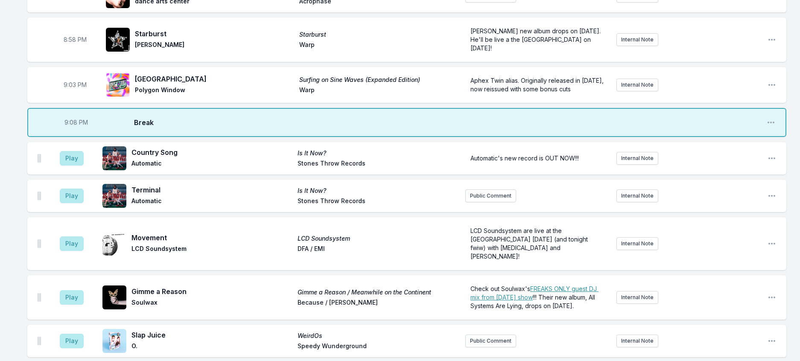
scroll to position [761, 0]
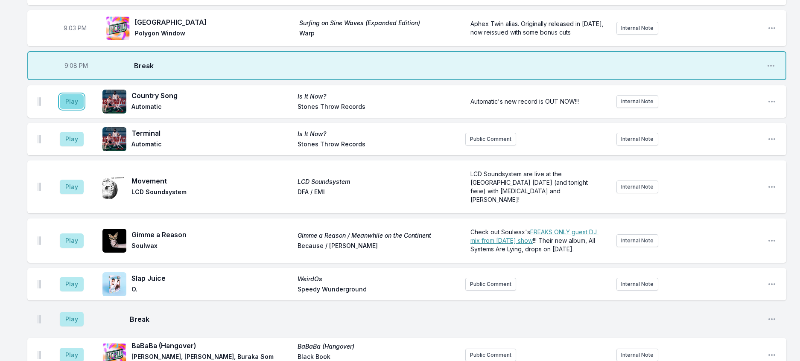
click at [84, 109] on button "Play" at bounding box center [72, 101] width 24 height 15
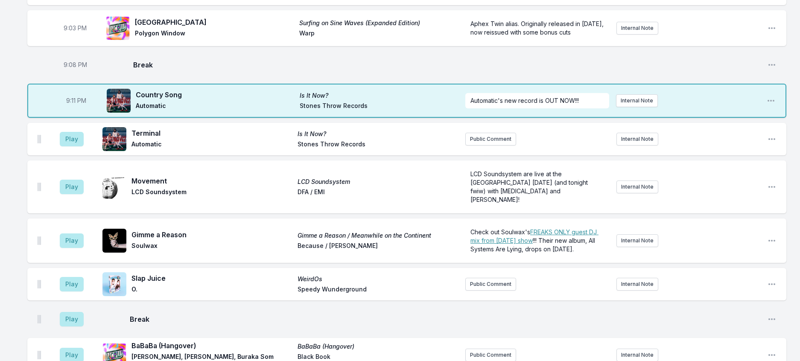
click at [82, 105] on span "9:11 PM" at bounding box center [76, 100] width 20 height 9
click at [82, 109] on input "21:11" at bounding box center [76, 101] width 48 height 16
click at [79, 109] on input "21:11" at bounding box center [76, 101] width 48 height 16
type input "21:10"
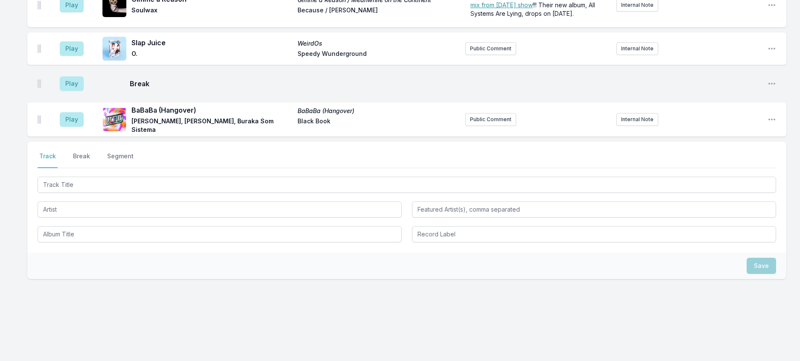
scroll to position [1060, 0]
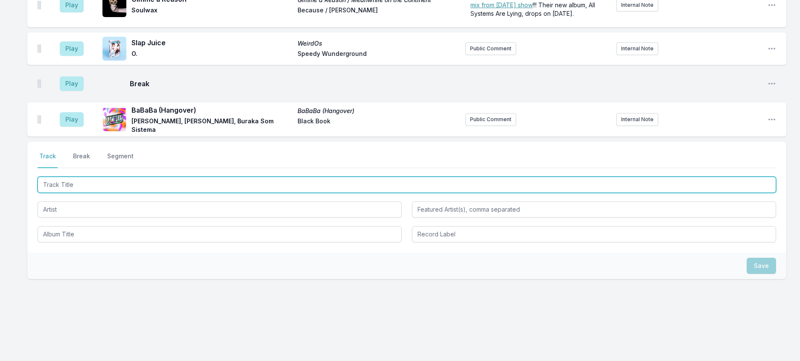
click at [116, 193] on input "Track Title" at bounding box center [407, 185] width 738 height 16
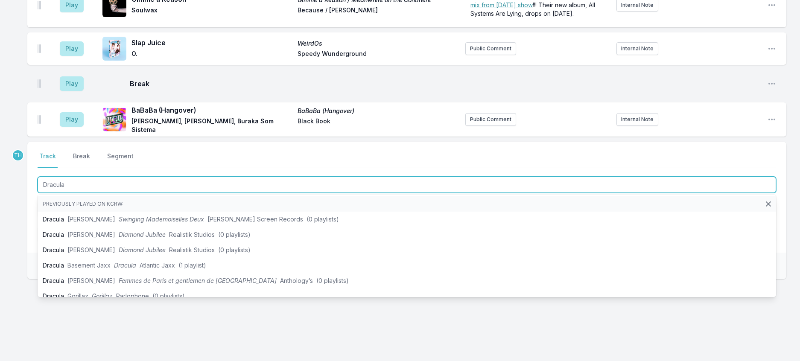
type input "Dracula"
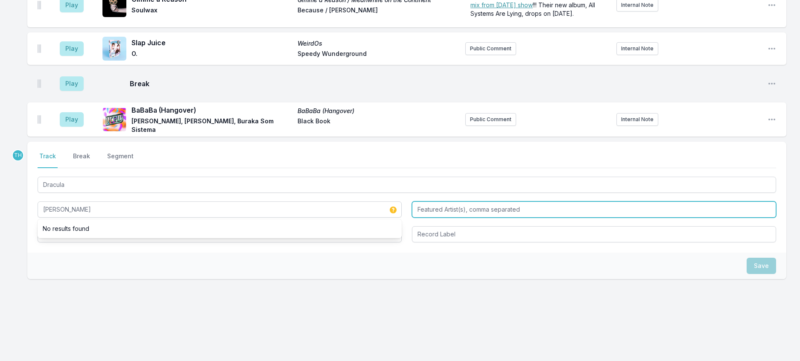
type input "Tame Impala"
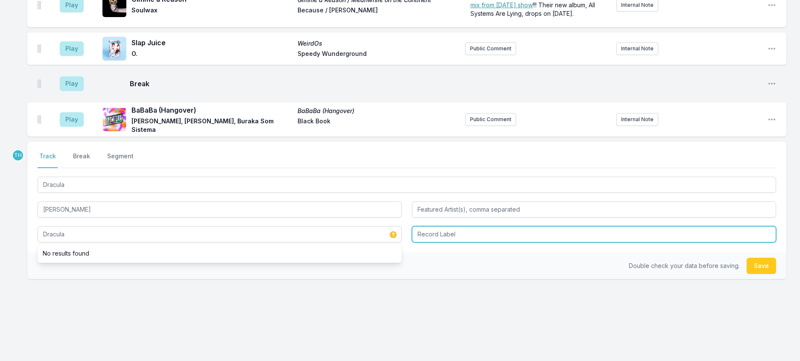
type input "Dracula"
type input "Columbia"
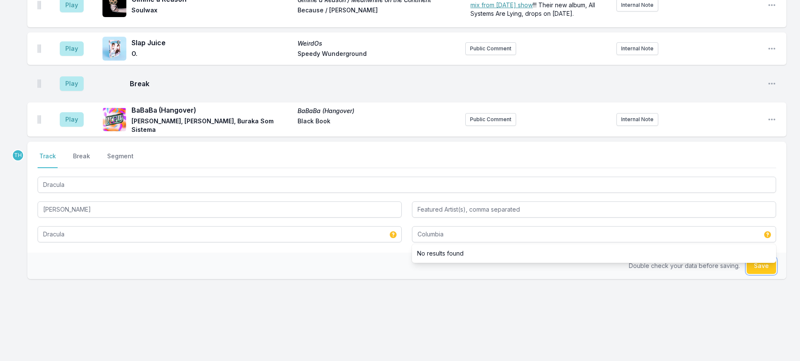
click at [759, 258] on button "Save" at bounding box center [760, 266] width 29 height 16
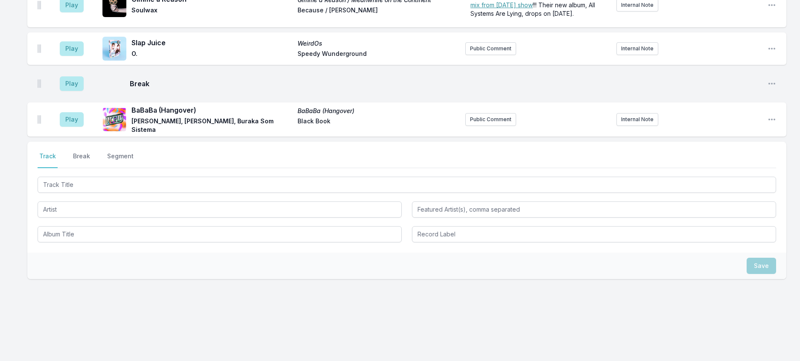
scroll to position [1227, 0]
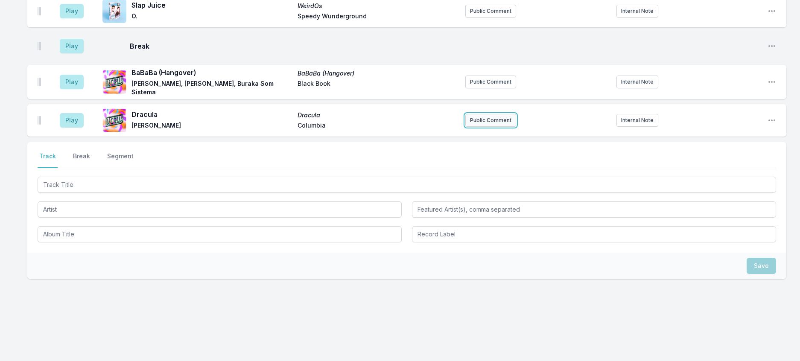
click at [492, 114] on button "Public Comment" at bounding box center [490, 120] width 51 height 13
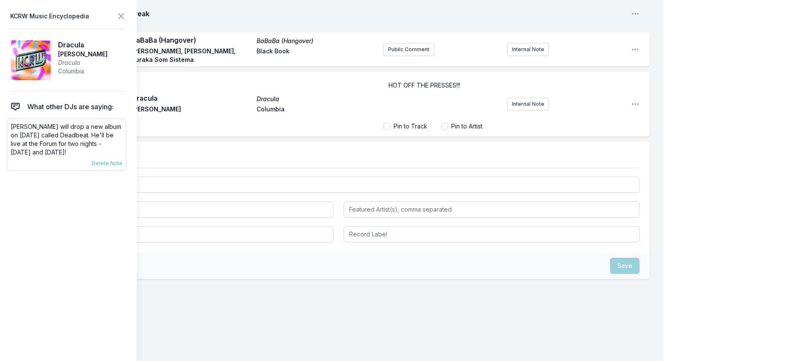
scroll to position [1228, 0]
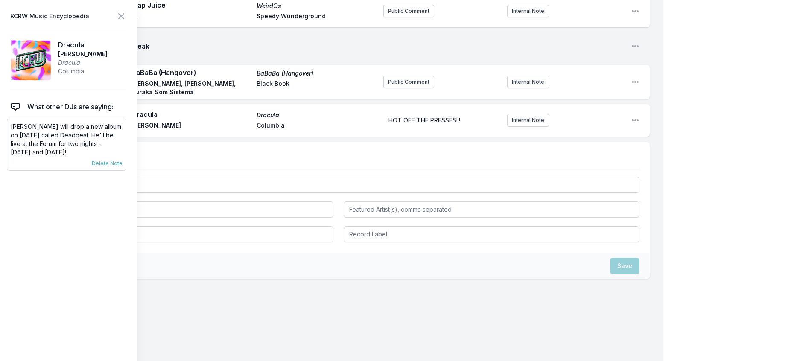
drag, startPoint x: 96, startPoint y: 172, endPoint x: 13, endPoint y: 145, distance: 86.9
click at [13, 145] on p "Tame Impala will drop a new album on October 17th called Deadbeat. He'll be liv…" at bounding box center [67, 139] width 112 height 34
copy p "Tame Impala will drop a new album on October 17th called Deadbeat. He'll be liv…"
click at [455, 128] on form "HOT OFF THE PRESSES!!!" at bounding box center [441, 120] width 117 height 15
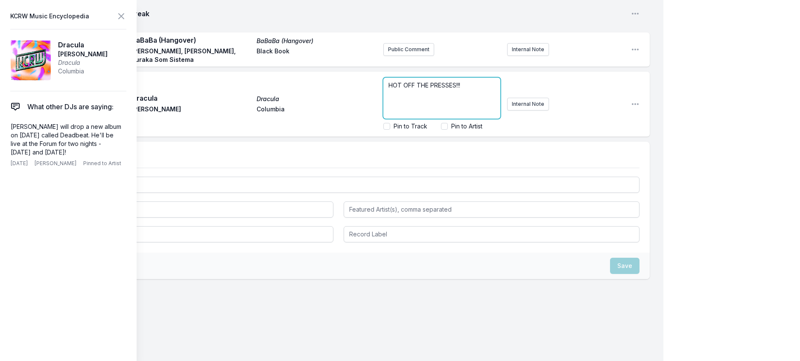
click at [464, 90] on p "HOT OFF THE PRESSES!!!" at bounding box center [441, 85] width 107 height 9
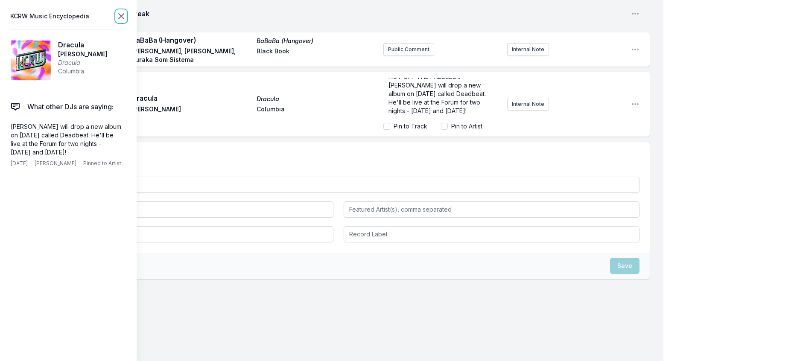
click at [126, 17] on icon at bounding box center [121, 16] width 10 height 10
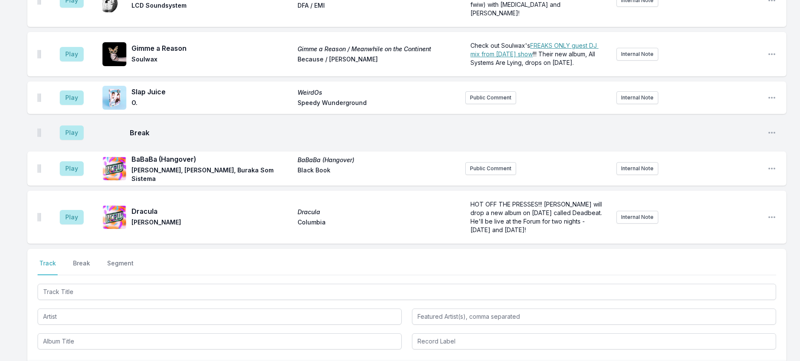
scroll to position [1080, 0]
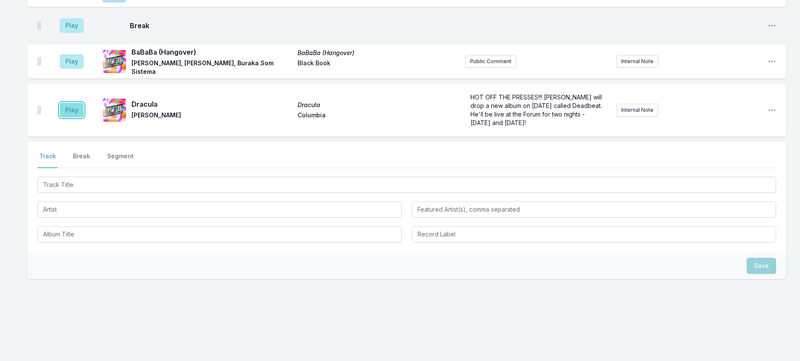
click at [73, 117] on button "Play" at bounding box center [72, 110] width 24 height 15
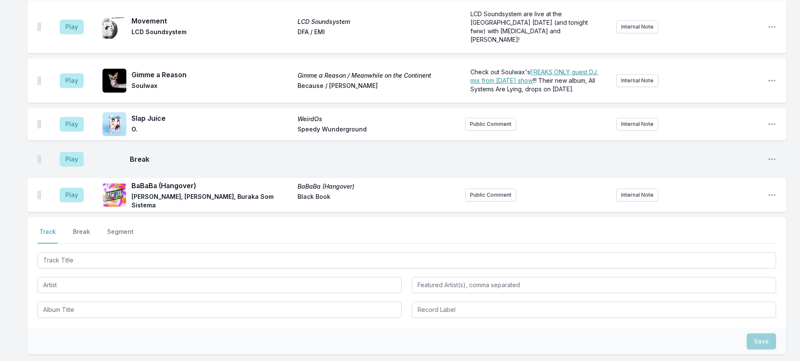
scroll to position [866, 0]
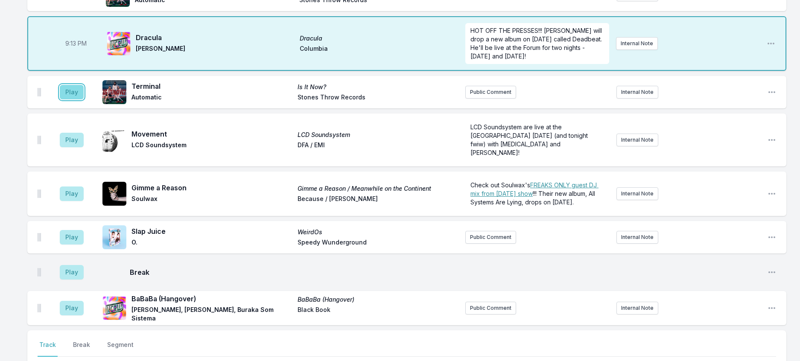
click at [84, 99] on button "Play" at bounding box center [72, 92] width 24 height 15
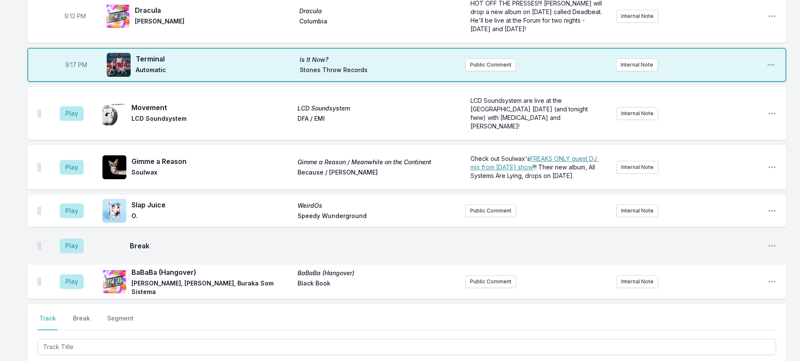
scroll to position [994, 0]
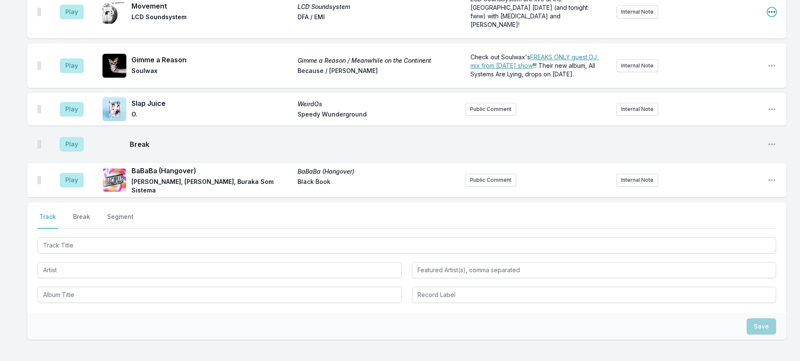
click at [767, 16] on icon "Open playlist item options" at bounding box center [771, 12] width 9 height 9
click at [710, 67] on button "Delete Entry" at bounding box center [728, 59] width 96 height 15
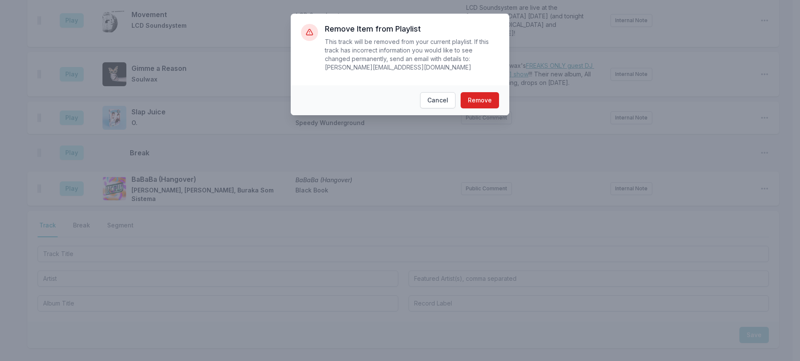
scroll to position [985, 0]
click at [503, 103] on button "Remove" at bounding box center [483, 100] width 38 height 16
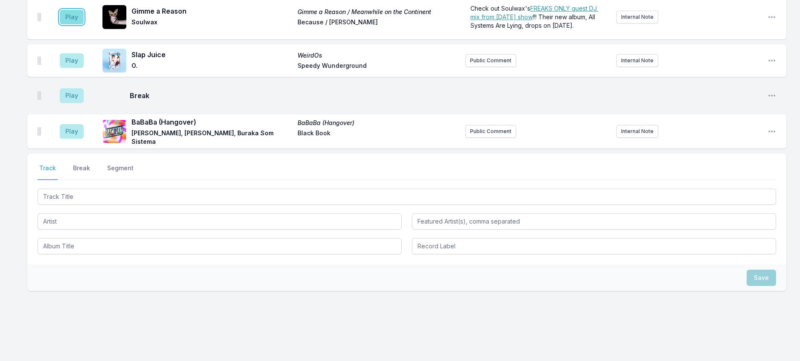
click at [84, 24] on button "Play" at bounding box center [72, 17] width 24 height 15
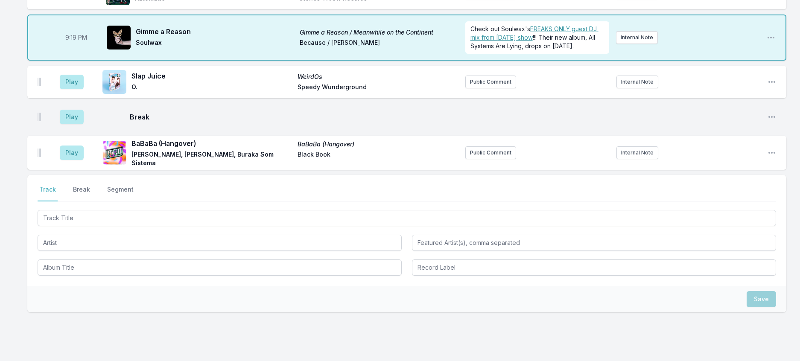
scroll to position [942, 0]
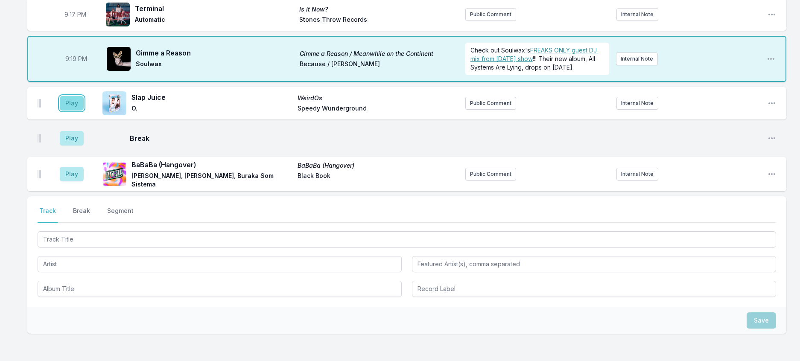
click at [84, 111] on button "Play" at bounding box center [72, 103] width 24 height 15
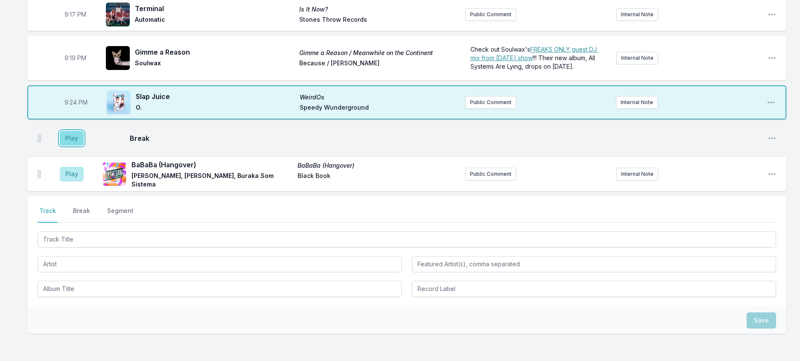
click at [84, 146] on button "Play" at bounding box center [72, 138] width 24 height 15
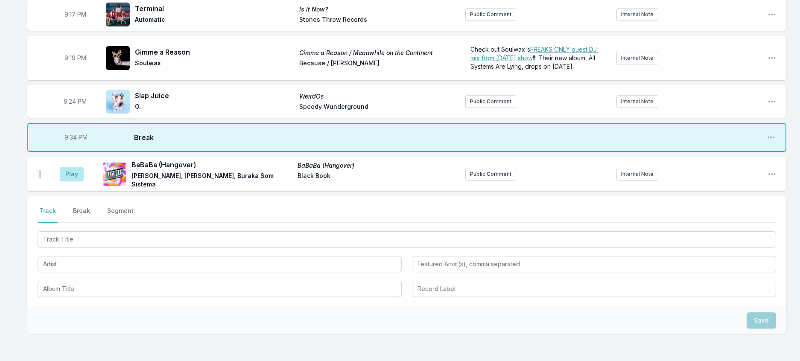
click at [84, 142] on span "9:34 PM" at bounding box center [75, 137] width 23 height 9
click at [78, 146] on input "21:34" at bounding box center [76, 137] width 48 height 16
type input "21:26"
click at [84, 181] on button "Play" at bounding box center [72, 174] width 24 height 15
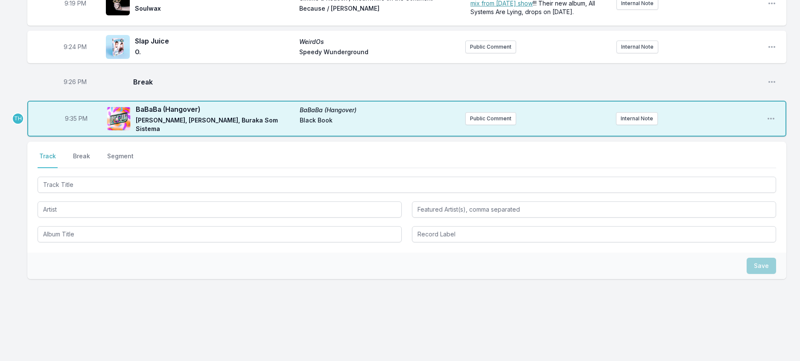
scroll to position [1113, 0]
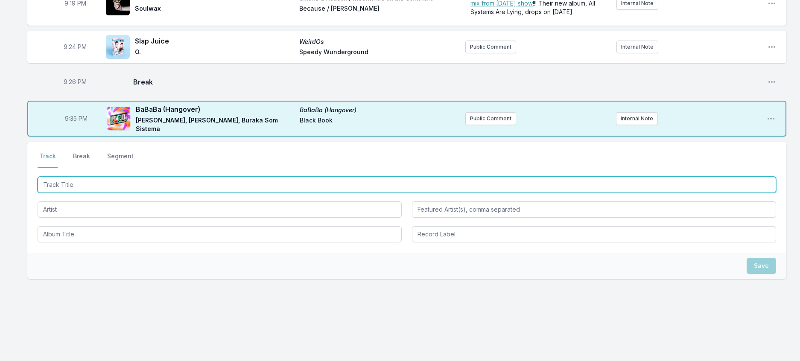
click at [73, 193] on input "Track Title" at bounding box center [407, 185] width 738 height 16
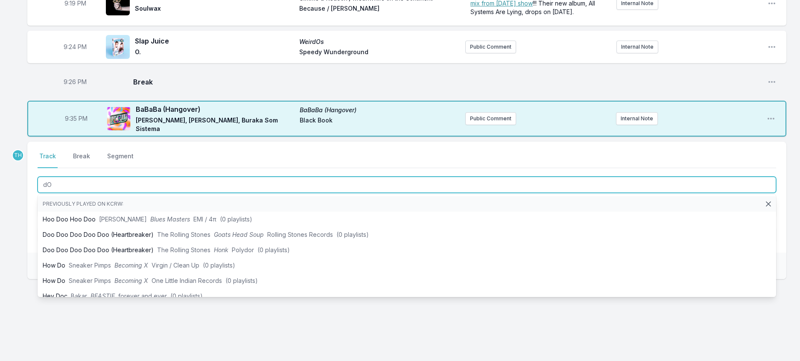
type input "d"
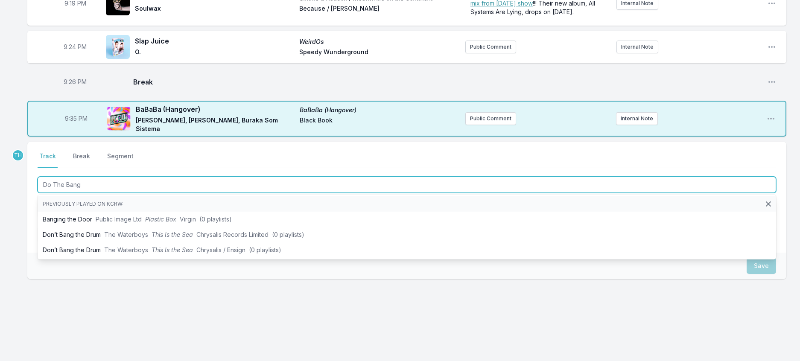
type input "Do The Bang"
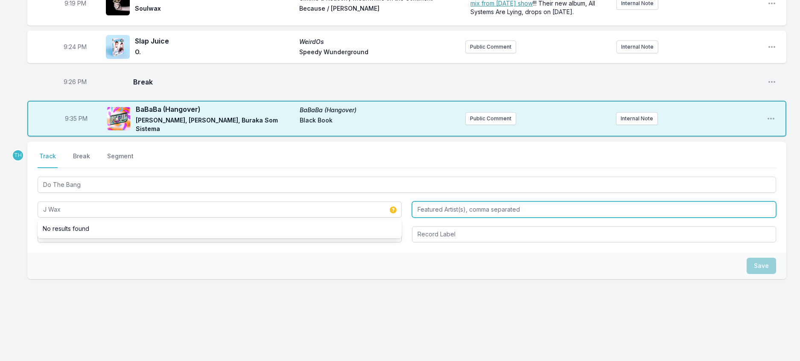
type input "J Wax"
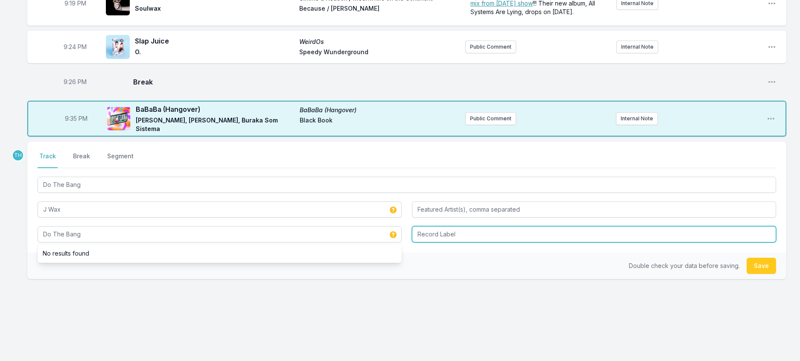
type input "Do The Bang"
type input "Hard"
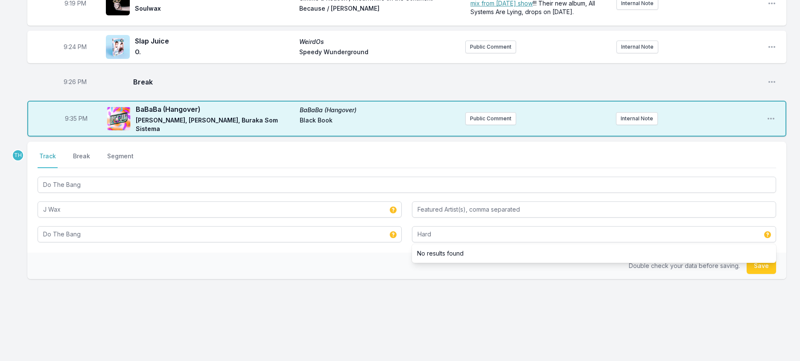
drag, startPoint x: 300, startPoint y: 335, endPoint x: 354, endPoint y: 339, distance: 54.0
click at [301, 279] on div "Double check your data before saving. Save" at bounding box center [406, 266] width 759 height 26
click at [763, 274] on button "Save" at bounding box center [760, 266] width 29 height 16
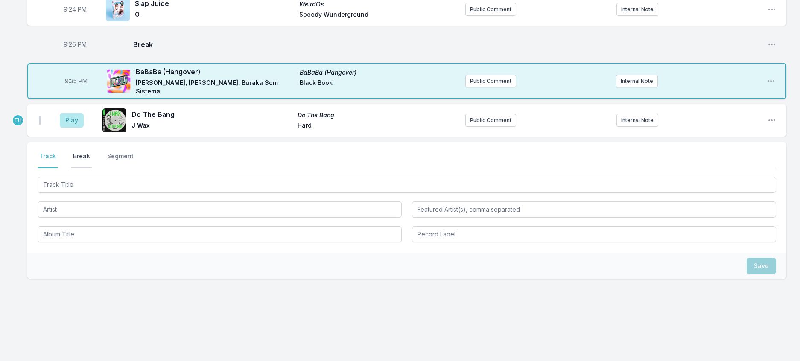
click at [91, 168] on button "Break" at bounding box center [81, 160] width 20 height 16
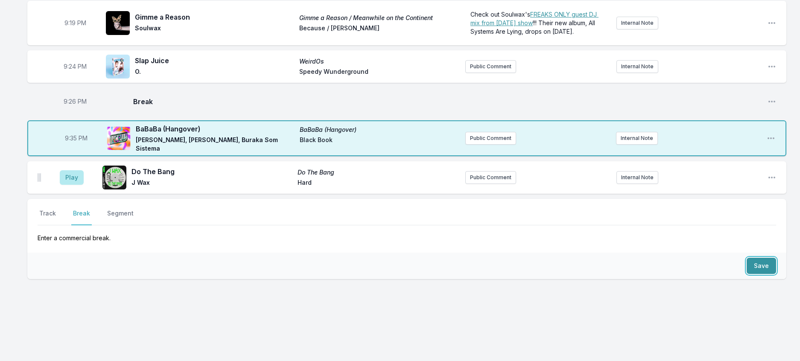
click at [754, 274] on button "Save" at bounding box center [760, 266] width 29 height 16
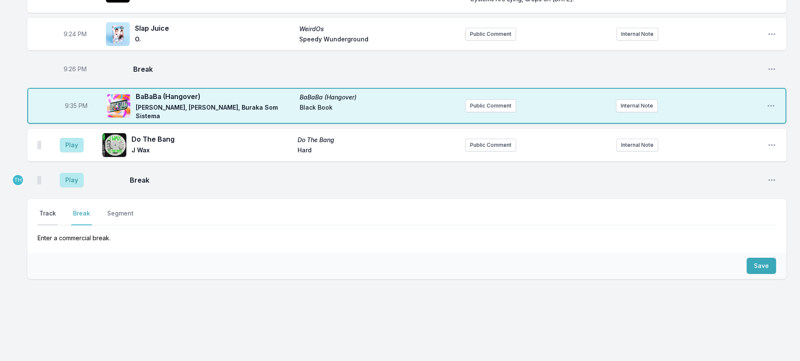
click at [56, 225] on button "Track" at bounding box center [48, 217] width 20 height 16
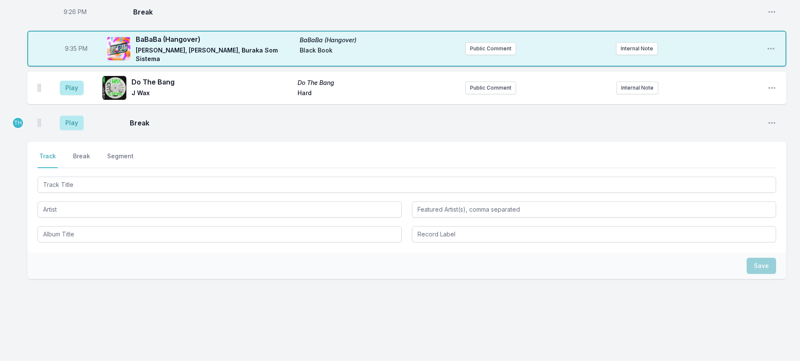
scroll to position [1198, 0]
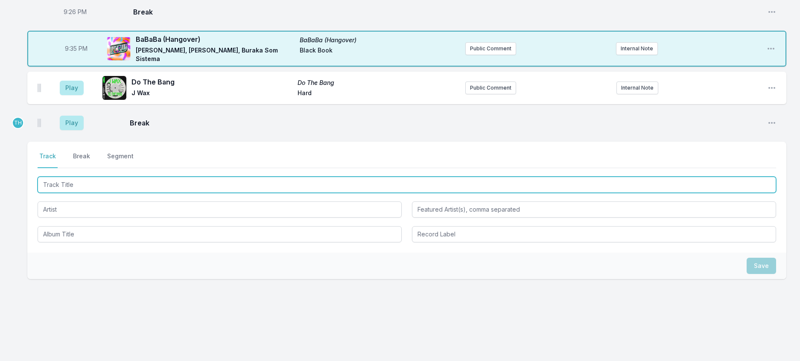
click at [88, 193] on input "Track Title" at bounding box center [407, 185] width 738 height 16
type input "UFO"
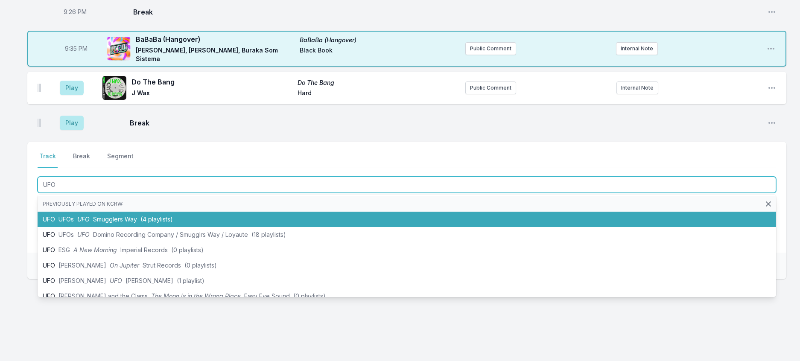
click at [123, 223] on span "Smugglers Way" at bounding box center [115, 219] width 44 height 7
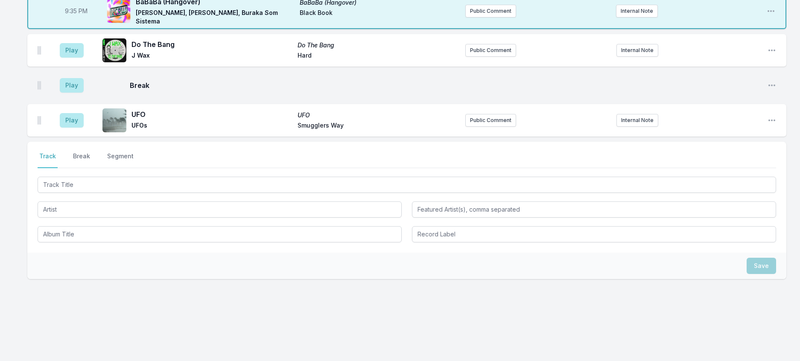
click at [776, 67] on div "Play Do The Bang Do The Bang J Wax Hard Public Comment Internal Note Open playl…" at bounding box center [406, 50] width 759 height 32
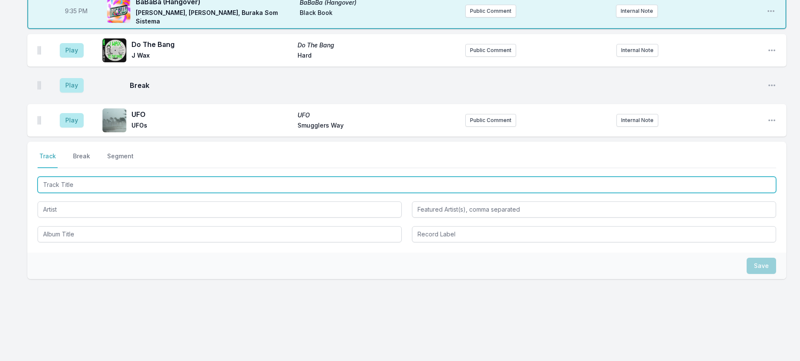
click at [57, 193] on input "Track Title" at bounding box center [407, 185] width 738 height 16
type input "Big Darg"
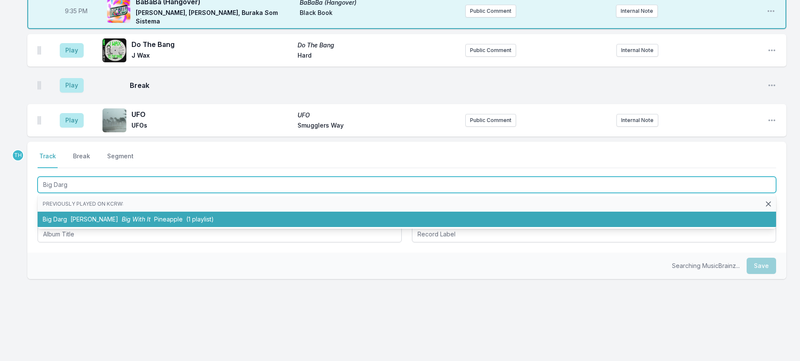
click at [110, 223] on span "Sam Binga" at bounding box center [94, 219] width 48 height 7
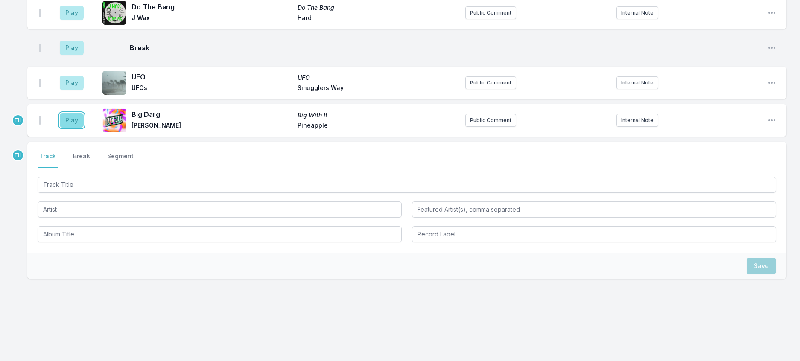
click at [76, 128] on button "Play" at bounding box center [72, 120] width 24 height 15
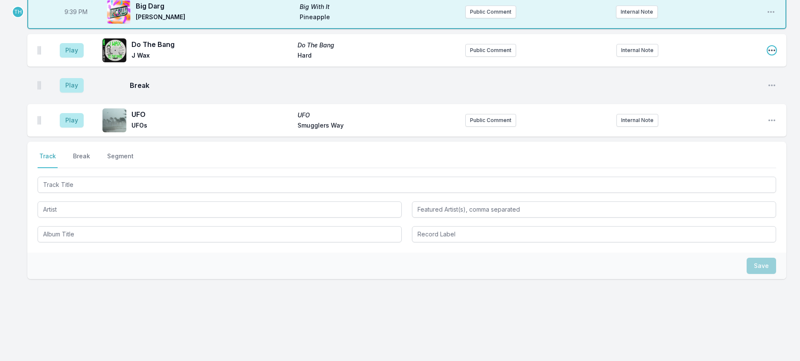
click at [767, 55] on icon "Open playlist item options" at bounding box center [771, 50] width 9 height 9
click at [717, 106] on button "Delete Entry" at bounding box center [728, 97] width 96 height 15
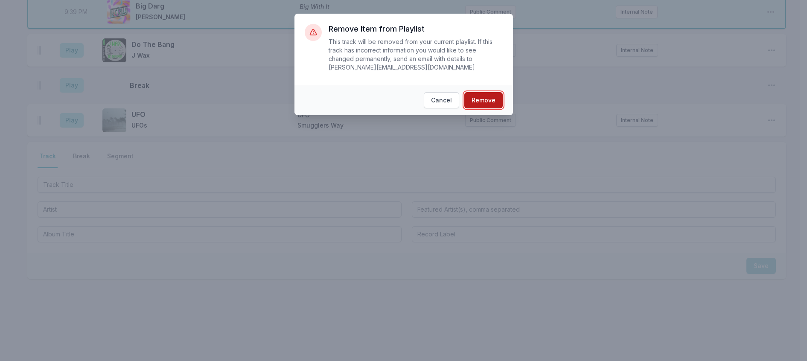
click at [498, 105] on button "Remove" at bounding box center [483, 100] width 38 height 16
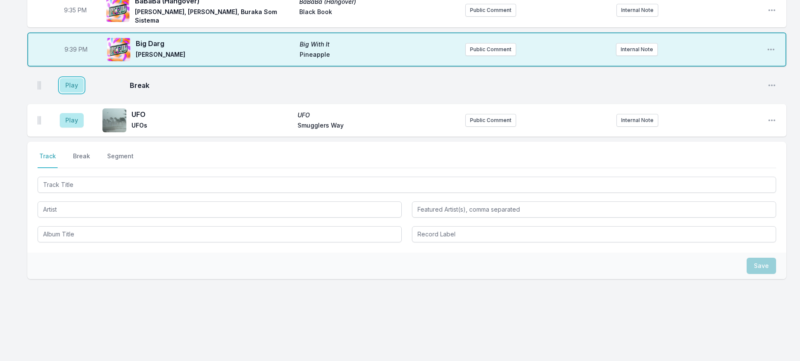
drag, startPoint x: 87, startPoint y: 177, endPoint x: 93, endPoint y: 179, distance: 6.5
click at [93, 99] on aside "Play" at bounding box center [72, 85] width 48 height 27
click at [84, 93] on button "Play" at bounding box center [72, 85] width 24 height 15
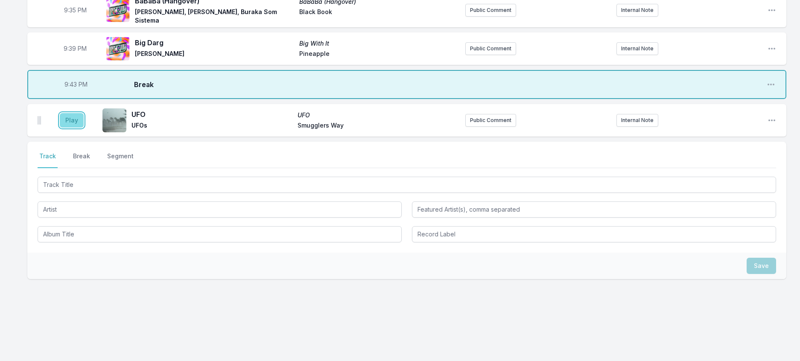
click at [79, 128] on button "Play" at bounding box center [72, 120] width 24 height 15
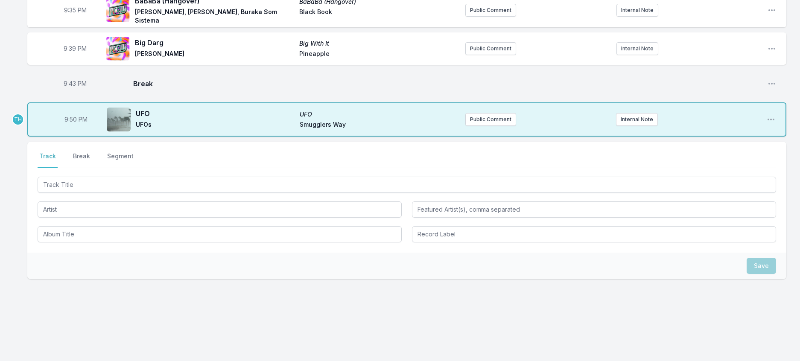
click at [79, 124] on span "9:50 PM" at bounding box center [75, 119] width 23 height 9
click at [79, 128] on input "21:50" at bounding box center [76, 119] width 48 height 16
type input "21:49"
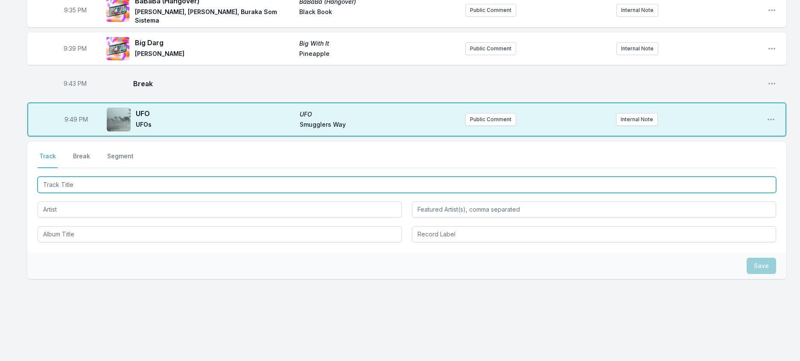
click at [104, 193] on input "Track Title" at bounding box center [407, 185] width 738 height 16
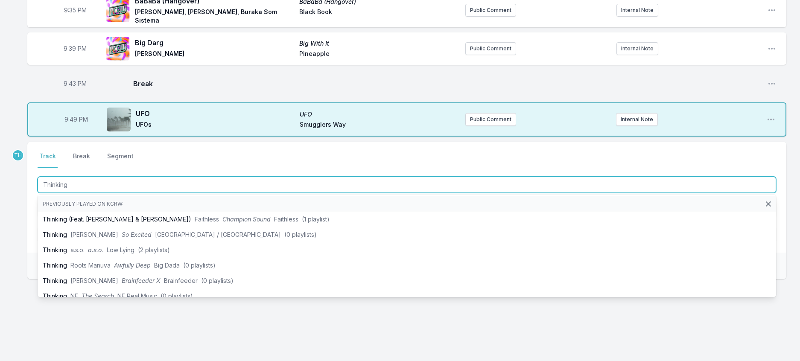
type input "Thinking"
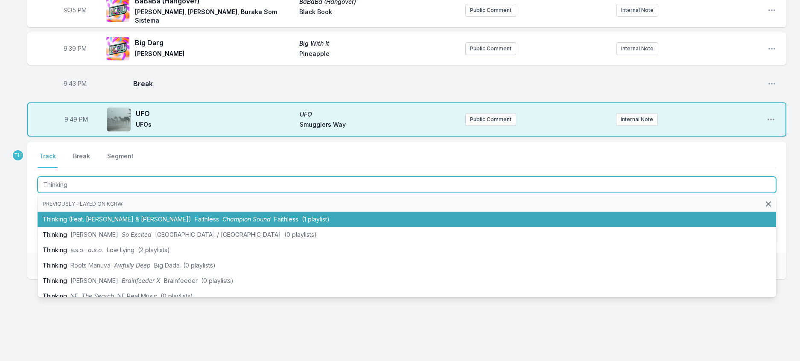
click at [185, 227] on li "Thinking (Feat. Nathan Ball & Amelia Fox) Faithless Champion Sound Faithless (1…" at bounding box center [407, 219] width 738 height 15
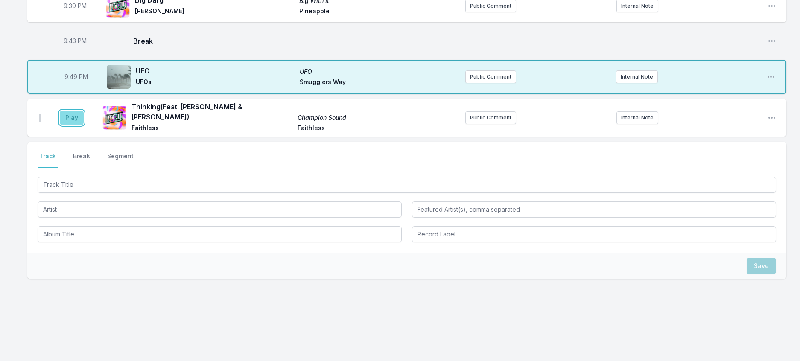
click at [71, 125] on button "Play" at bounding box center [72, 118] width 24 height 15
